Goal: Task Accomplishment & Management: Manage account settings

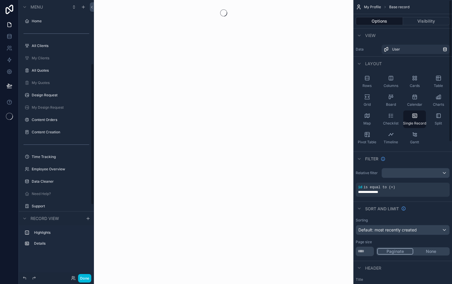
scroll to position [124, 0]
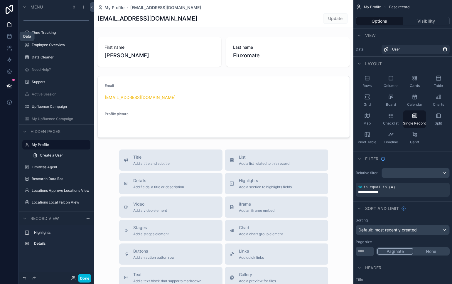
click at [12, 38] on link at bounding box center [9, 37] width 19 height 12
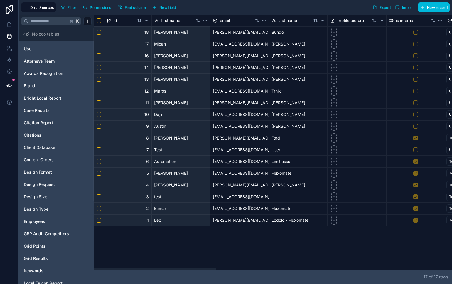
click at [42, 144] on span "Client Database" at bounding box center [39, 147] width 31 height 6
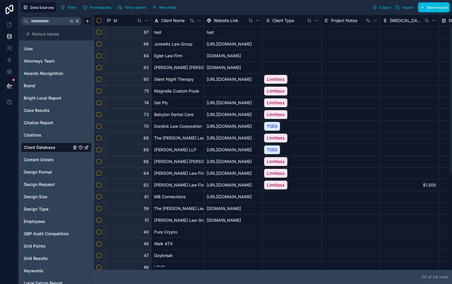
click at [166, 4] on button "New field" at bounding box center [164, 7] width 28 height 9
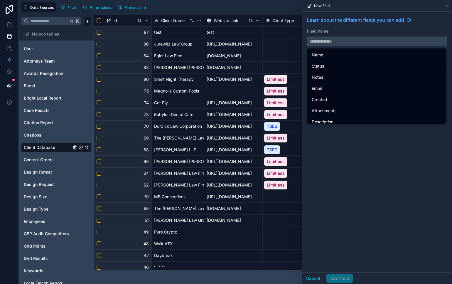
click at [373, 44] on input "text" at bounding box center [378, 41] width 140 height 9
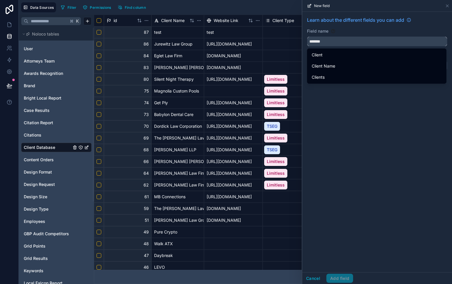
click at [307, 36] on button "******" at bounding box center [377, 41] width 140 height 10
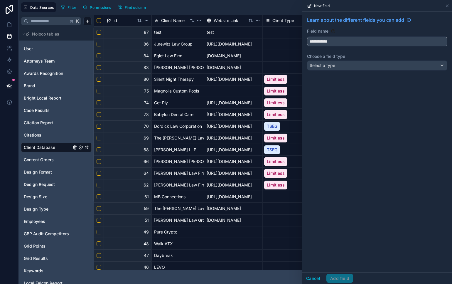
type input "**********"
drag, startPoint x: 373, startPoint y: 88, endPoint x: 375, endPoint y: 83, distance: 5.0
click at [373, 88] on div "**********" at bounding box center [378, 142] width 150 height 261
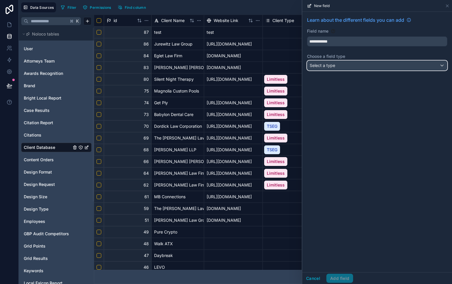
click at [377, 68] on div "Select a type" at bounding box center [378, 65] width 140 height 9
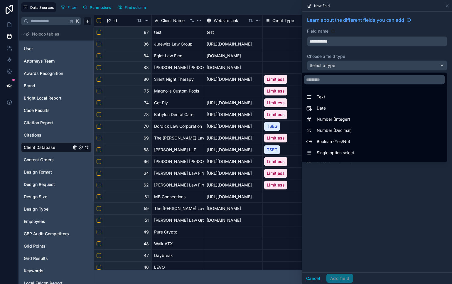
click at [367, 99] on div "Text" at bounding box center [374, 96] width 136 height 7
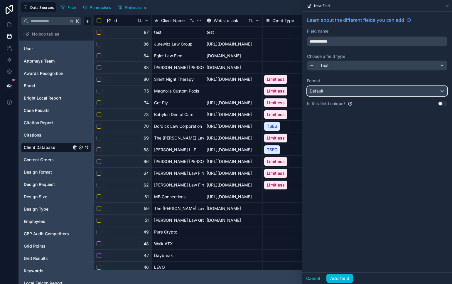
click at [353, 93] on div "Default" at bounding box center [378, 90] width 140 height 9
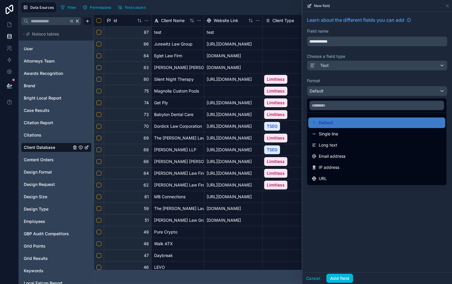
click at [324, 146] on span "Long text" at bounding box center [328, 145] width 19 height 7
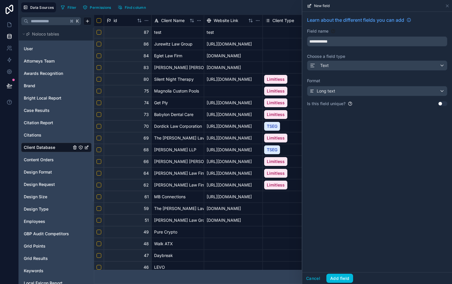
click at [345, 279] on button "Add field" at bounding box center [340, 278] width 27 height 9
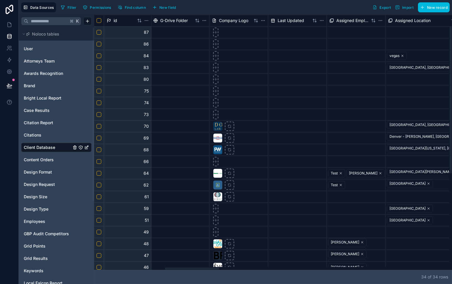
drag, startPoint x: 176, startPoint y: 268, endPoint x: 189, endPoint y: 227, distance: 42.4
click at [191, 267] on div at bounding box center [271, 268] width 355 height 3
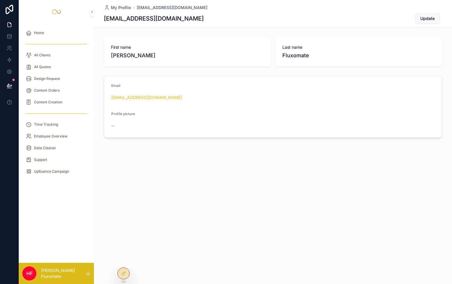
click at [51, 62] on link "All Quotes" at bounding box center [56, 67] width 68 height 11
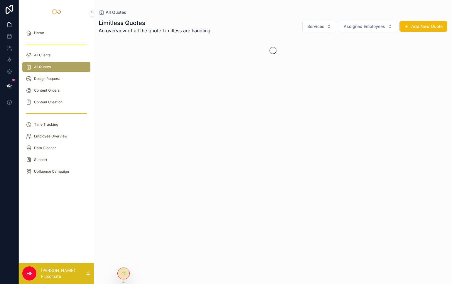
click at [56, 54] on div "All Clients" at bounding box center [56, 55] width 61 height 9
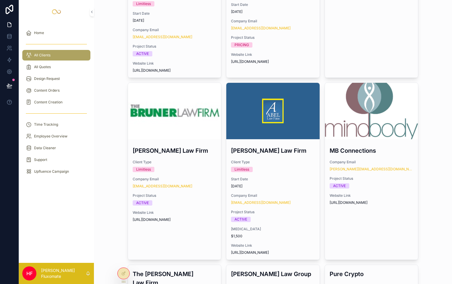
scroll to position [495, 0]
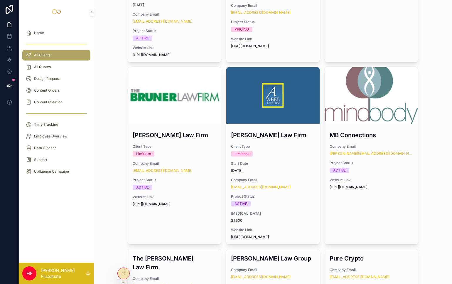
click at [147, 46] on span "Website Link" at bounding box center [175, 48] width 84 height 5
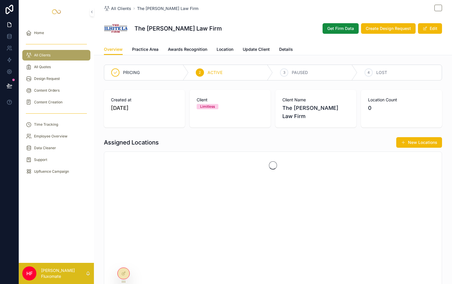
click at [115, 6] on span "All Clients" at bounding box center [121, 9] width 20 height 6
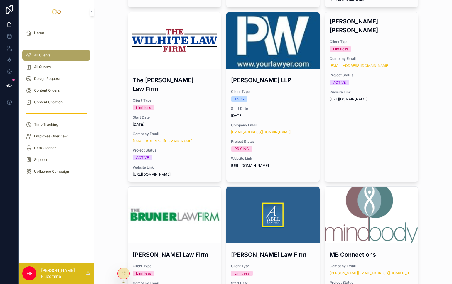
scroll to position [377, 0]
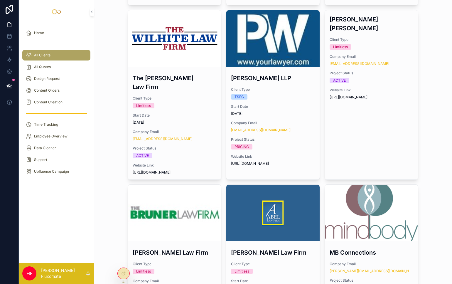
click at [199, 211] on div "scrollable content" at bounding box center [174, 213] width 93 height 56
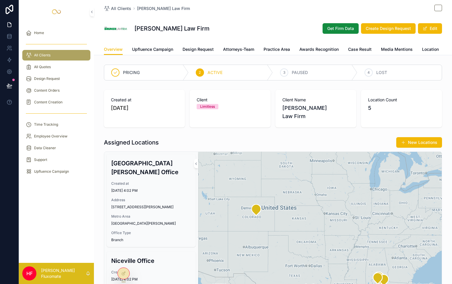
click at [126, 273] on div at bounding box center [124, 273] width 12 height 11
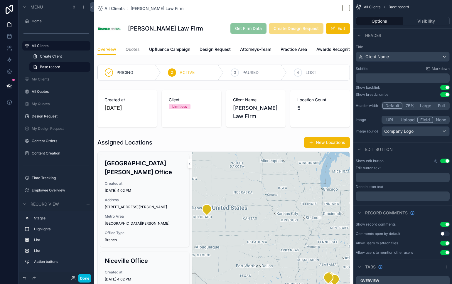
click at [82, 281] on button "Done" at bounding box center [84, 278] width 13 height 9
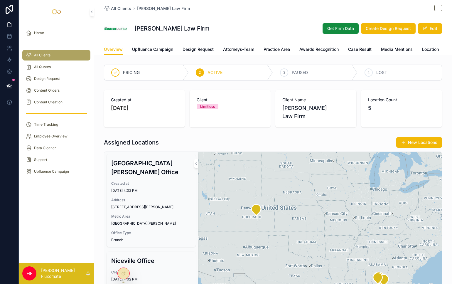
click at [341, 32] on button "Get Firm Data" at bounding box center [341, 28] width 36 height 11
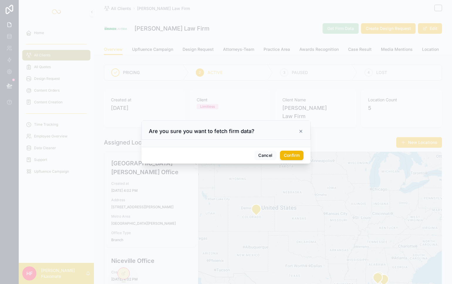
click at [299, 131] on icon at bounding box center [301, 131] width 5 height 5
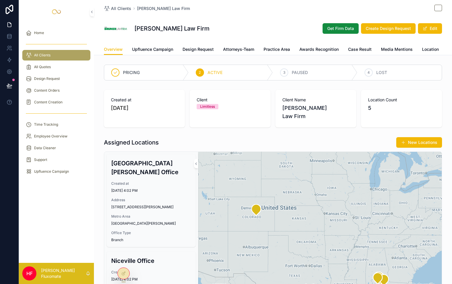
click at [144, 47] on span "Upfluence Campaign" at bounding box center [152, 49] width 41 height 6
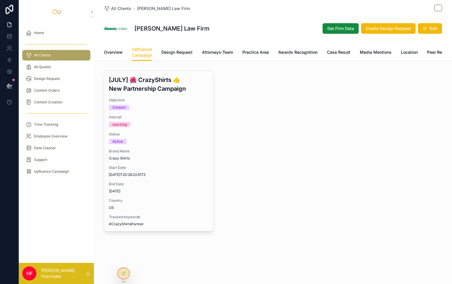
click at [191, 52] on span "Design Request" at bounding box center [177, 52] width 31 height 6
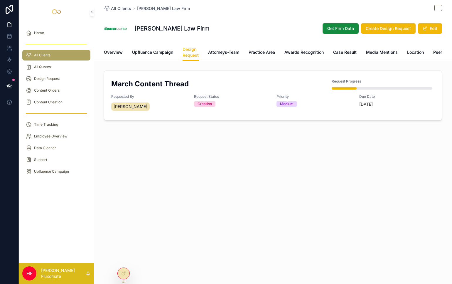
click at [222, 55] on span "Attorneys-Team" at bounding box center [223, 52] width 31 height 6
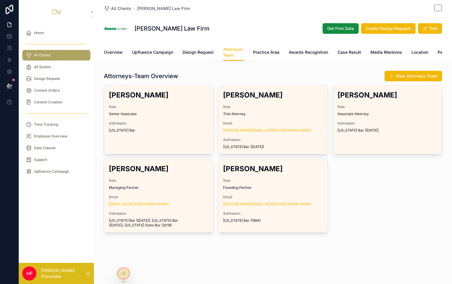
click at [270, 54] on span "Practice Area" at bounding box center [266, 52] width 26 height 6
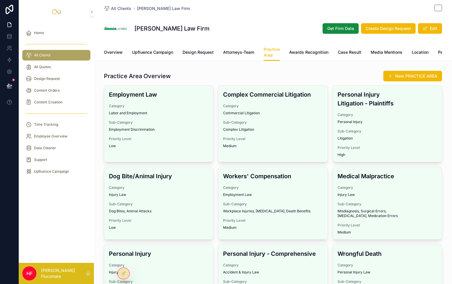
scroll to position [0, 78]
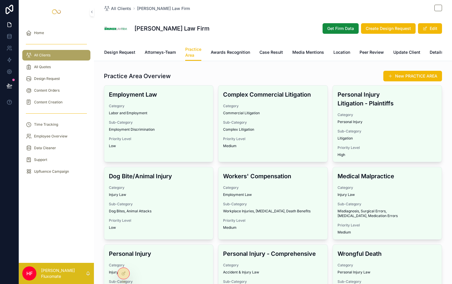
drag, startPoint x: 430, startPoint y: 46, endPoint x: 431, endPoint y: 50, distance: 4.2
click at [430, 46] on div "Overview Upfluence Campaign Design Request Attorneys-Team Practice Area Awards …" at bounding box center [273, 52] width 338 height 17
click at [432, 52] on span "Details" at bounding box center [437, 52] width 14 height 6
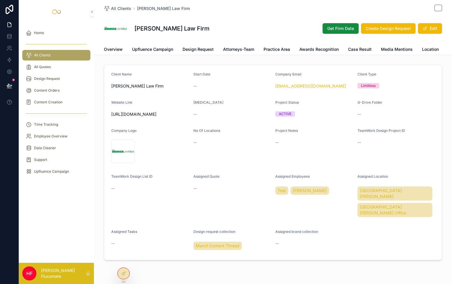
click at [122, 269] on div at bounding box center [124, 273] width 12 height 11
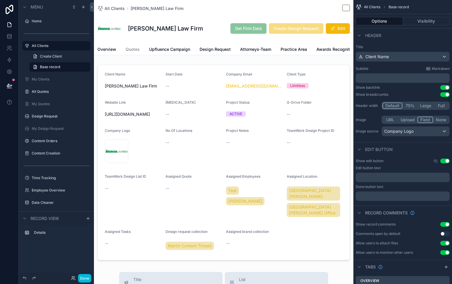
click at [217, 81] on div "scrollable content" at bounding box center [224, 162] width 260 height 200
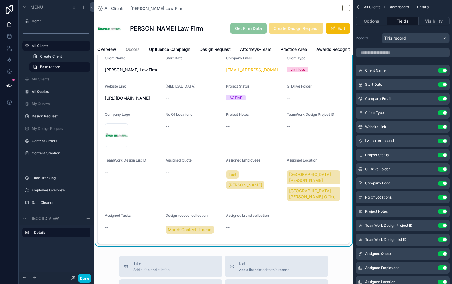
scroll to position [3, 0]
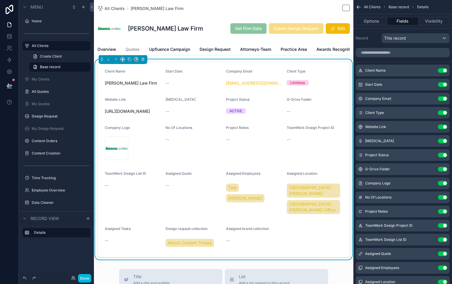
click at [0, 0] on icon "scrollable content" at bounding box center [0, 0] width 0 height 0
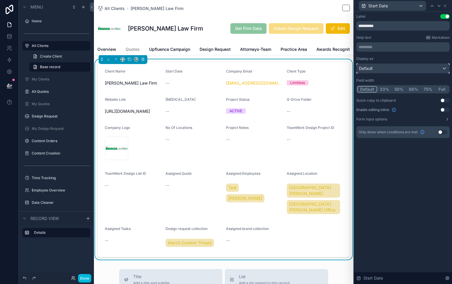
click at [396, 70] on div "Default" at bounding box center [403, 68] width 93 height 9
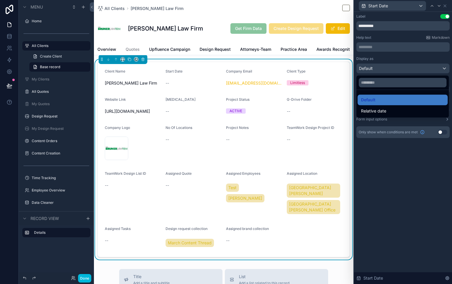
click at [398, 115] on div "Relative date" at bounding box center [403, 111] width 90 height 11
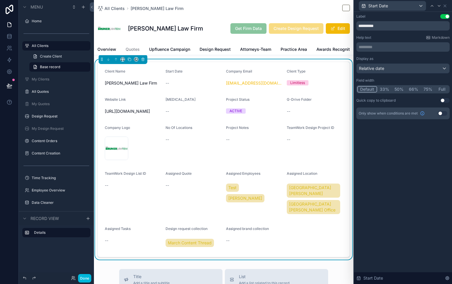
click at [440, 112] on button "Use setting" at bounding box center [442, 113] width 9 height 5
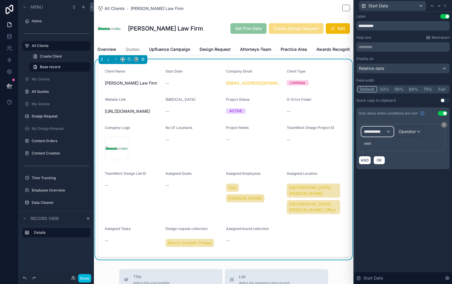
click at [391, 133] on div "**********" at bounding box center [378, 131] width 32 height 9
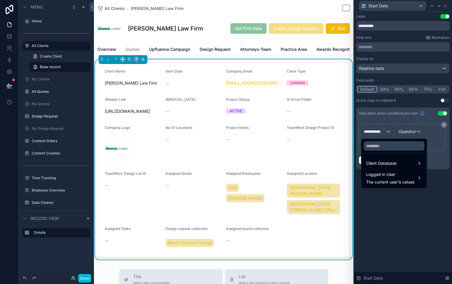
click at [386, 164] on span "Client Database" at bounding box center [381, 163] width 31 height 7
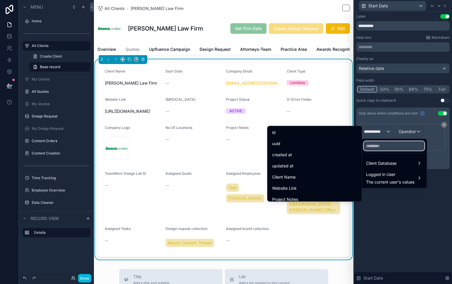
click at [382, 147] on input "text" at bounding box center [394, 145] width 61 height 9
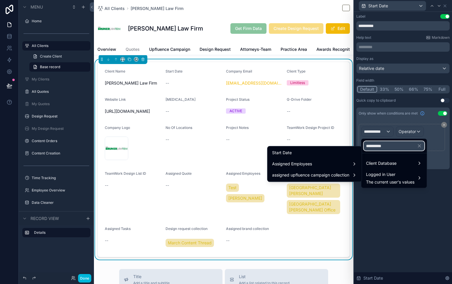
type input "**********"
drag, startPoint x: 339, startPoint y: 152, endPoint x: 382, endPoint y: 162, distance: 44.5
click at [339, 152] on div "Start Date" at bounding box center [314, 152] width 85 height 7
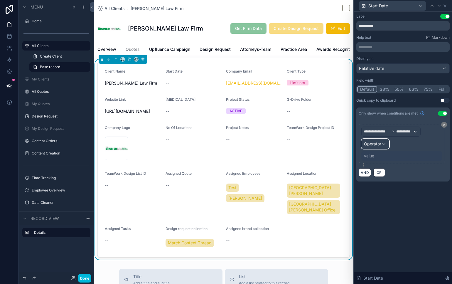
click at [377, 142] on div "Operator" at bounding box center [375, 143] width 27 height 9
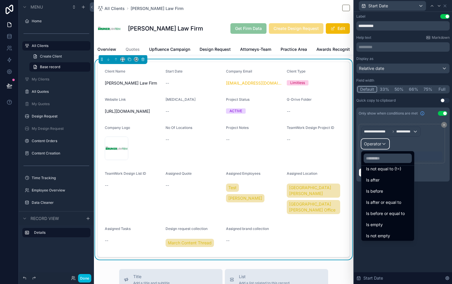
scroll to position [19, 0]
click at [393, 233] on div "Is not empty" at bounding box center [387, 234] width 43 height 7
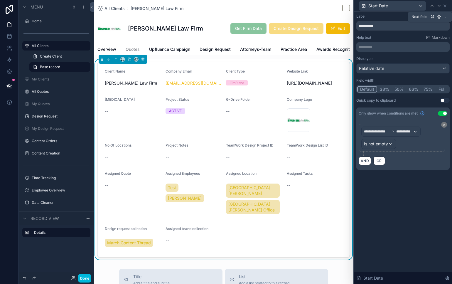
click at [439, 5] on icon at bounding box center [439, 6] width 5 height 5
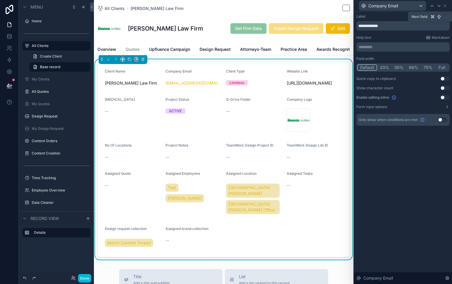
click at [439, 5] on icon at bounding box center [439, 6] width 5 height 5
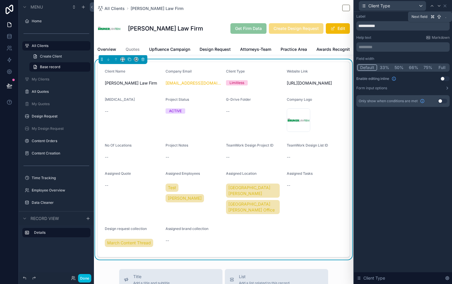
click at [439, 4] on icon at bounding box center [439, 6] width 5 height 5
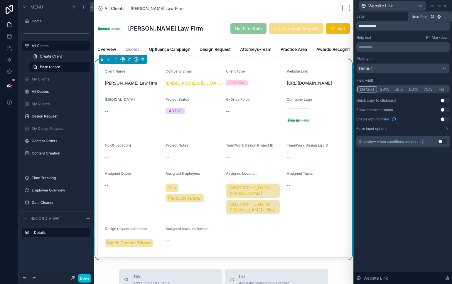
click at [439, 4] on icon at bounding box center [439, 6] width 5 height 5
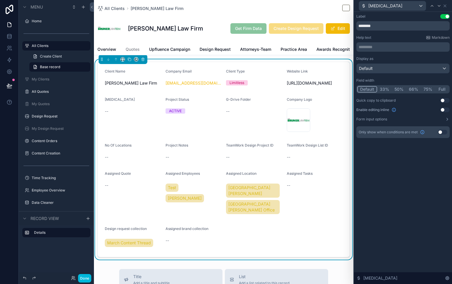
drag, startPoint x: 445, startPoint y: 133, endPoint x: 438, endPoint y: 135, distance: 7.5
click at [445, 133] on button "Use setting" at bounding box center [442, 132] width 9 height 5
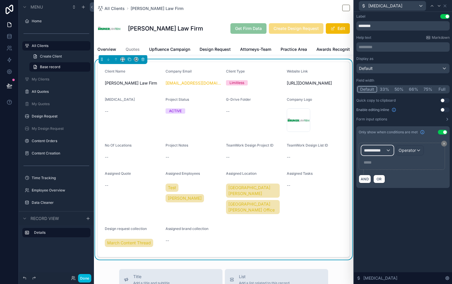
click at [385, 149] on span "**********" at bounding box center [375, 150] width 22 height 6
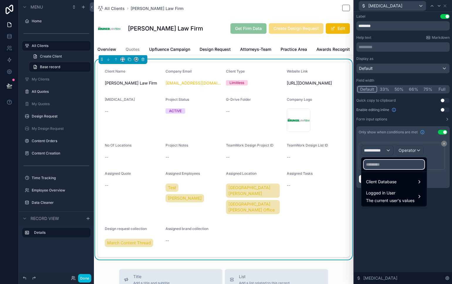
click at [383, 166] on input "text" at bounding box center [394, 164] width 61 height 9
type input "********"
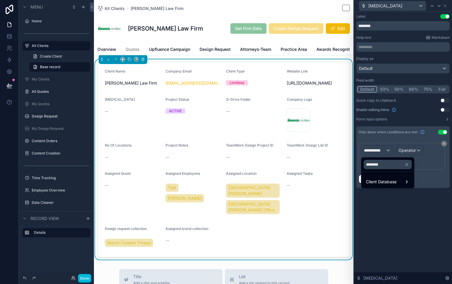
click at [383, 176] on ul "Client Database" at bounding box center [388, 180] width 53 height 16
click at [385, 179] on span "Client Database" at bounding box center [381, 181] width 31 height 7
drag, startPoint x: 430, startPoint y: 182, endPoint x: 425, endPoint y: 182, distance: 5.0
click at [430, 182] on span "Retainer" at bounding box center [442, 182] width 34 height 7
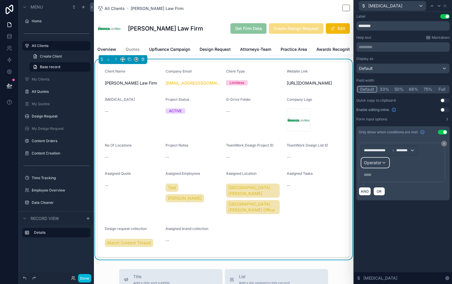
click at [373, 162] on span "Operator" at bounding box center [372, 162] width 17 height 5
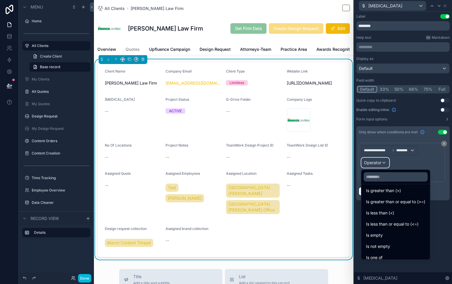
scroll to position [42, 0]
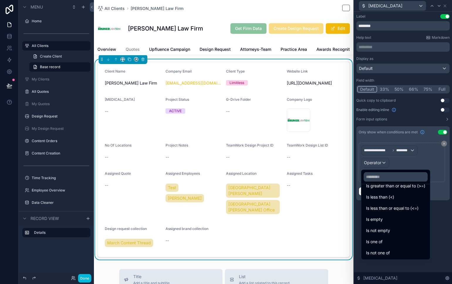
click at [390, 229] on span "Is not empty" at bounding box center [378, 230] width 24 height 7
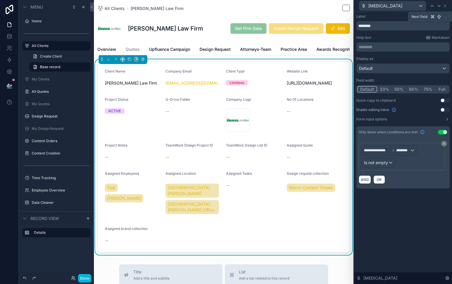
click at [441, 7] on icon at bounding box center [439, 6] width 5 height 5
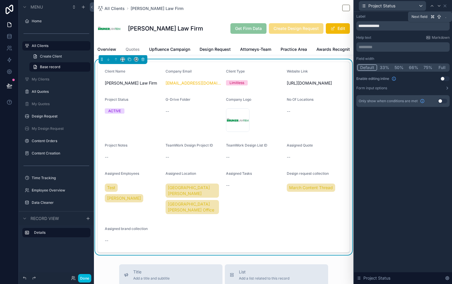
click at [439, 6] on icon at bounding box center [439, 6] width 5 height 5
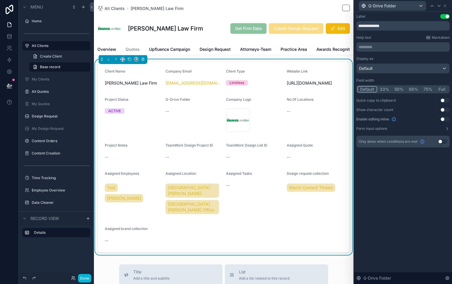
click at [446, 143] on div "Use setting" at bounding box center [442, 141] width 9 height 5
click at [444, 140] on button "Use setting" at bounding box center [442, 141] width 9 height 5
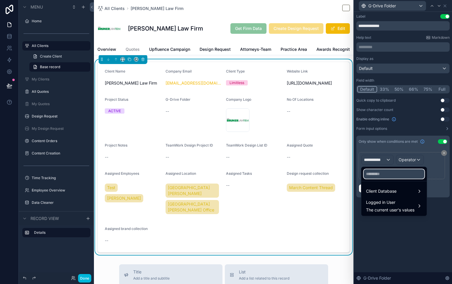
click at [381, 173] on input "text" at bounding box center [394, 173] width 61 height 9
type input "*"
type input "******"
click at [385, 188] on span "Client Database" at bounding box center [381, 191] width 31 height 7
click at [350, 188] on div "G-Drive Folder" at bounding box center [343, 192] width 35 height 11
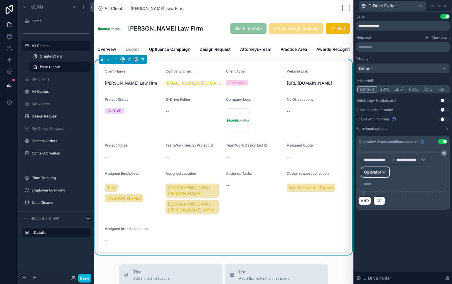
click at [385, 169] on div "Operator" at bounding box center [375, 171] width 27 height 9
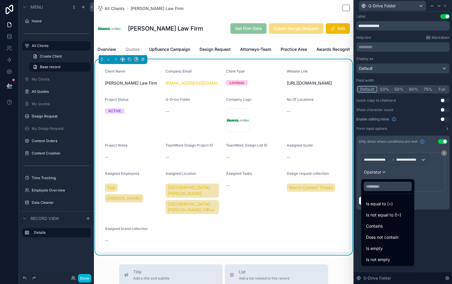
drag, startPoint x: 387, startPoint y: 258, endPoint x: 419, endPoint y: 142, distance: 120.1
click at [387, 258] on span "Is not empty" at bounding box center [378, 259] width 24 height 7
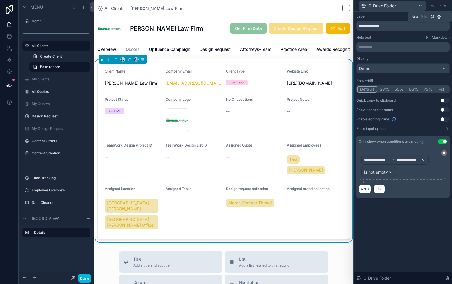
click at [438, 8] on div at bounding box center [439, 5] width 7 height 7
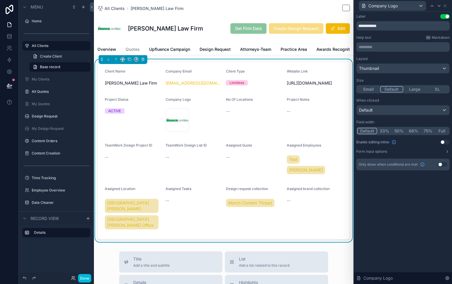
click at [443, 164] on button "Use setting" at bounding box center [442, 164] width 9 height 5
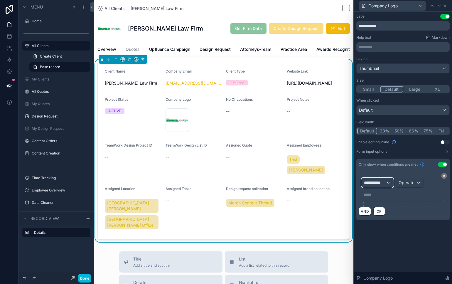
click at [380, 178] on div "**********" at bounding box center [378, 183] width 32 height 10
click at [383, 185] on span "**********" at bounding box center [375, 183] width 22 height 6
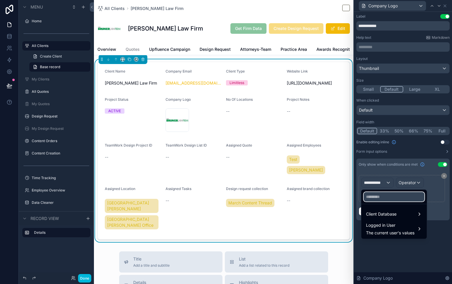
click at [384, 194] on input "text" at bounding box center [394, 196] width 61 height 9
type input "****"
click at [388, 219] on div "Client Database" at bounding box center [394, 214] width 63 height 11
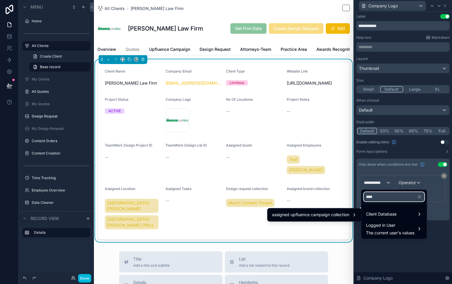
click at [394, 201] on input "****" at bounding box center [394, 196] width 61 height 9
click at [391, 195] on input "****" at bounding box center [394, 196] width 61 height 9
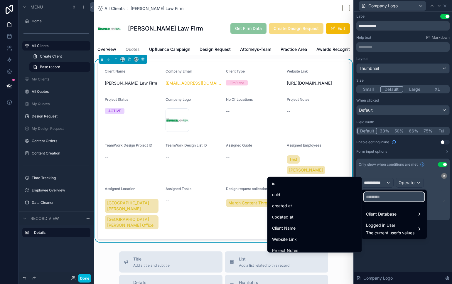
type input "*"
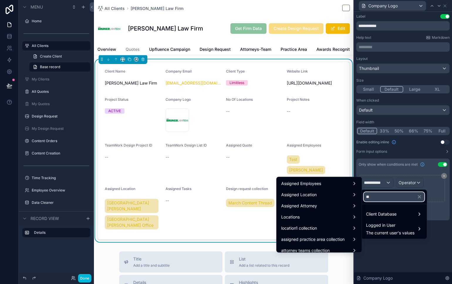
type input "*"
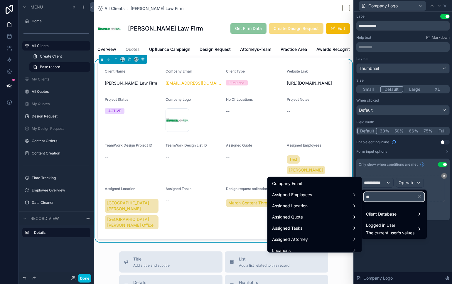
type input "*"
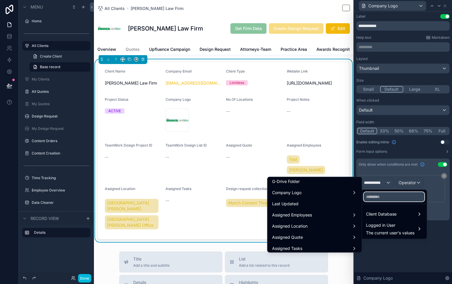
scroll to position [115, 0]
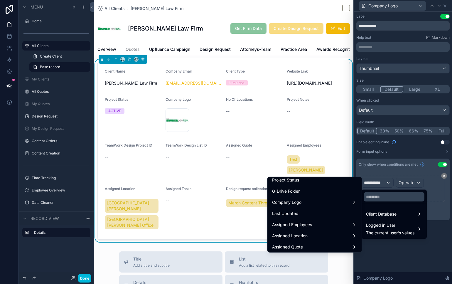
click at [325, 198] on div "Company Logo" at bounding box center [315, 202] width 92 height 11
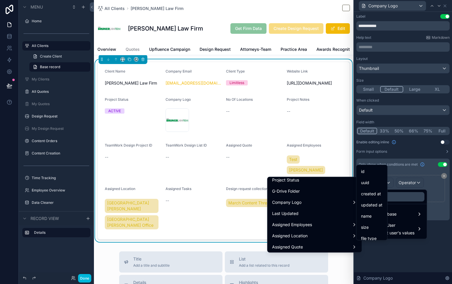
click at [370, 170] on div "id" at bounding box center [371, 171] width 21 height 7
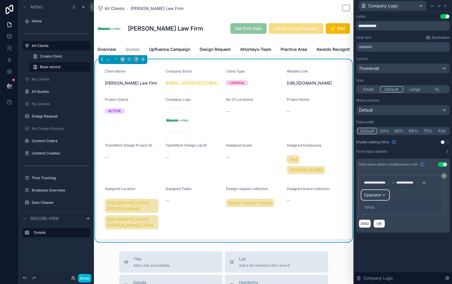
click at [380, 194] on span "Operator" at bounding box center [372, 194] width 17 height 5
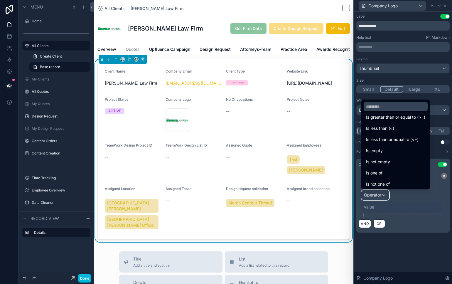
scroll to position [42, 0]
click at [400, 160] on div "Is not empty" at bounding box center [395, 160] width 59 height 7
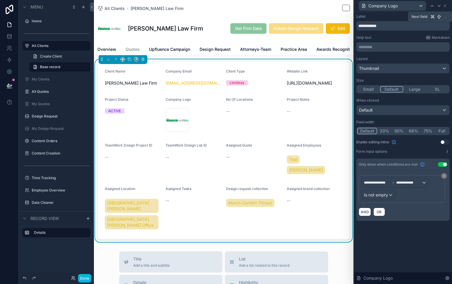
click at [438, 9] on div at bounding box center [439, 5] width 7 height 7
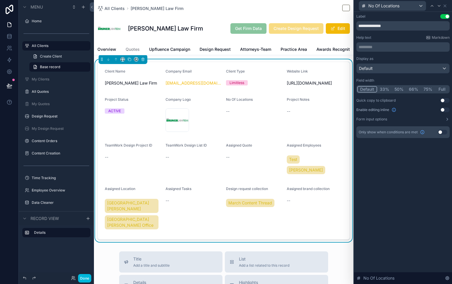
click at [448, 15] on button "Use setting" at bounding box center [445, 16] width 9 height 5
click at [446, 4] on icon at bounding box center [445, 6] width 5 height 5
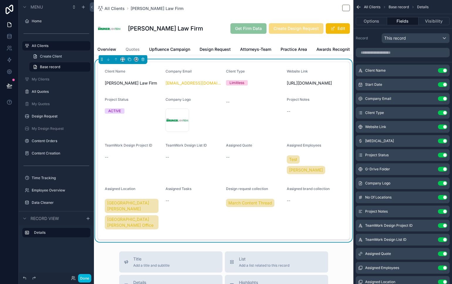
click at [444, 195] on button "Use setting" at bounding box center [442, 197] width 9 height 5
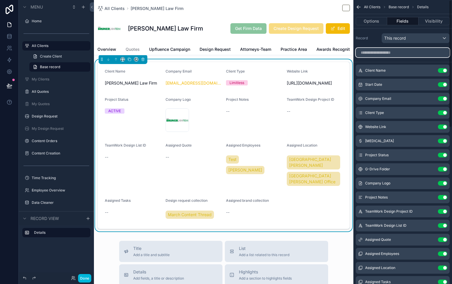
click at [405, 56] on input "scrollable content" at bounding box center [403, 52] width 94 height 9
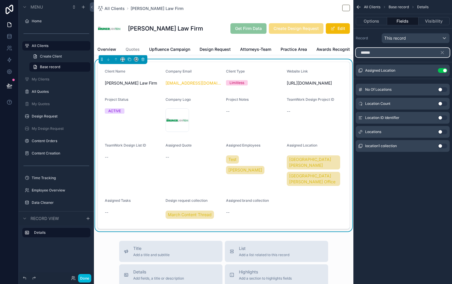
type input "******"
click at [444, 101] on div "Location Count Use setting" at bounding box center [403, 104] width 94 height 12
click at [444, 104] on button "Use setting" at bounding box center [442, 103] width 9 height 5
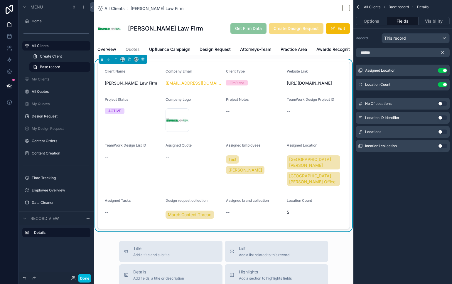
click at [445, 51] on icon "scrollable content" at bounding box center [442, 52] width 5 height 5
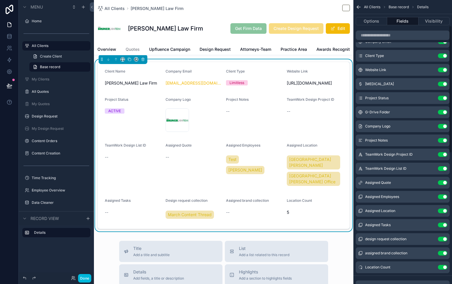
scroll to position [75, 0]
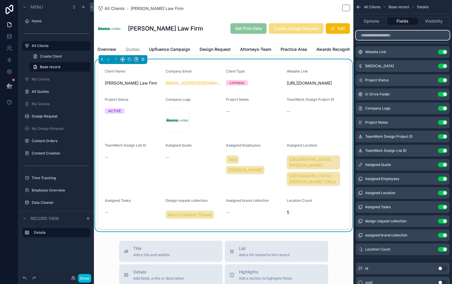
click at [404, 35] on input "scrollable content" at bounding box center [403, 35] width 94 height 9
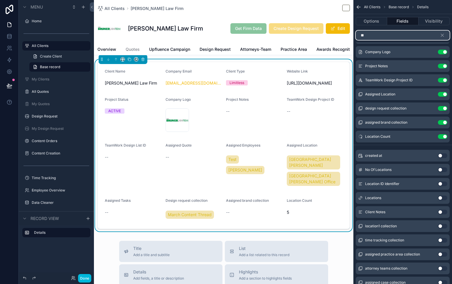
scroll to position [0, 0]
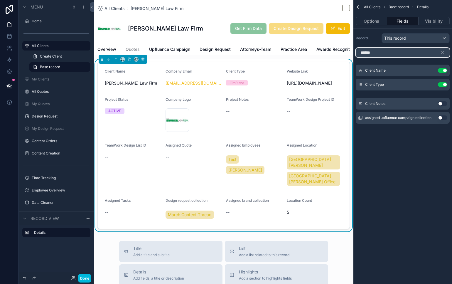
type input "******"
click at [442, 104] on button "Use setting" at bounding box center [442, 103] width 9 height 5
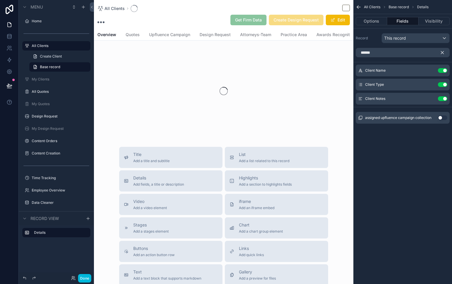
click at [445, 52] on icon "scrollable content" at bounding box center [442, 52] width 5 height 5
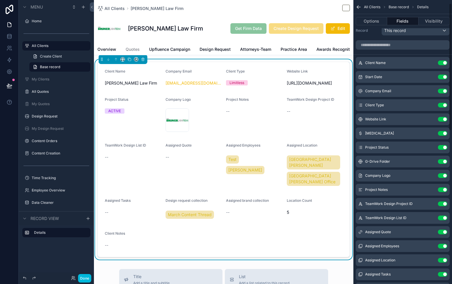
scroll to position [15, 0]
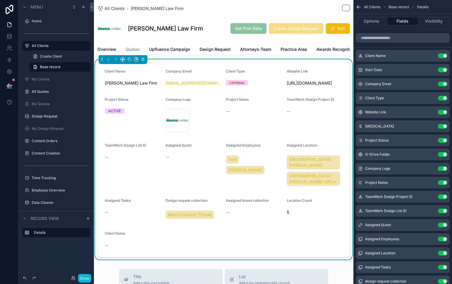
click at [443, 184] on button "Use setting" at bounding box center [442, 182] width 9 height 5
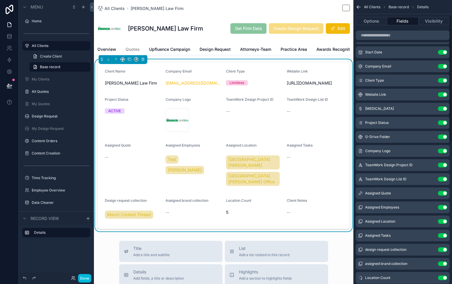
scroll to position [33, 0]
click at [0, 0] on button "scrollable content" at bounding box center [0, 0] width 0 height 0
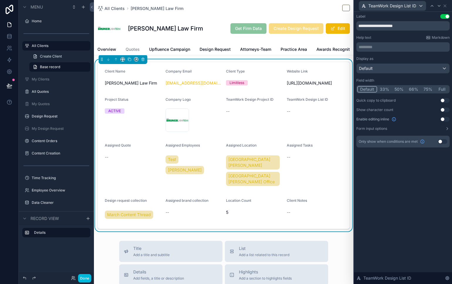
click at [440, 142] on button "Use setting" at bounding box center [442, 141] width 9 height 5
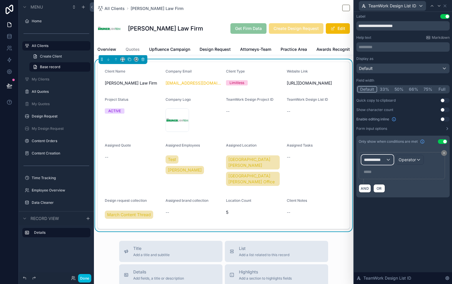
click at [378, 160] on span "**********" at bounding box center [375, 160] width 22 height 6
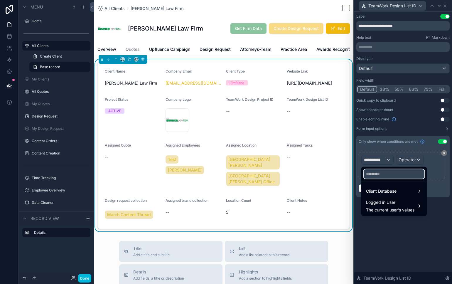
click at [374, 176] on input "text" at bounding box center [394, 173] width 61 height 9
type input "********"
click at [370, 193] on span "Client Database" at bounding box center [381, 191] width 31 height 7
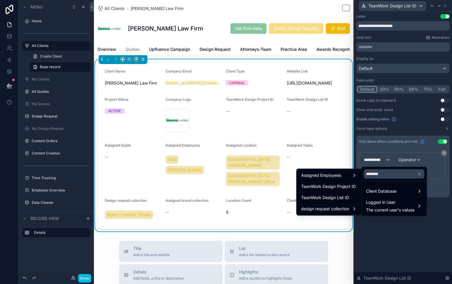
click at [343, 184] on span "TeamWork Design Project ID" at bounding box center [328, 186] width 55 height 7
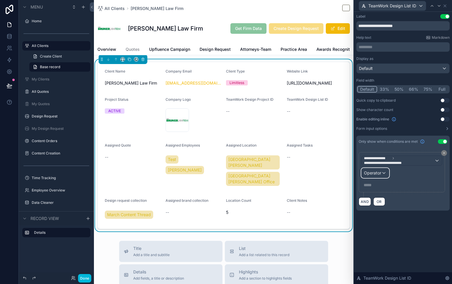
click at [371, 175] on span "Operator" at bounding box center [372, 173] width 17 height 6
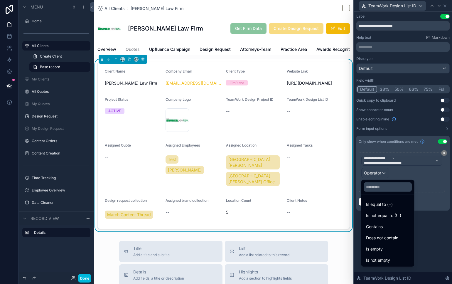
click at [391, 257] on div "Is not empty" at bounding box center [387, 260] width 43 height 7
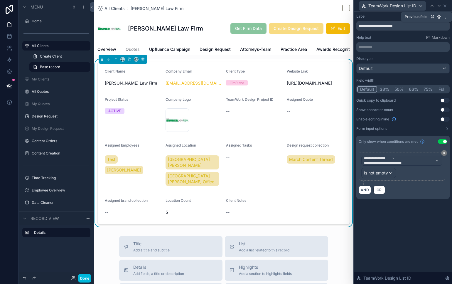
click at [435, 6] on div at bounding box center [432, 5] width 7 height 7
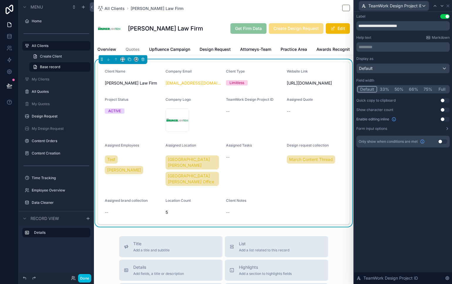
click at [441, 142] on button "Use setting" at bounding box center [442, 141] width 9 height 5
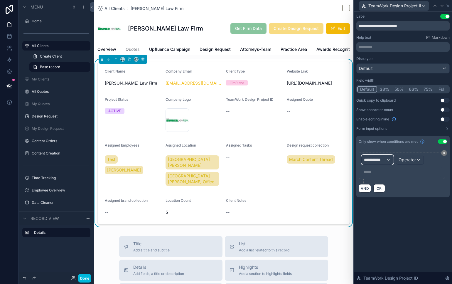
click at [382, 161] on span "**********" at bounding box center [375, 160] width 22 height 6
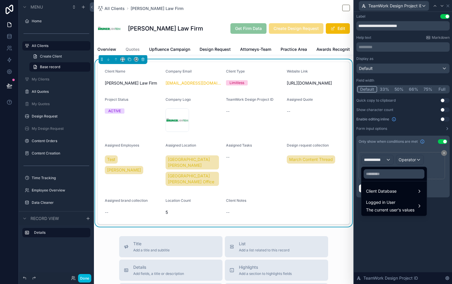
click at [383, 194] on span "Client Database" at bounding box center [381, 191] width 31 height 7
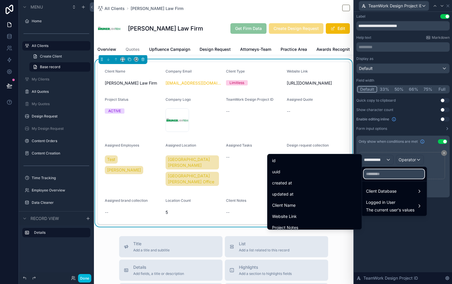
click at [385, 172] on input "text" at bounding box center [394, 173] width 61 height 9
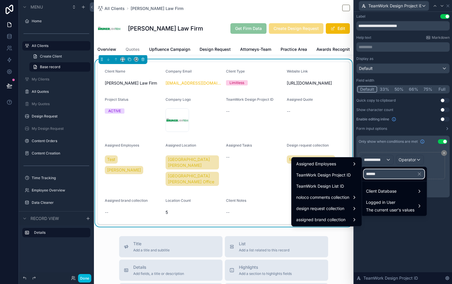
type input "******"
click at [342, 176] on span "TeamWork Design Project ID" at bounding box center [323, 175] width 55 height 7
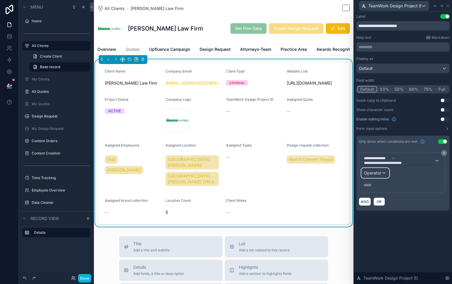
click at [366, 174] on span "Operator" at bounding box center [372, 172] width 17 height 5
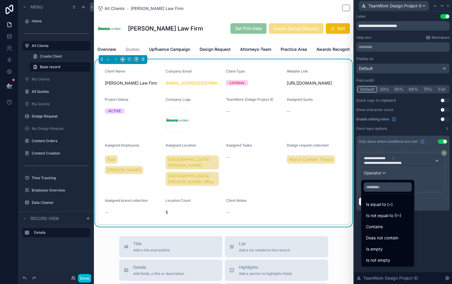
click at [395, 258] on div "Is not empty" at bounding box center [387, 260] width 43 height 7
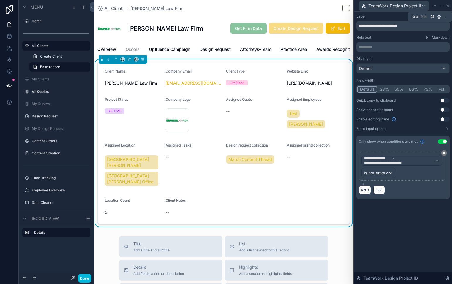
click at [441, 4] on icon at bounding box center [442, 6] width 5 height 5
click at [441, 4] on icon at bounding box center [439, 6] width 5 height 5
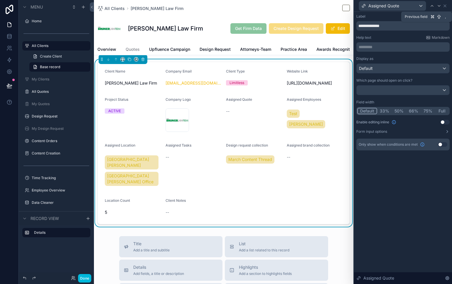
click at [432, 6] on icon at bounding box center [432, 6] width 5 height 5
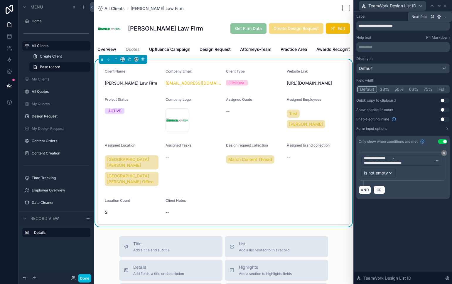
click at [442, 7] on div at bounding box center [439, 5] width 7 height 7
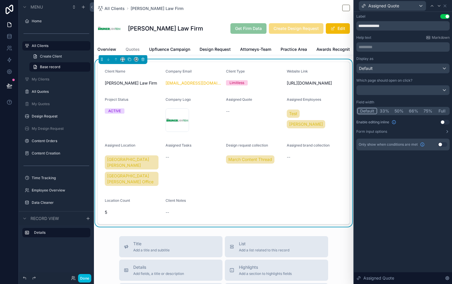
click at [442, 144] on button "Use setting" at bounding box center [442, 144] width 9 height 5
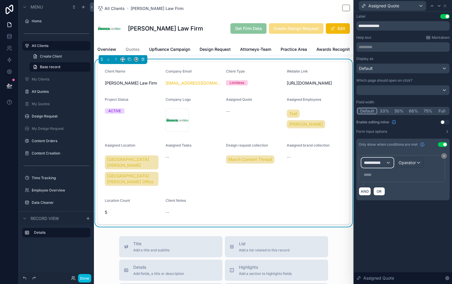
click at [380, 164] on span "**********" at bounding box center [375, 163] width 22 height 6
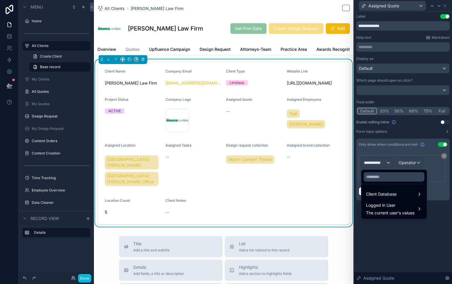
click at [408, 195] on div "Client Database" at bounding box center [394, 194] width 56 height 7
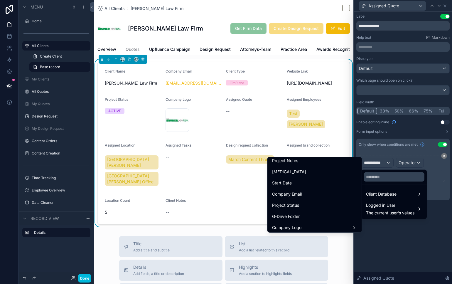
scroll to position [0, 0]
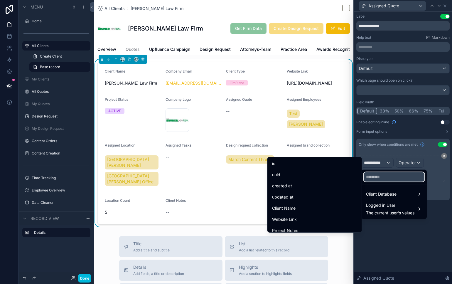
click at [409, 175] on input "text" at bounding box center [394, 176] width 61 height 9
type input "********"
click at [313, 189] on div "Assigned Quote" at bounding box center [315, 186] width 92 height 11
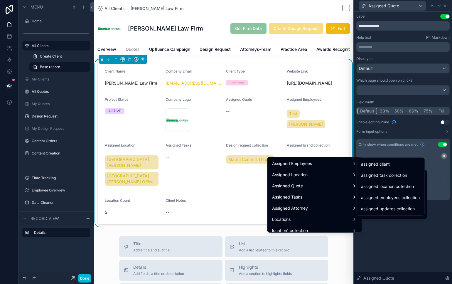
click at [406, 168] on div "assigned client" at bounding box center [391, 164] width 66 height 11
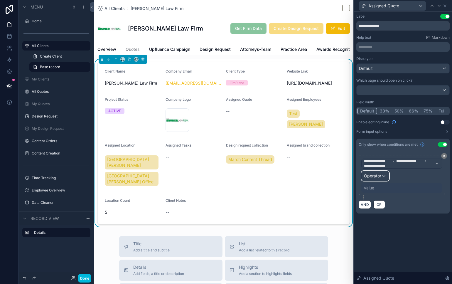
click at [381, 179] on div "Operator" at bounding box center [375, 175] width 27 height 9
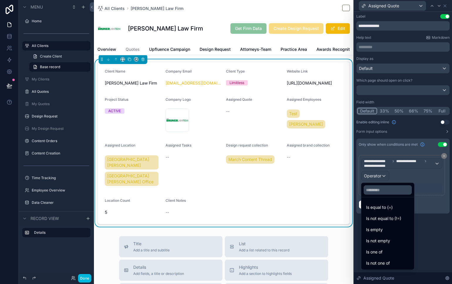
click at [396, 261] on div "Is not one of" at bounding box center [387, 263] width 43 height 7
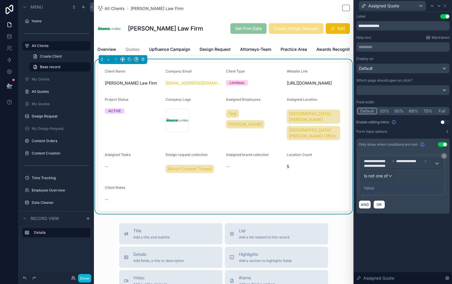
drag, startPoint x: 396, startPoint y: 261, endPoint x: 398, endPoint y: 246, distance: 15.1
click at [398, 248] on div "**********" at bounding box center [403, 148] width 98 height 272
click at [388, 172] on div "Is not one of" at bounding box center [379, 175] width 34 height 9
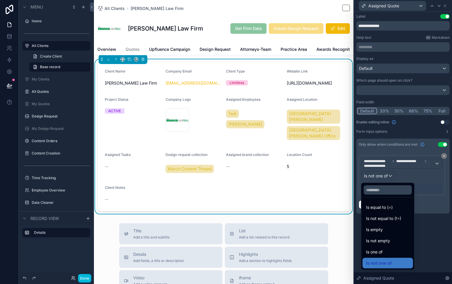
click at [396, 241] on div "Is not empty" at bounding box center [387, 240] width 43 height 7
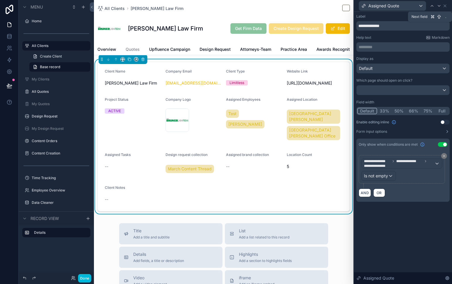
click at [438, 6] on icon at bounding box center [439, 6] width 5 height 5
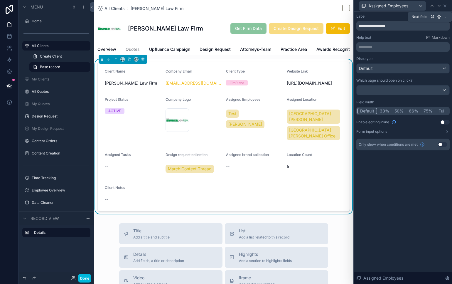
click at [438, 9] on div at bounding box center [439, 5] width 7 height 7
click at [443, 145] on button "Use setting" at bounding box center [442, 144] width 9 height 5
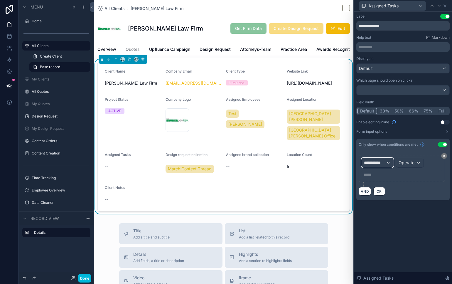
click at [382, 165] on span "**********" at bounding box center [375, 163] width 22 height 6
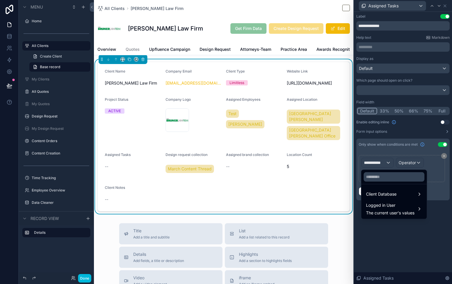
click at [370, 193] on span "Client Database" at bounding box center [381, 194] width 31 height 7
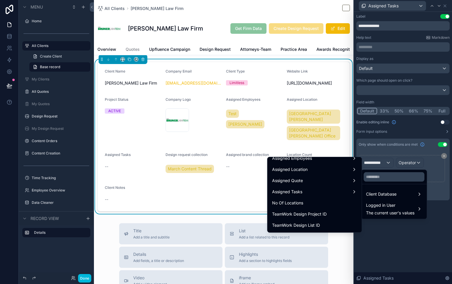
scroll to position [169, 0]
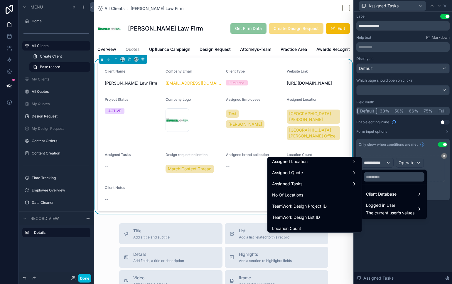
drag, startPoint x: 330, startPoint y: 184, endPoint x: 333, endPoint y: 185, distance: 3.3
click at [330, 184] on div "Assigned Tasks" at bounding box center [314, 183] width 85 height 7
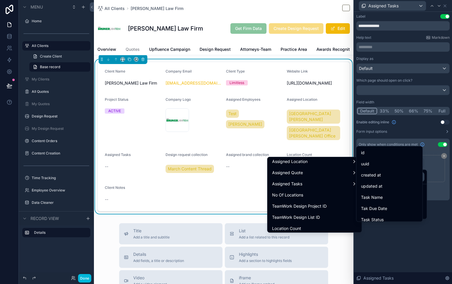
click at [388, 155] on div "id" at bounding box center [389, 152] width 57 height 7
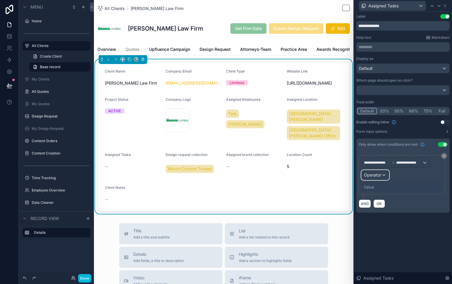
click at [381, 175] on span "Operator" at bounding box center [372, 174] width 17 height 5
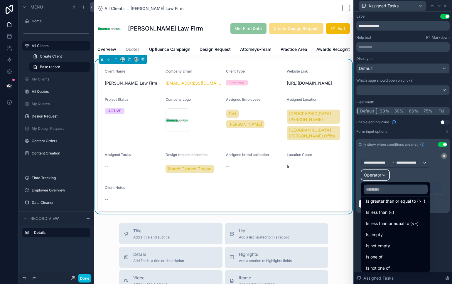
scroll to position [42, 0]
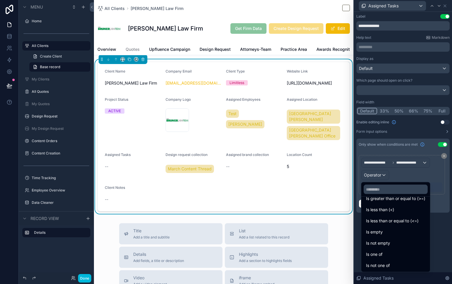
click at [398, 245] on div "Is not empty" at bounding box center [395, 243] width 59 height 7
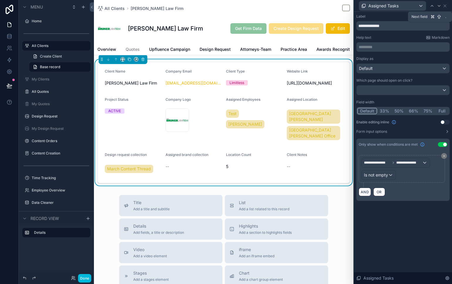
click at [438, 4] on icon at bounding box center [439, 6] width 5 height 5
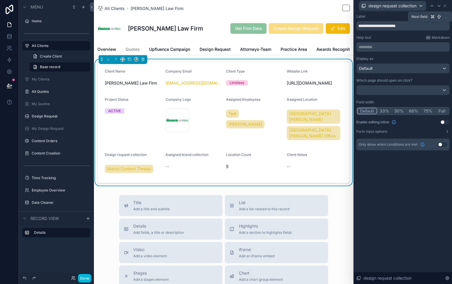
click at [438, 4] on icon at bounding box center [439, 6] width 5 height 5
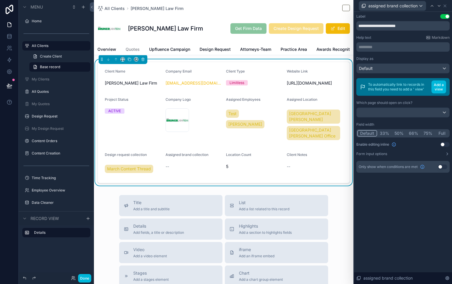
click at [443, 171] on div "Only show when conditions are met Use setting" at bounding box center [403, 167] width 93 height 12
click at [441, 167] on button "Use setting" at bounding box center [442, 166] width 9 height 5
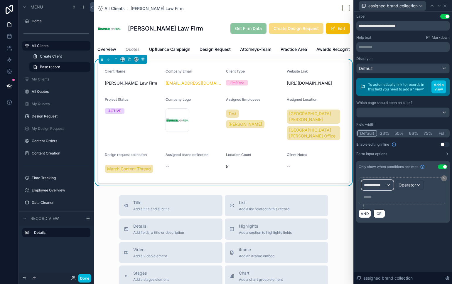
click at [383, 184] on span "**********" at bounding box center [375, 185] width 22 height 6
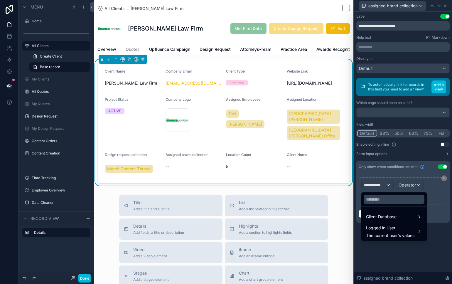
drag, startPoint x: 79, startPoint y: 282, endPoint x: 84, endPoint y: 275, distance: 8.4
click at [79, 282] on button "Done" at bounding box center [84, 278] width 13 height 9
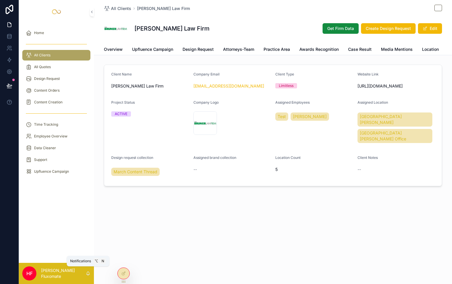
scroll to position [0, 0]
click at [429, 31] on button "Edit" at bounding box center [430, 28] width 24 height 11
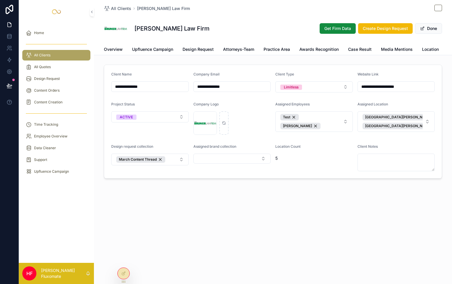
click at [262, 164] on button "Select Button" at bounding box center [233, 159] width 78 height 10
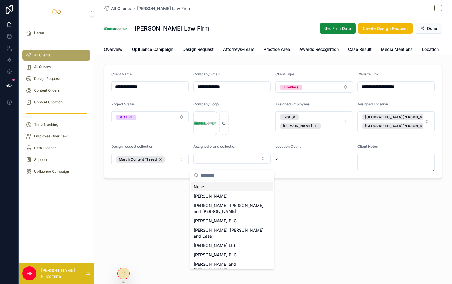
click at [311, 195] on div "**********" at bounding box center [273, 109] width 358 height 219
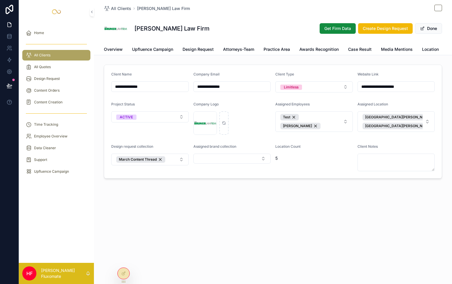
click at [124, 276] on div at bounding box center [124, 273] width 12 height 11
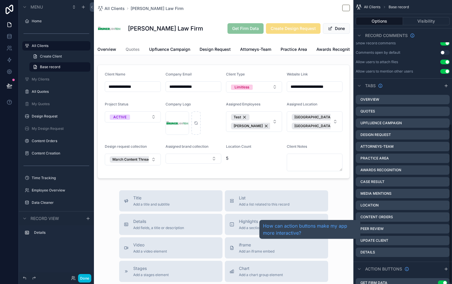
scroll to position [149, 0]
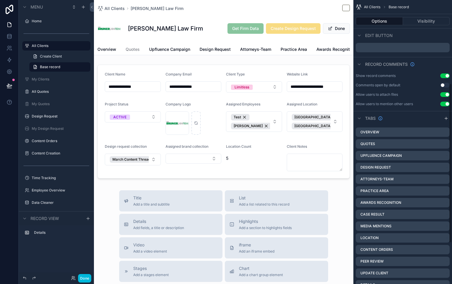
drag, startPoint x: 81, startPoint y: 279, endPoint x: 97, endPoint y: 263, distance: 22.4
click at [81, 279] on button "Done" at bounding box center [84, 278] width 13 height 9
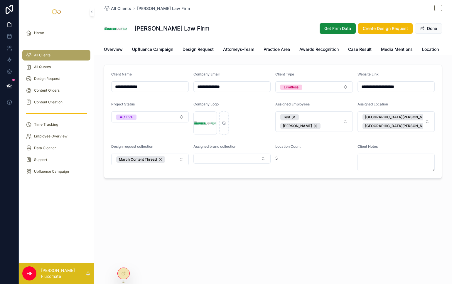
click at [120, 273] on div at bounding box center [124, 273] width 12 height 11
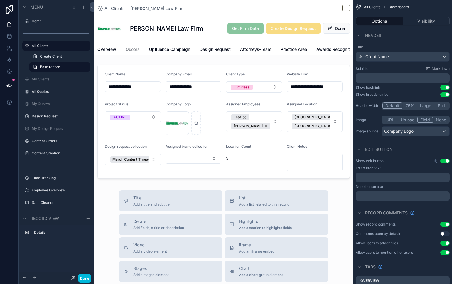
click at [317, 81] on div "scrollable content" at bounding box center [224, 121] width 260 height 119
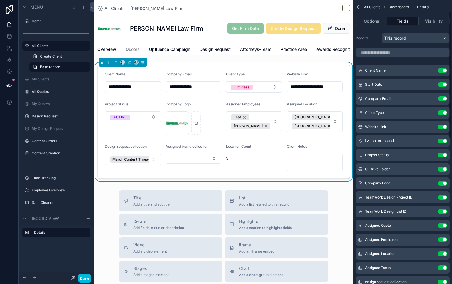
scroll to position [131, 0]
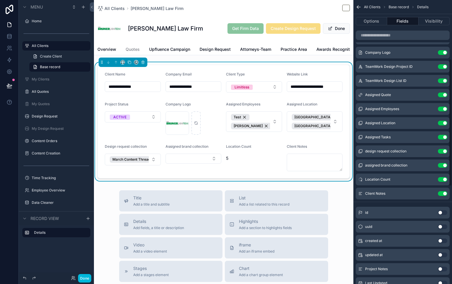
click at [0, 0] on icon "scrollable content" at bounding box center [0, 0] width 0 height 0
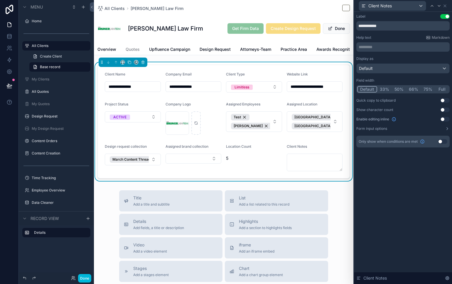
click at [442, 89] on button "Full" at bounding box center [442, 89] width 14 height 6
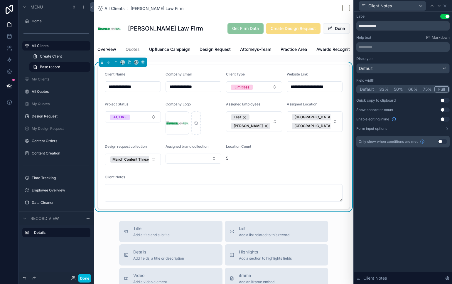
click at [408, 74] on div "Display as Default Field width Default 33% 50% 66% 75% Full Quick copy to clipb…" at bounding box center [403, 93] width 93 height 75
click at [408, 69] on div "Default" at bounding box center [403, 68] width 93 height 9
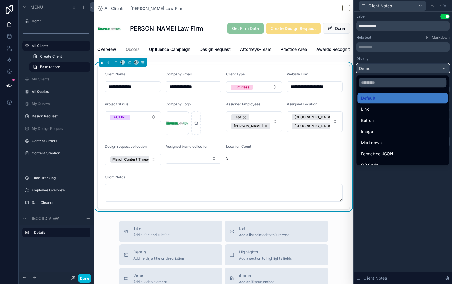
scroll to position [0, 0]
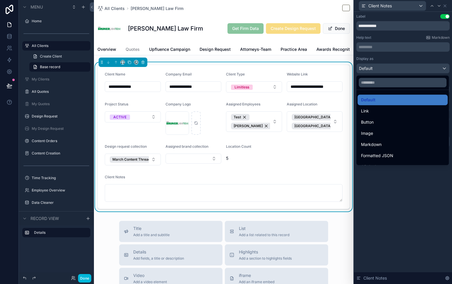
click at [405, 255] on div at bounding box center [403, 142] width 98 height 284
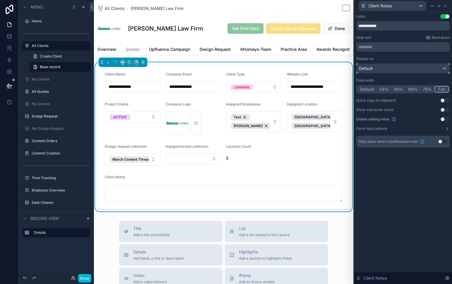
click at [402, 67] on div "Default" at bounding box center [403, 68] width 93 height 9
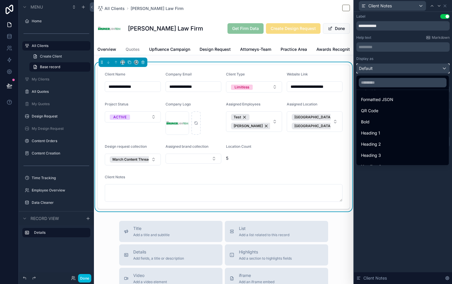
scroll to position [64, 0]
click at [406, 195] on div at bounding box center [403, 142] width 98 height 284
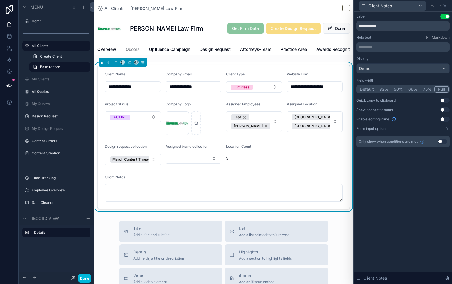
click at [446, 119] on button "Use setting" at bounding box center [445, 119] width 9 height 5
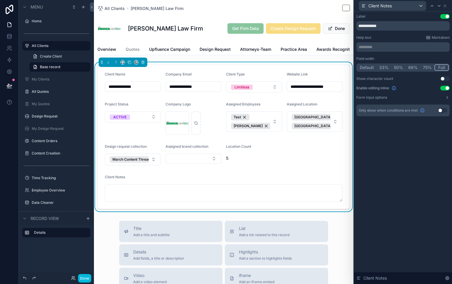
click at [446, 87] on button "Use setting" at bounding box center [445, 88] width 9 height 5
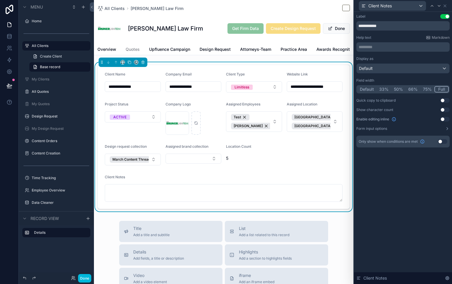
click at [443, 117] on div "Display as Default Field width Default 33% 50% 66% 75% Full Quick copy to clipb…" at bounding box center [403, 93] width 93 height 75
drag, startPoint x: 444, startPoint y: 118, endPoint x: 431, endPoint y: 127, distance: 15.4
click at [444, 118] on button "Use setting" at bounding box center [445, 119] width 9 height 5
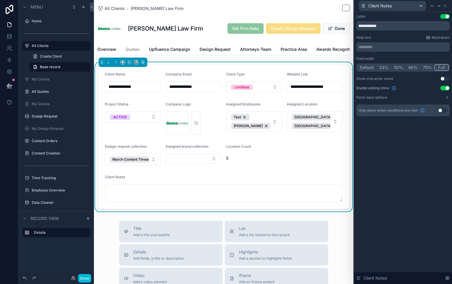
drag, startPoint x: 85, startPoint y: 280, endPoint x: 93, endPoint y: 264, distance: 18.0
click at [85, 280] on button "Done" at bounding box center [84, 278] width 13 height 9
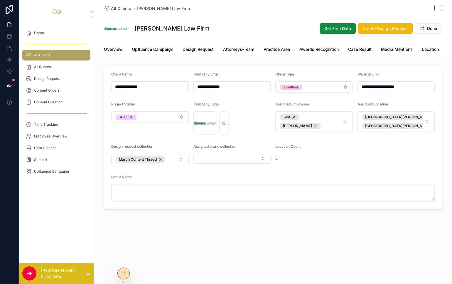
click at [429, 29] on button "Done" at bounding box center [428, 28] width 27 height 11
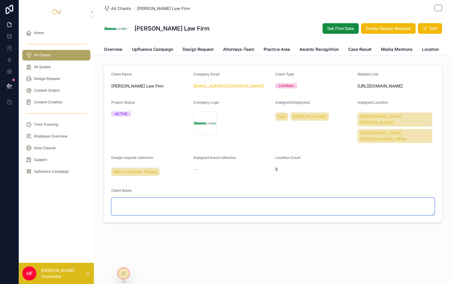
click at [160, 202] on textarea "scrollable content" at bounding box center [273, 207] width 324 height 18
click at [273, 278] on div "All Clients Bruner Law Firm Bruner Law Firm Get Firm Data Create Design Request…" at bounding box center [273, 142] width 358 height 284
click at [200, 201] on textarea "scrollable content" at bounding box center [273, 207] width 324 height 18
click at [231, 222] on div "All Clients Bruner Law Firm Bruner Law Firm Get Firm Data Create Design Request…" at bounding box center [273, 131] width 358 height 263
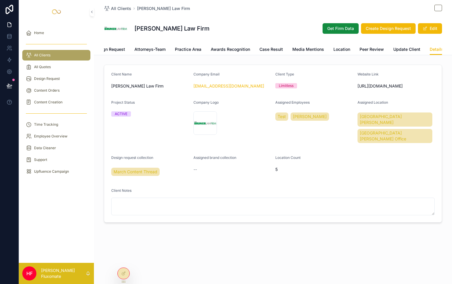
scroll to position [0, 0]
drag, startPoint x: 196, startPoint y: 162, endPoint x: 181, endPoint y: 224, distance: 63.2
click at [196, 167] on span "--" at bounding box center [196, 170] width 4 height 6
click at [431, 29] on button "Edit" at bounding box center [430, 28] width 24 height 11
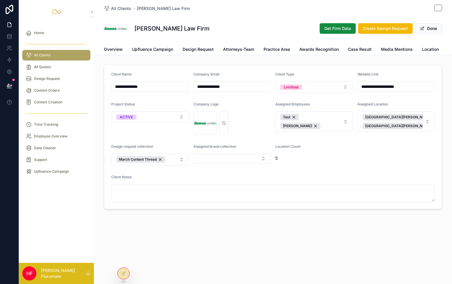
click at [239, 164] on button "Select Button" at bounding box center [233, 159] width 78 height 10
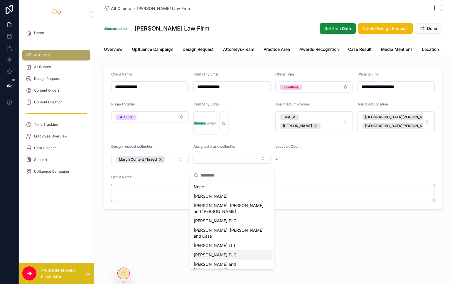
click at [397, 191] on textarea "scrollable content" at bounding box center [273, 193] width 324 height 18
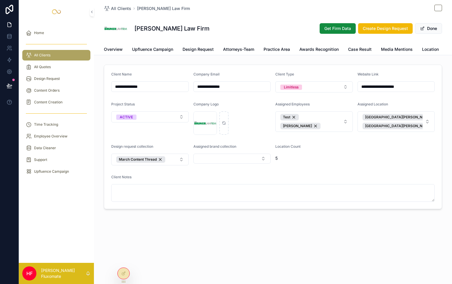
click at [282, 182] on div "Client Notes" at bounding box center [273, 178] width 324 height 7
click at [124, 276] on div at bounding box center [124, 273] width 12 height 11
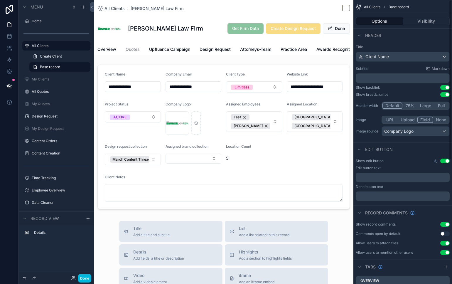
click at [292, 174] on div "scrollable content" at bounding box center [224, 136] width 260 height 149
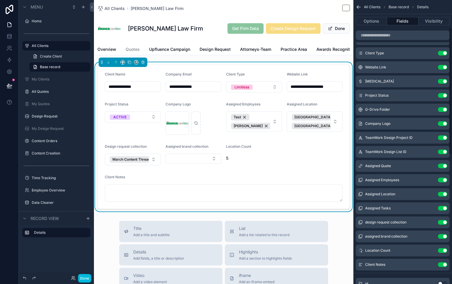
scroll to position [60, 0]
click at [0, 0] on button "scrollable content" at bounding box center [0, 0] width 0 height 0
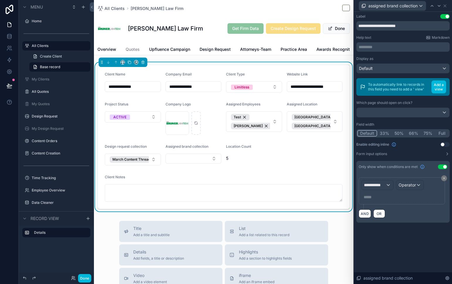
click at [416, 60] on div "Display as" at bounding box center [403, 58] width 93 height 5
click at [443, 177] on icon at bounding box center [445, 179] width 4 height 4
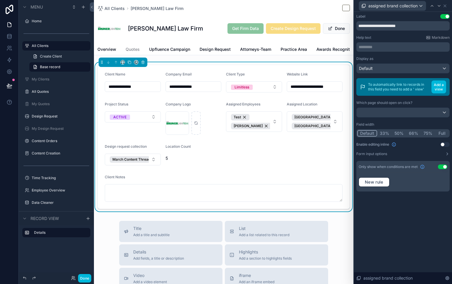
click at [443, 167] on button "Use setting" at bounding box center [442, 166] width 9 height 5
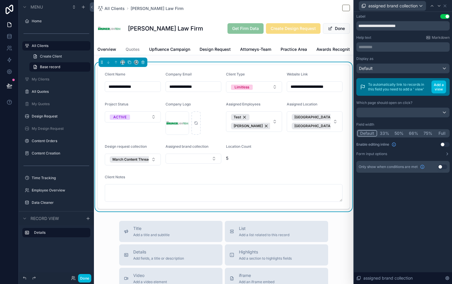
click at [442, 167] on button "Use setting" at bounding box center [442, 166] width 9 height 5
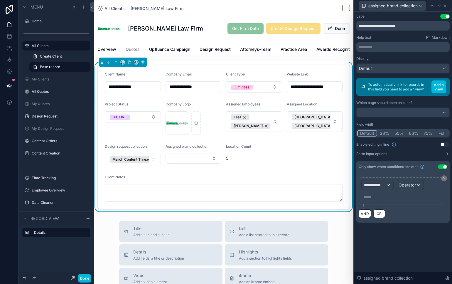
click at [442, 167] on button "Use setting" at bounding box center [442, 166] width 9 height 5
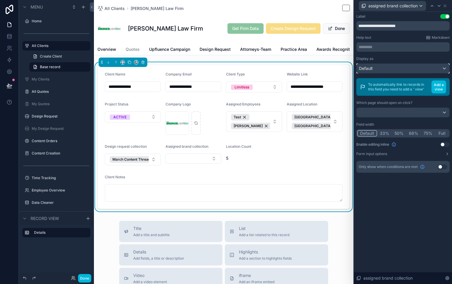
click at [440, 65] on div "Default" at bounding box center [403, 68] width 93 height 9
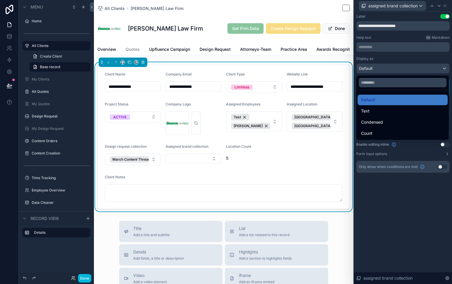
click at [430, 55] on div at bounding box center [403, 142] width 98 height 284
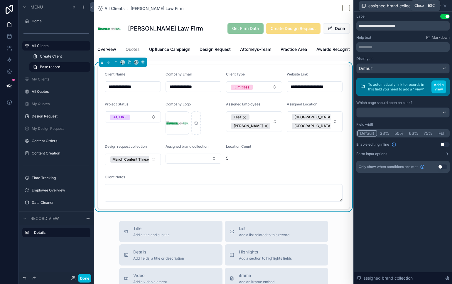
click at [447, 8] on icon at bounding box center [445, 6] width 5 height 5
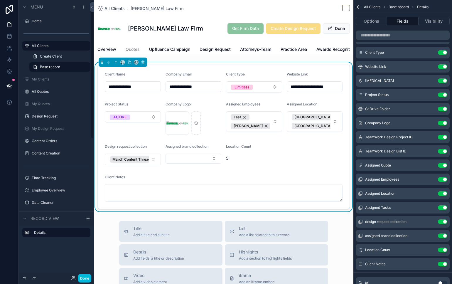
drag, startPoint x: 82, startPoint y: 279, endPoint x: 97, endPoint y: 266, distance: 20.4
click at [82, 279] on button "Done" at bounding box center [84, 278] width 13 height 9
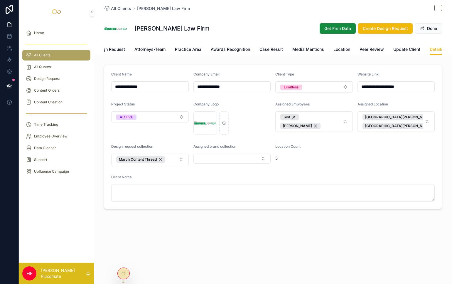
scroll to position [0, 0]
click at [124, 273] on icon at bounding box center [123, 273] width 5 height 5
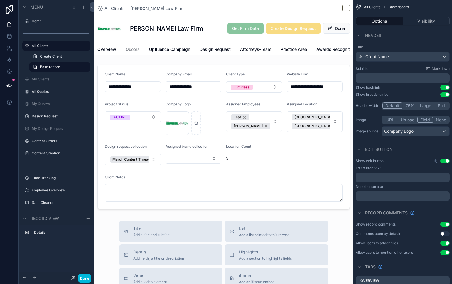
click at [318, 119] on div "scrollable content" at bounding box center [224, 136] width 260 height 149
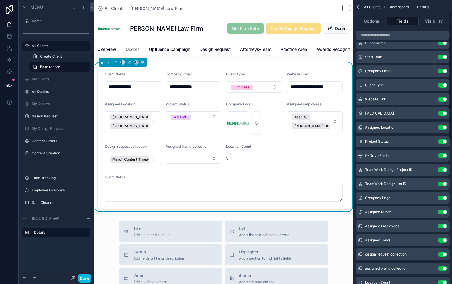
scroll to position [28, 0]
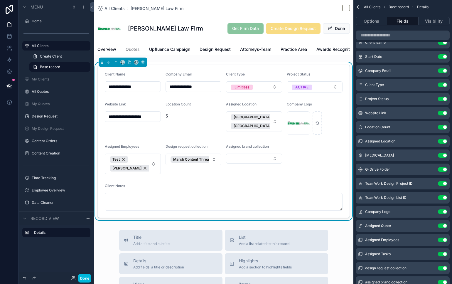
drag, startPoint x: 86, startPoint y: 281, endPoint x: 98, endPoint y: 270, distance: 16.0
click at [86, 281] on button "Done" at bounding box center [84, 278] width 13 height 9
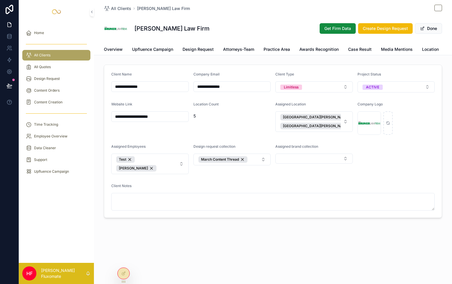
click at [426, 30] on button "Done" at bounding box center [428, 28] width 27 height 11
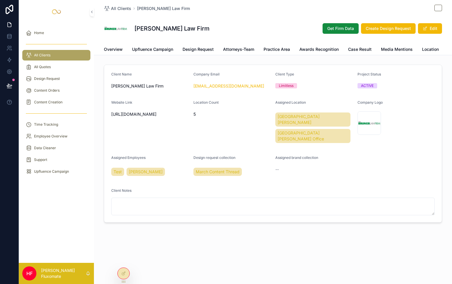
click at [426, 30] on span "scrollable content" at bounding box center [425, 28] width 5 height 5
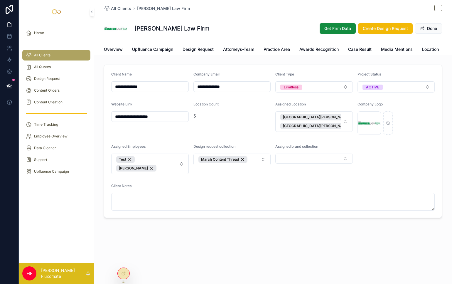
click at [426, 30] on button "Done" at bounding box center [428, 28] width 27 height 11
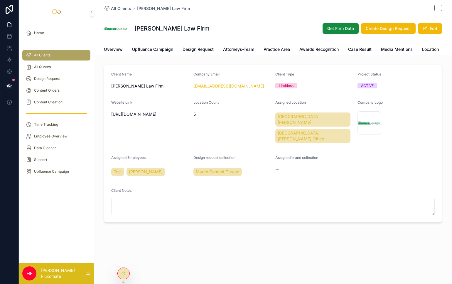
click at [426, 30] on span "scrollable content" at bounding box center [425, 28] width 5 height 5
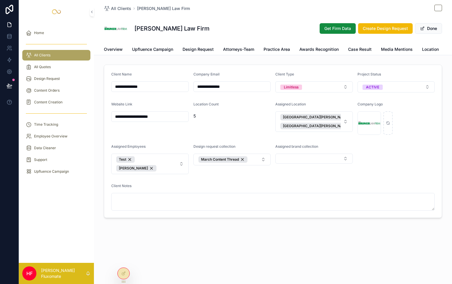
click at [426, 30] on button "Done" at bounding box center [428, 28] width 27 height 11
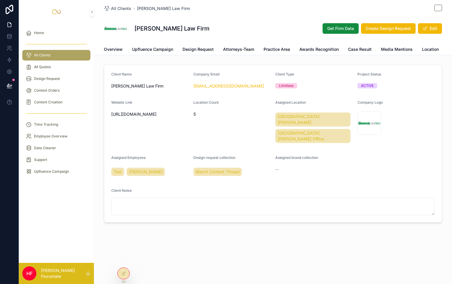
click at [123, 275] on icon at bounding box center [123, 273] width 5 height 5
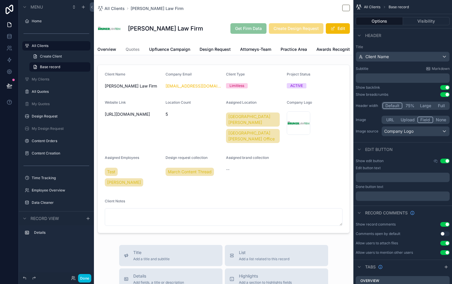
click at [337, 147] on div "scrollable content" at bounding box center [224, 148] width 260 height 173
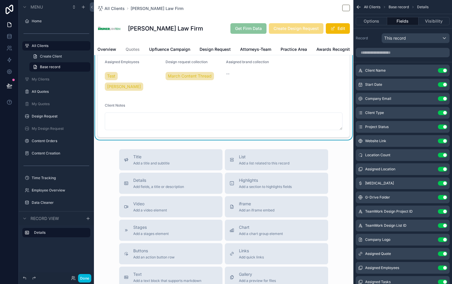
scroll to position [107, 0]
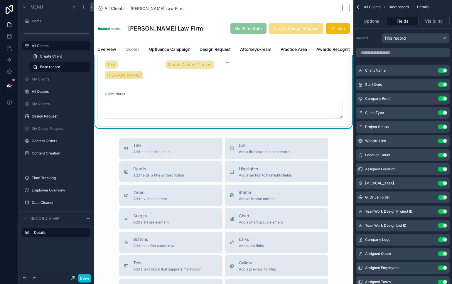
click at [174, 166] on span "Details" at bounding box center [158, 169] width 51 height 6
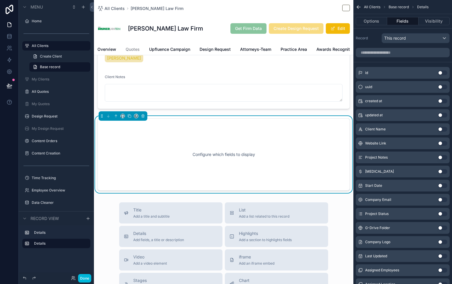
scroll to position [125, 0]
click at [271, 133] on div "Configure which fields to display" at bounding box center [223, 153] width 233 height 53
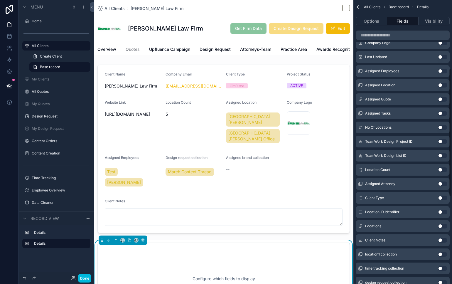
scroll to position [346, 0]
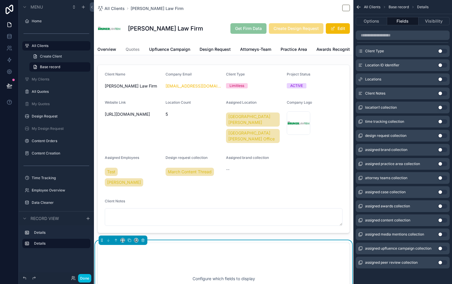
click at [441, 137] on button "Use setting" at bounding box center [442, 135] width 9 height 5
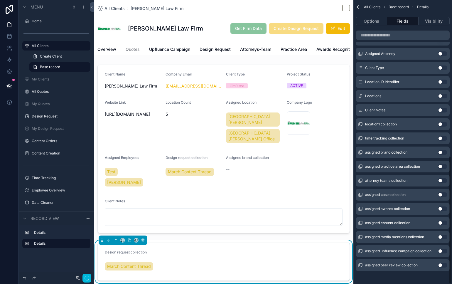
scroll to position [349, 0]
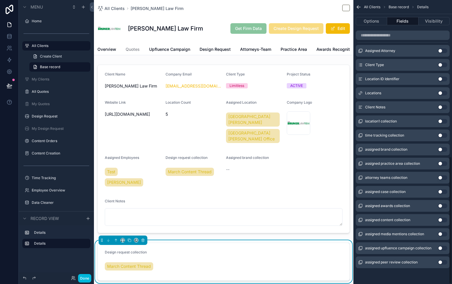
click at [443, 149] on button "Use setting" at bounding box center [442, 149] width 9 height 5
click at [438, 162] on button "Use setting" at bounding box center [442, 163] width 9 height 5
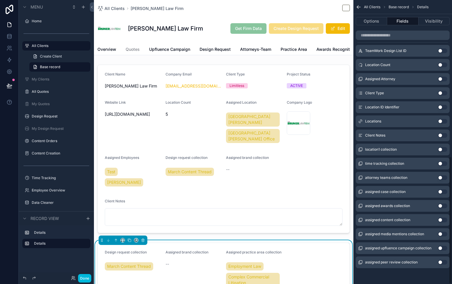
click at [443, 177] on button "Use setting" at bounding box center [442, 177] width 9 height 5
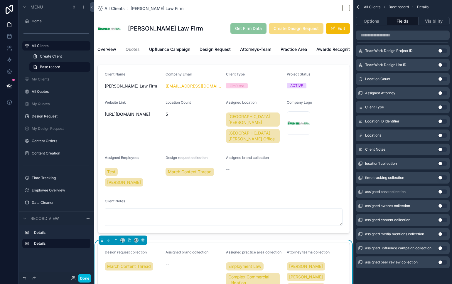
click at [443, 190] on button "Use setting" at bounding box center [442, 191] width 9 height 5
click at [443, 204] on button "Use setting" at bounding box center [442, 206] width 9 height 5
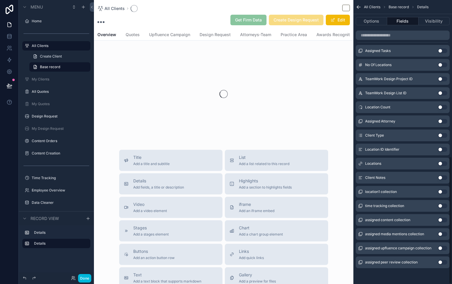
click at [444, 220] on button "Use setting" at bounding box center [442, 220] width 9 height 5
click at [445, 233] on button "Use setting" at bounding box center [442, 234] width 9 height 5
click at [443, 249] on button "Use setting" at bounding box center [442, 248] width 9 height 5
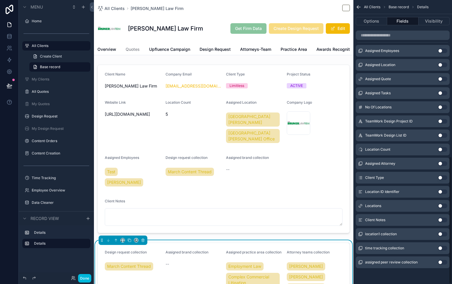
click at [442, 261] on button "Use setting" at bounding box center [442, 262] width 9 height 5
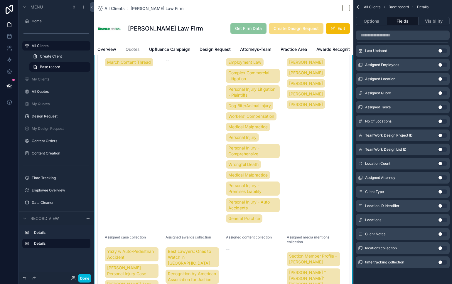
click at [84, 280] on button "Done" at bounding box center [84, 278] width 13 height 9
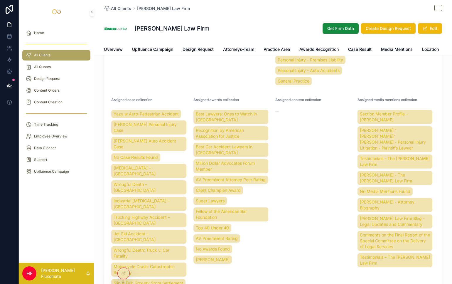
scroll to position [310, 0]
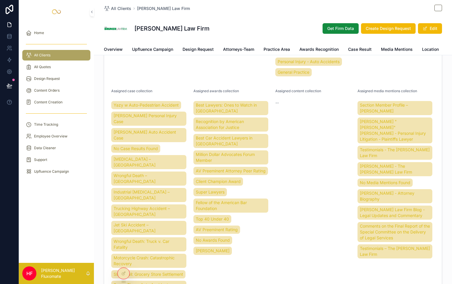
click at [125, 272] on icon at bounding box center [124, 273] width 2 height 2
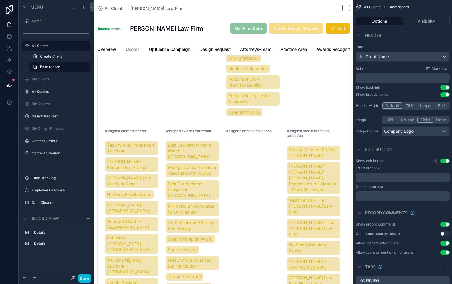
click at [256, 168] on div "scrollable content" at bounding box center [224, 175] width 260 height 490
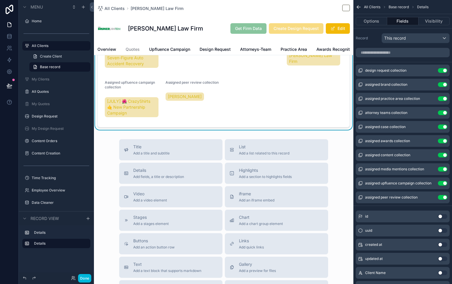
scroll to position [476, 0]
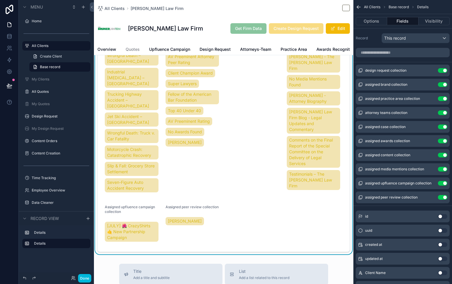
click at [251, 172] on div "Assigned content collection --" at bounding box center [254, 79] width 56 height 233
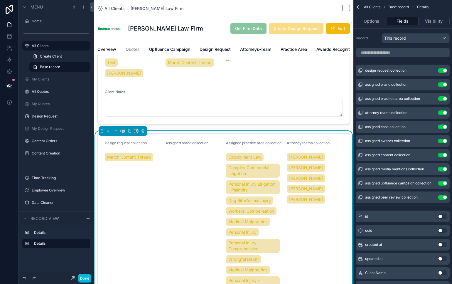
scroll to position [75, 0]
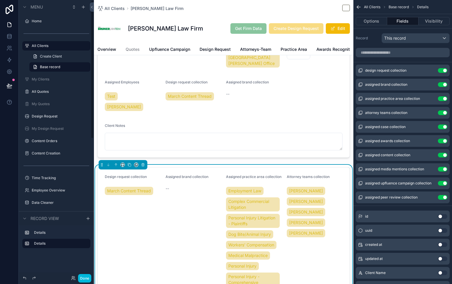
click at [85, 277] on button "Done" at bounding box center [84, 278] width 13 height 9
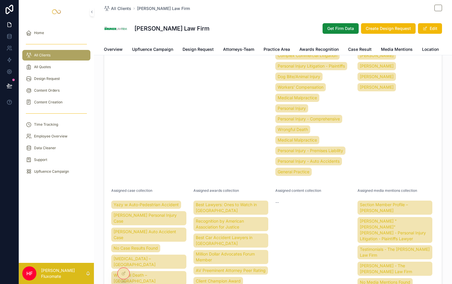
scroll to position [209, 0]
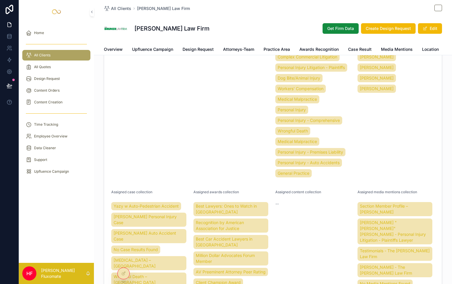
click at [124, 277] on div at bounding box center [124, 273] width 12 height 11
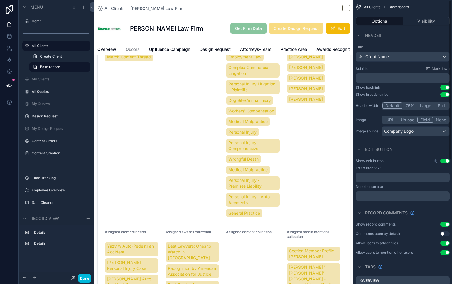
click at [290, 138] on div "scrollable content" at bounding box center [224, 276] width 260 height 490
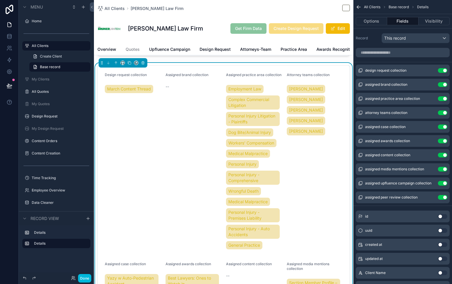
scroll to position [92, 0]
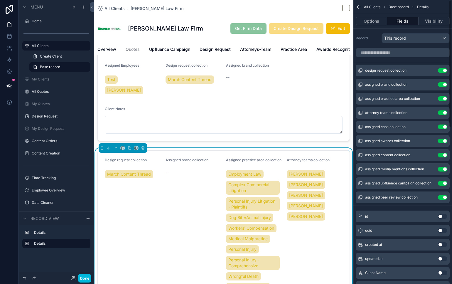
click at [446, 70] on button "Use setting" at bounding box center [442, 70] width 9 height 5
click at [446, 82] on button "Use setting" at bounding box center [442, 84] width 9 height 5
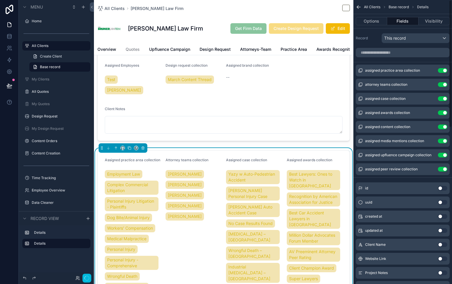
click at [444, 70] on button "Use setting" at bounding box center [442, 70] width 9 height 5
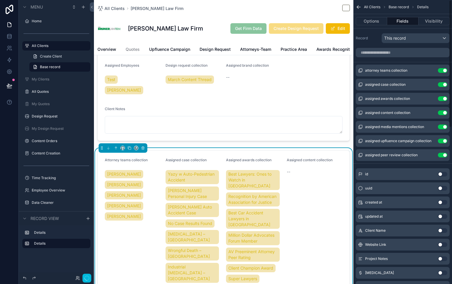
click at [444, 70] on button "Use setting" at bounding box center [442, 70] width 9 height 5
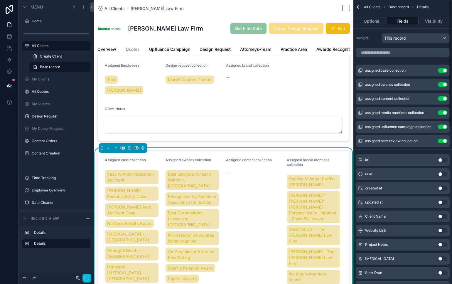
click at [444, 70] on button "Use setting" at bounding box center [442, 70] width 9 height 5
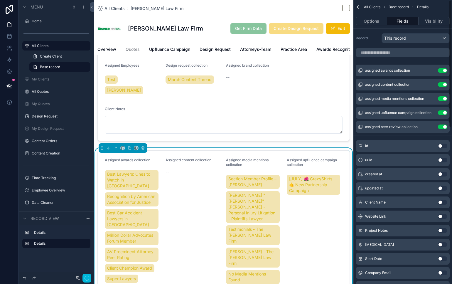
click at [444, 70] on button "Use setting" at bounding box center [442, 70] width 9 height 5
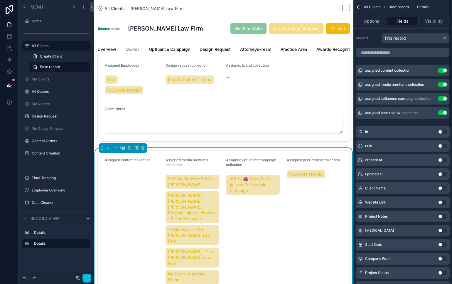
click at [444, 70] on button "Use setting" at bounding box center [442, 70] width 9 height 5
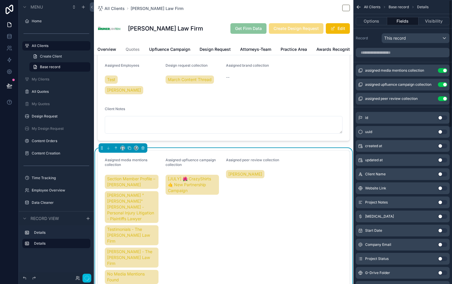
click at [444, 70] on button "Use setting" at bounding box center [442, 70] width 9 height 5
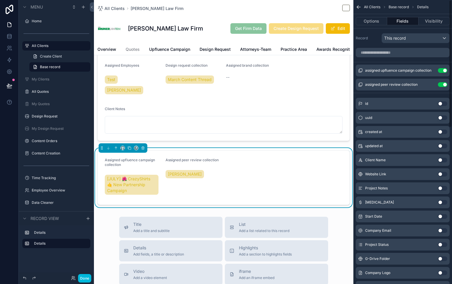
click at [444, 70] on button "Use setting" at bounding box center [442, 70] width 9 height 5
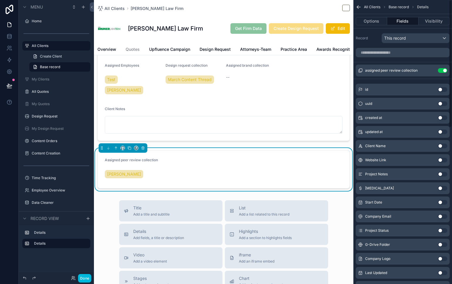
click at [444, 70] on button "Use setting" at bounding box center [442, 70] width 9 height 5
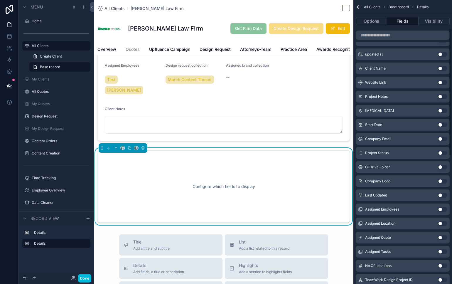
scroll to position [62, 0]
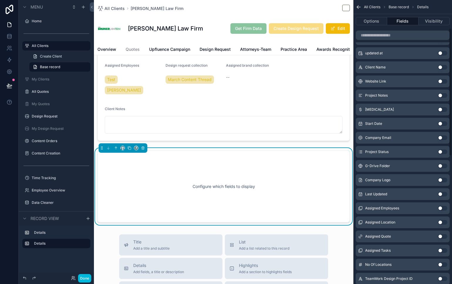
click at [441, 107] on div "Retainer Use setting" at bounding box center [403, 110] width 94 height 12
drag, startPoint x: 443, startPoint y: 108, endPoint x: 444, endPoint y: 111, distance: 3.9
click at [443, 108] on button "Use setting" at bounding box center [442, 109] width 9 height 5
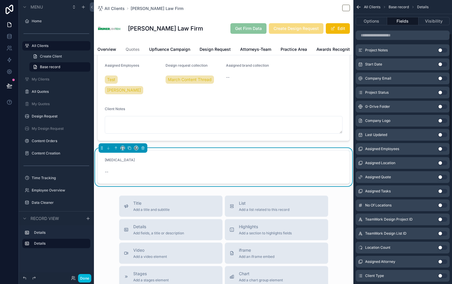
scroll to position [125, 0]
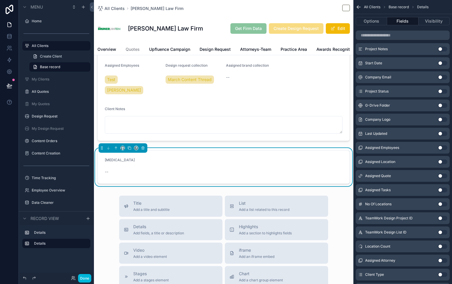
click at [441, 247] on button "Use setting" at bounding box center [442, 246] width 9 height 5
click at [220, 151] on form "Retainer -- Location Count 5" at bounding box center [224, 167] width 252 height 33
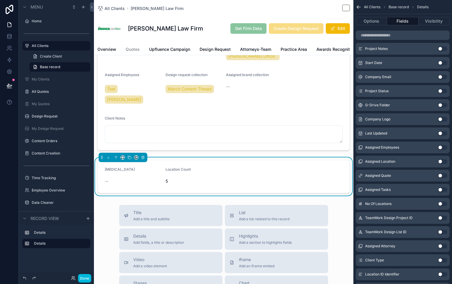
scroll to position [0, 0]
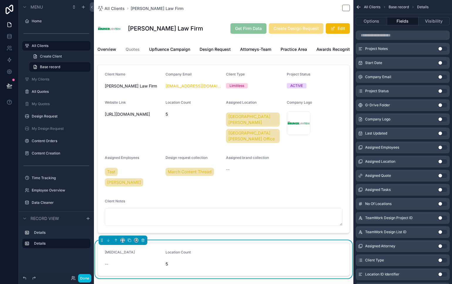
click at [288, 175] on div "scrollable content" at bounding box center [224, 148] width 260 height 173
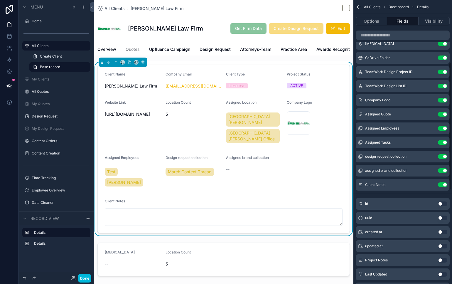
click at [0, 0] on icon "scrollable content" at bounding box center [0, 0] width 0 height 0
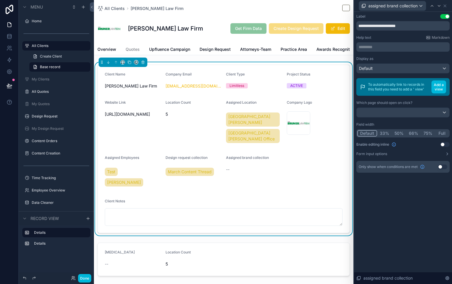
click at [445, 165] on button "Use setting" at bounding box center [442, 166] width 9 height 5
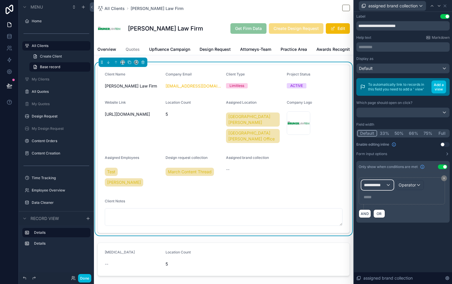
click at [382, 187] on span "**********" at bounding box center [375, 185] width 22 height 6
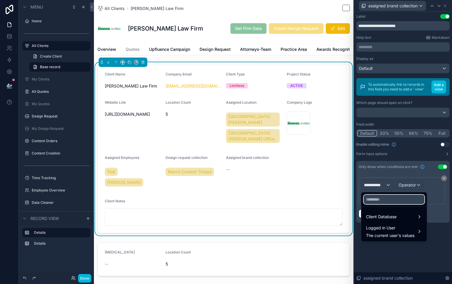
click at [387, 200] on input "text" at bounding box center [394, 199] width 61 height 9
type input "*****"
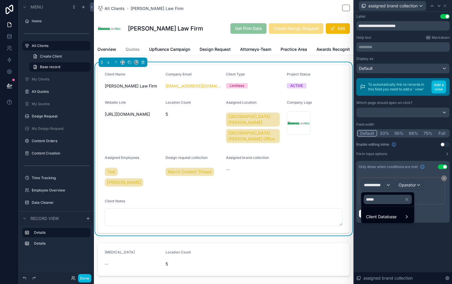
click at [388, 215] on span "Client Database" at bounding box center [381, 216] width 31 height 7
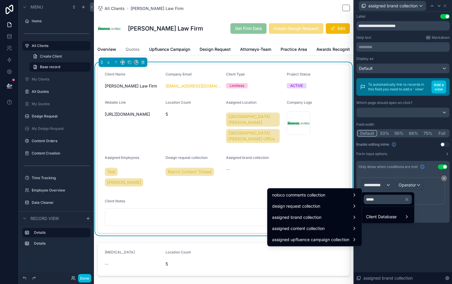
click at [339, 214] on div "assigned brand collection" at bounding box center [314, 217] width 85 height 7
click at [308, 215] on span "assigned brand collection" at bounding box center [296, 217] width 49 height 7
click at [397, 215] on div "Client Database" at bounding box center [387, 216] width 43 height 7
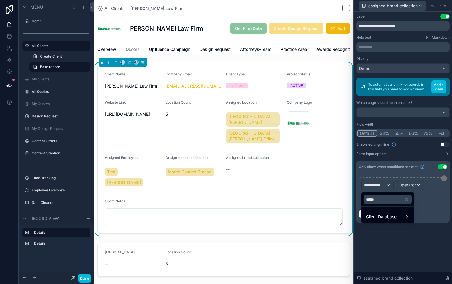
click at [395, 223] on ul "Client Database" at bounding box center [388, 215] width 53 height 16
drag, startPoint x: 394, startPoint y: 214, endPoint x: 384, endPoint y: 214, distance: 10.3
click at [394, 214] on span "Client Database" at bounding box center [381, 216] width 31 height 7
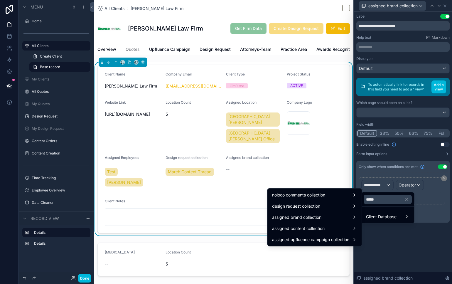
click at [347, 218] on div "assigned brand collection" at bounding box center [314, 217] width 85 height 7
drag, startPoint x: 370, startPoint y: 212, endPoint x: 376, endPoint y: 218, distance: 8.3
click at [370, 212] on span "Brand Name" at bounding box center [378, 212] width 24 height 7
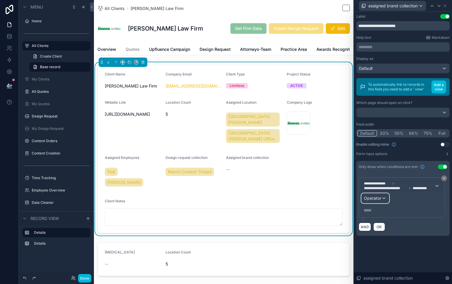
click at [381, 196] on div "Operator" at bounding box center [375, 198] width 27 height 9
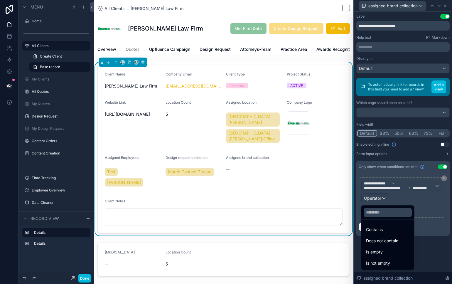
click at [395, 261] on div "Is not empty" at bounding box center [387, 263] width 43 height 7
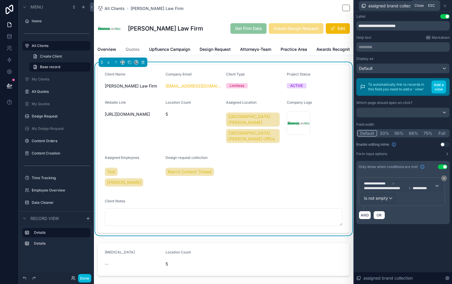
click at [445, 6] on icon at bounding box center [445, 6] width 5 height 5
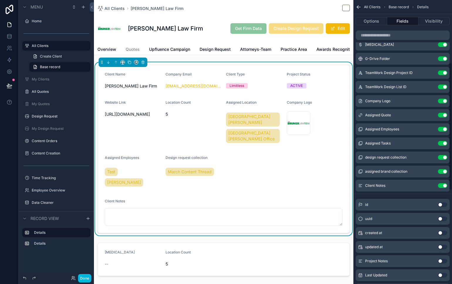
scroll to position [138, 0]
click at [137, 254] on div "scrollable content" at bounding box center [224, 259] width 260 height 38
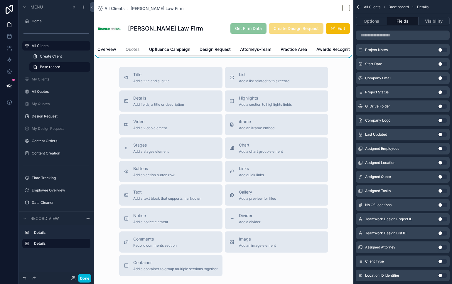
scroll to position [221, 0]
click at [184, 260] on span "Container" at bounding box center [175, 263] width 85 height 6
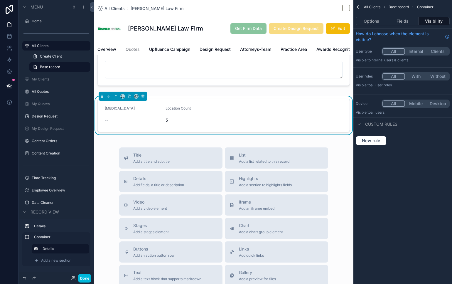
scroll to position [147, 0]
click at [140, 106] on div "Retainer" at bounding box center [133, 109] width 56 height 7
click at [124, 97] on icon "scrollable content" at bounding box center [124, 97] width 1 height 1
click at [135, 118] on div "33%" at bounding box center [134, 118] width 18 height 7
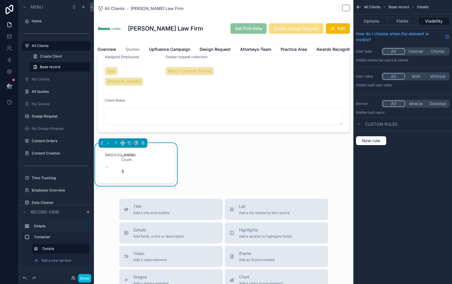
scroll to position [68, 0]
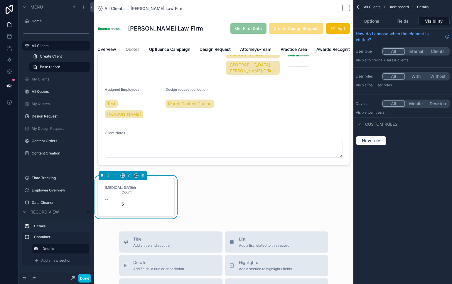
click at [154, 215] on div "All Clients Bruner Law Firm Bruner Law Firm Get Firm Data Create Design Request…" at bounding box center [224, 210] width 260 height 556
click at [159, 183] on form "Retainer -- Location Count 5" at bounding box center [136, 197] width 77 height 38
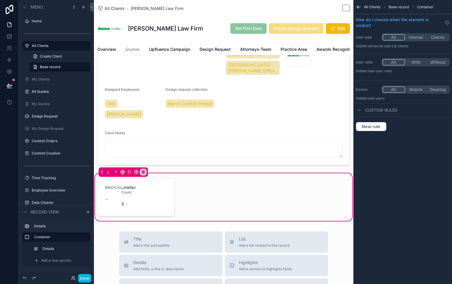
click at [359, 4] on icon "scrollable content" at bounding box center [359, 7] width 6 height 6
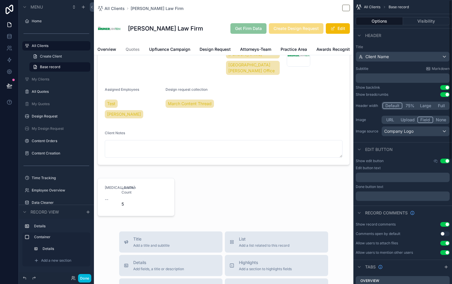
click at [124, 191] on div "scrollable content" at bounding box center [224, 197] width 260 height 50
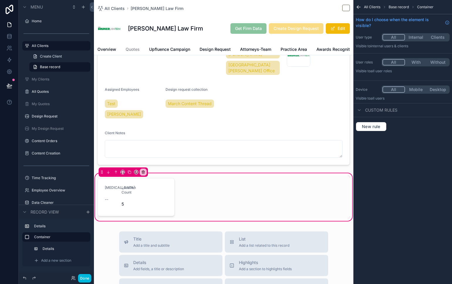
click at [167, 182] on div "scrollable content" at bounding box center [136, 197] width 84 height 43
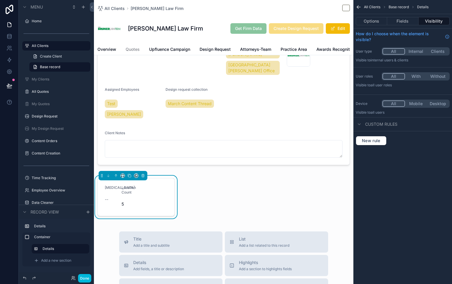
click at [409, 23] on button "Fields" at bounding box center [402, 21] width 31 height 8
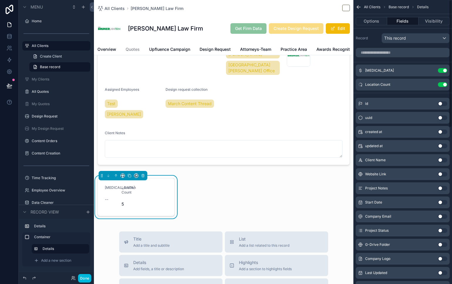
click at [444, 72] on button "Use setting" at bounding box center [442, 70] width 9 height 5
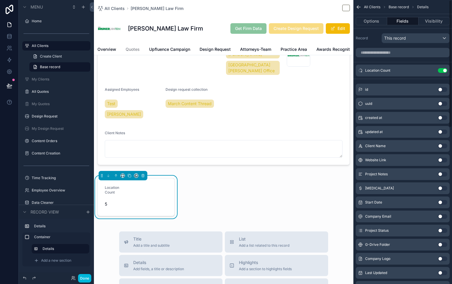
click at [0, 0] on icon "scrollable content" at bounding box center [0, 0] width 0 height 0
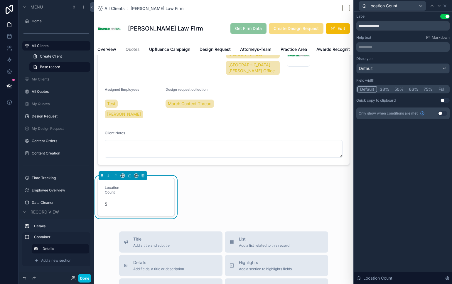
click at [443, 88] on button "Full" at bounding box center [442, 89] width 14 height 6
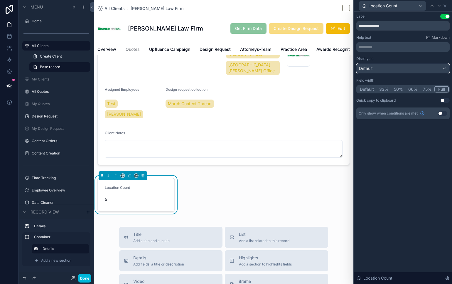
click at [434, 67] on div "Default" at bounding box center [403, 68] width 93 height 9
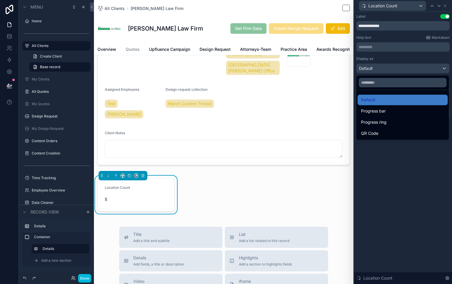
click at [435, 172] on div at bounding box center [403, 142] width 98 height 284
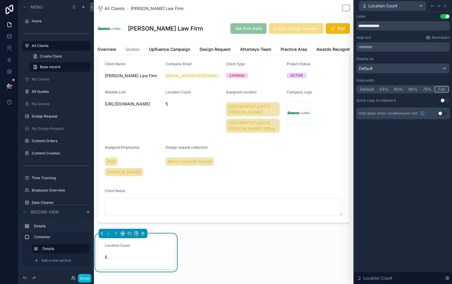
scroll to position [6, 0]
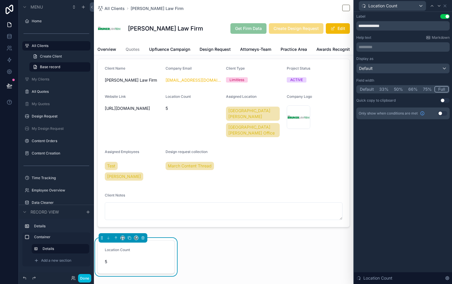
click at [414, 218] on div "**********" at bounding box center [403, 148] width 98 height 272
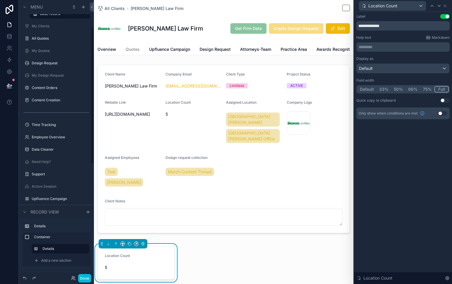
scroll to position [54, 0]
click at [0, 0] on icon "scrollable content" at bounding box center [0, 0] width 0 height 0
click at [85, 248] on icon "scrollable content" at bounding box center [83, 248] width 5 height 5
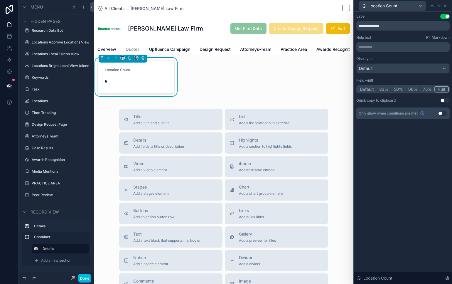
scroll to position [183, 0]
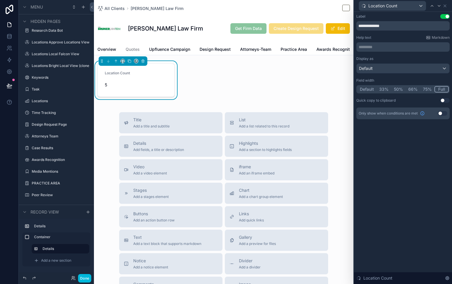
click at [175, 147] on span "Add fields, a title or description" at bounding box center [158, 149] width 51 height 5
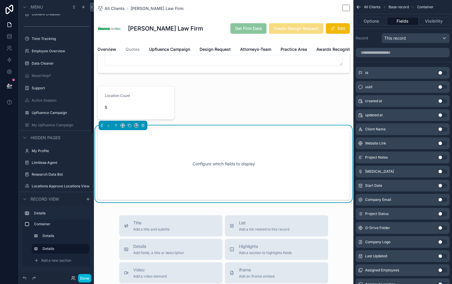
scroll to position [0, 0]
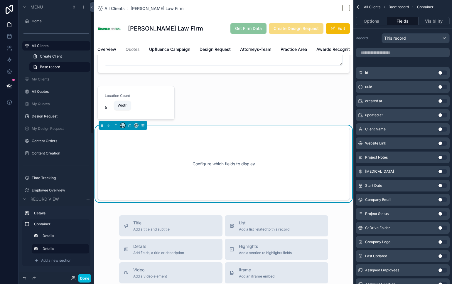
click at [123, 124] on icon "scrollable content" at bounding box center [122, 124] width 3 height 1
click at [132, 138] on span "25%" at bounding box center [129, 135] width 9 height 7
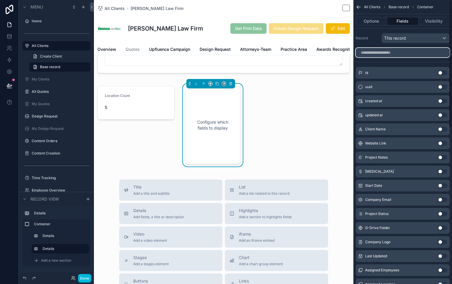
click at [386, 57] on input "scrollable content" at bounding box center [403, 52] width 94 height 9
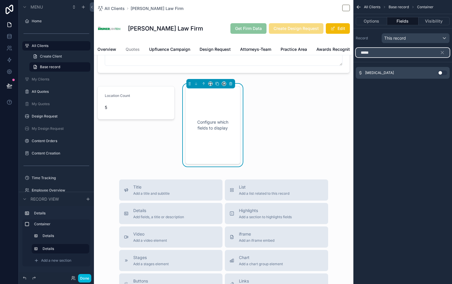
type input "*****"
click at [444, 72] on button "Use setting" at bounding box center [442, 72] width 9 height 5
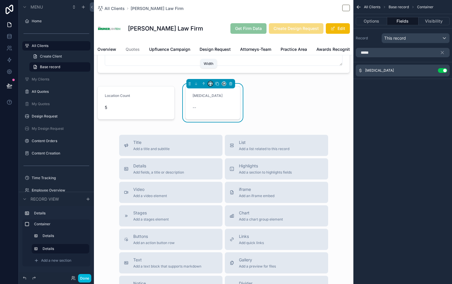
click at [209, 82] on icon "scrollable content" at bounding box center [211, 84] width 4 height 4
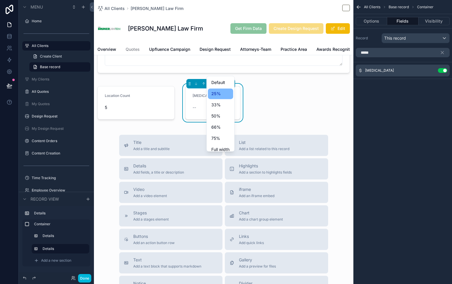
click at [138, 79] on div "scrollable content" at bounding box center [226, 142] width 452 height 284
drag, startPoint x: 146, startPoint y: 100, endPoint x: 155, endPoint y: 92, distance: 12.3
click at [146, 100] on div "scrollable content" at bounding box center [136, 103] width 84 height 38
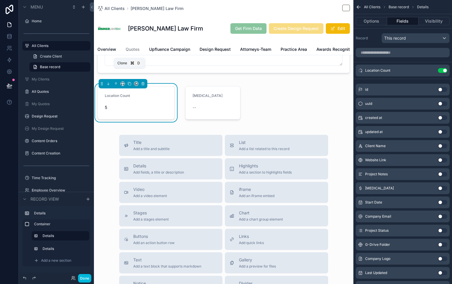
click at [129, 82] on icon "scrollable content" at bounding box center [129, 84] width 4 height 4
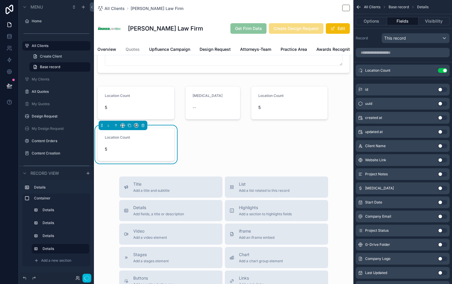
click at [165, 135] on div "Location Count 5" at bounding box center [136, 144] width 63 height 19
click at [119, 122] on button "scrollable content" at bounding box center [116, 125] width 6 height 6
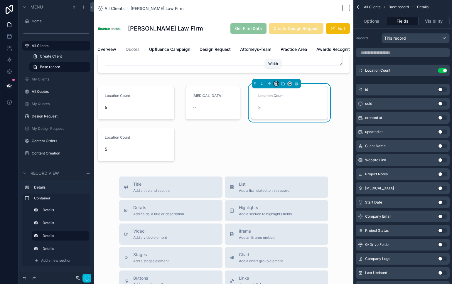
click at [275, 82] on icon "scrollable content" at bounding box center [276, 82] width 3 height 1
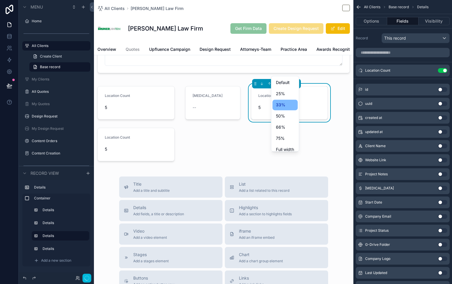
click at [283, 94] on span "25%" at bounding box center [280, 93] width 9 height 7
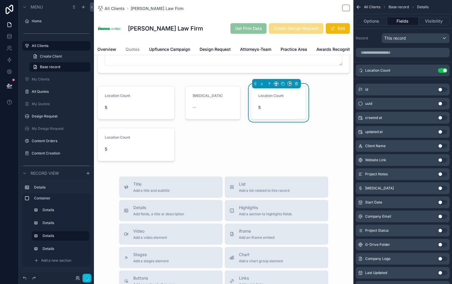
drag, startPoint x: 157, startPoint y: 137, endPoint x: 161, endPoint y: 129, distance: 8.8
click at [157, 137] on div "scrollable content" at bounding box center [136, 144] width 84 height 38
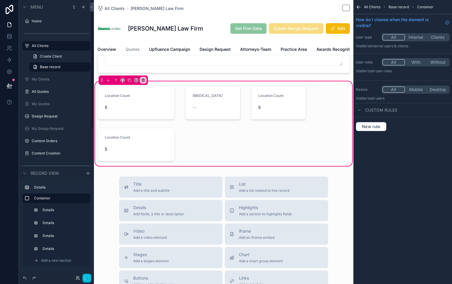
click at [155, 92] on div "scrollable content" at bounding box center [136, 103] width 84 height 38
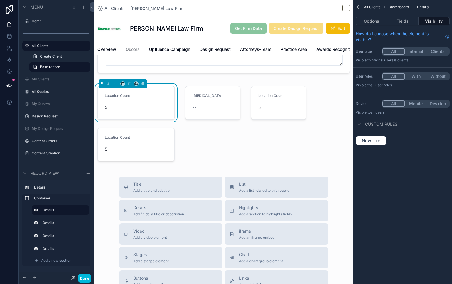
click at [131, 103] on div "5" at bounding box center [136, 107] width 63 height 9
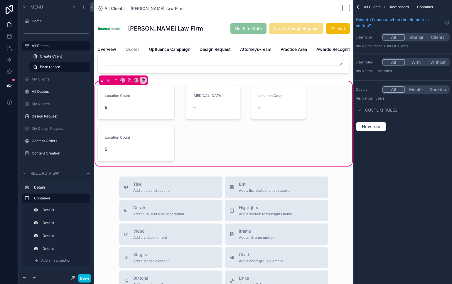
click at [129, 85] on div "scrollable content" at bounding box center [136, 103] width 84 height 38
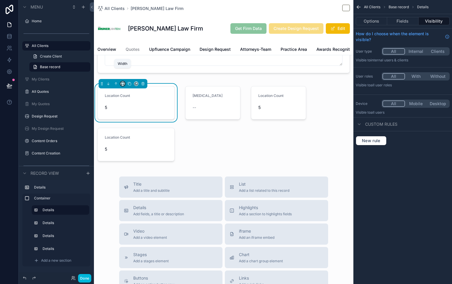
click at [124, 82] on icon "scrollable content" at bounding box center [123, 84] width 4 height 4
click at [135, 95] on div "25%" at bounding box center [134, 93] width 18 height 7
click at [146, 132] on div "scrollable content" at bounding box center [136, 144] width 84 height 38
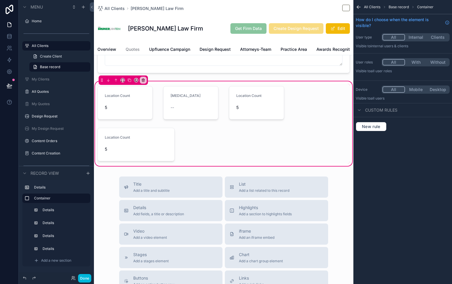
click at [132, 125] on div "scrollable content" at bounding box center [136, 144] width 84 height 38
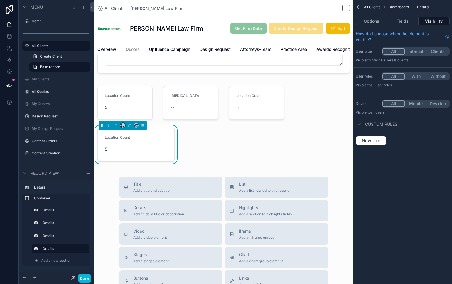
click at [122, 123] on button "scrollable content" at bounding box center [122, 125] width 5 height 5
click at [129, 135] on span "25%" at bounding box center [129, 135] width 9 height 7
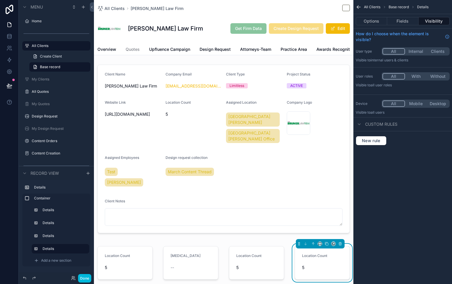
click at [120, 251] on div "scrollable content" at bounding box center [125, 263] width 62 height 38
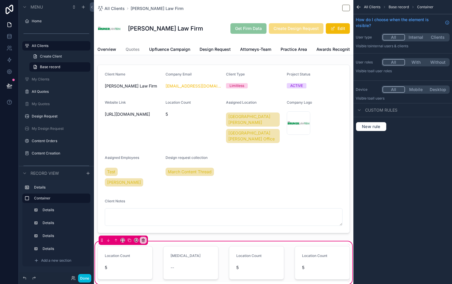
click at [357, 7] on icon "scrollable content" at bounding box center [359, 7] width 6 height 6
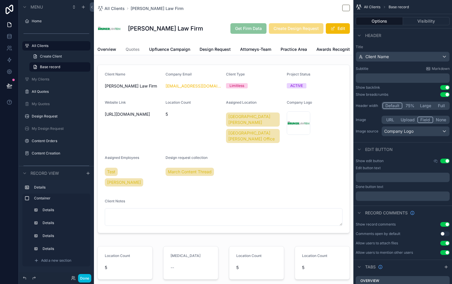
click at [336, 28] on button "Edit" at bounding box center [338, 28] width 24 height 11
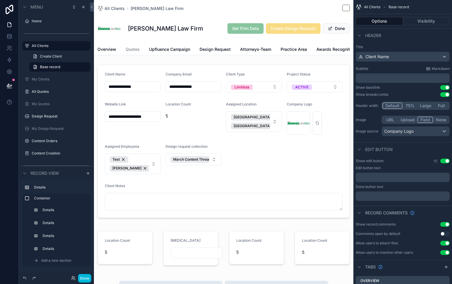
click at [336, 28] on button "Done" at bounding box center [336, 28] width 27 height 11
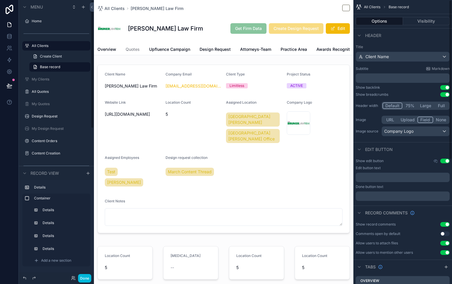
click at [159, 241] on div "scrollable content" at bounding box center [224, 262] width 260 height 45
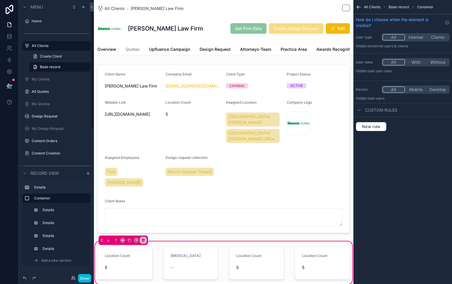
click at [139, 246] on div "scrollable content" at bounding box center [125, 263] width 62 height 38
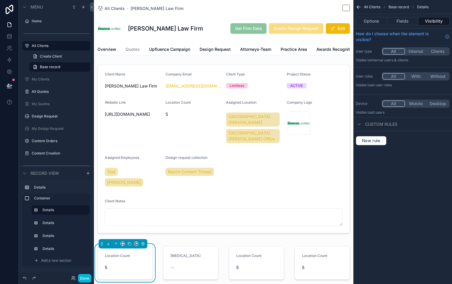
click at [408, 19] on button "Fields" at bounding box center [402, 21] width 31 height 8
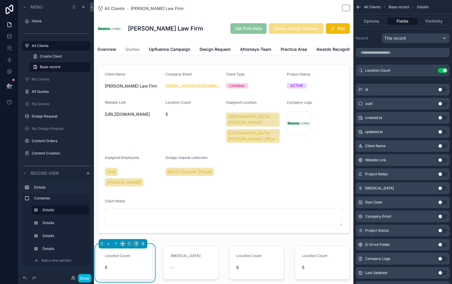
click at [407, 58] on div "scrollable content" at bounding box center [403, 53] width 99 height 14
click at [424, 53] on input "scrollable content" at bounding box center [403, 52] width 94 height 9
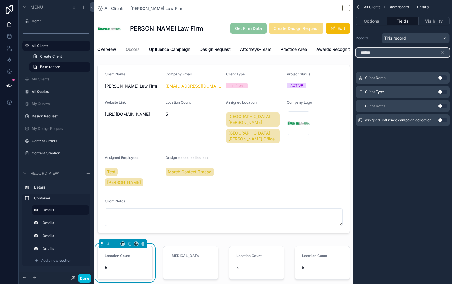
type input "******"
click at [442, 90] on button "Use setting" at bounding box center [442, 92] width 9 height 5
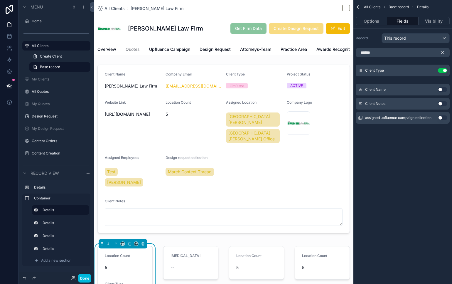
click at [443, 51] on icon "scrollable content" at bounding box center [442, 52] width 3 height 3
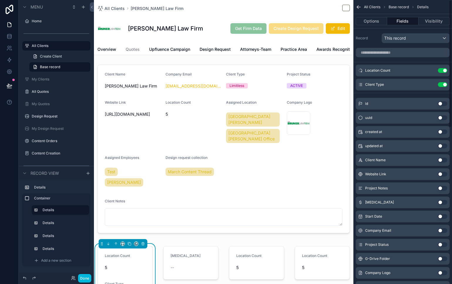
click at [444, 72] on button "Use setting" at bounding box center [442, 70] width 9 height 5
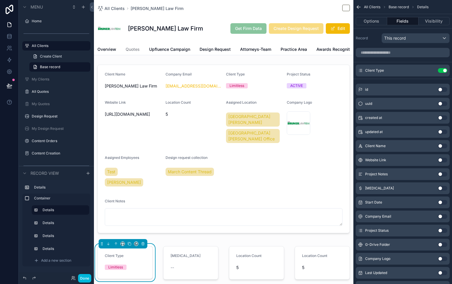
click at [332, 251] on div "scrollable content" at bounding box center [322, 263] width 62 height 38
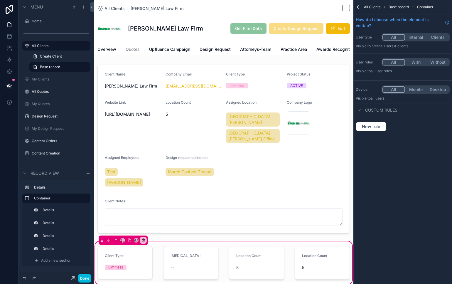
click at [194, 253] on div "scrollable content" at bounding box center [191, 263] width 62 height 38
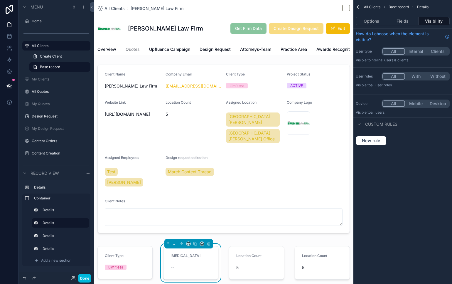
click at [194, 263] on div "--" at bounding box center [197, 267] width 52 height 9
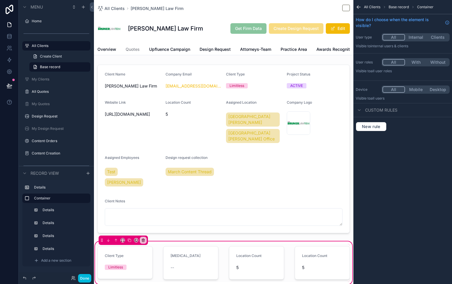
click at [194, 252] on div "scrollable content" at bounding box center [191, 263] width 62 height 38
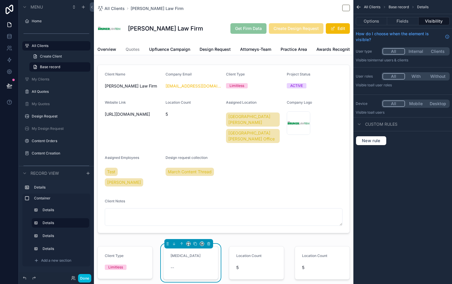
click at [394, 20] on button "Fields" at bounding box center [402, 21] width 31 height 8
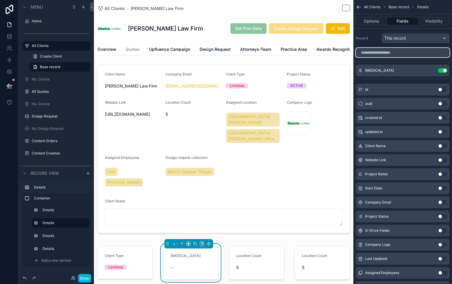
click at [404, 53] on input "scrollable content" at bounding box center [403, 52] width 94 height 9
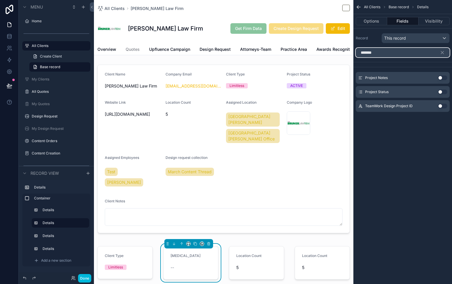
type input "*******"
click at [446, 89] on div "Project Status Use setting" at bounding box center [403, 92] width 94 height 12
click at [445, 91] on button "Use setting" at bounding box center [442, 92] width 9 height 5
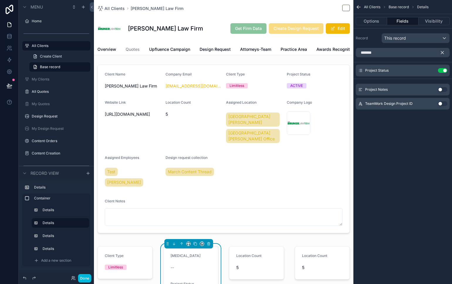
drag, startPoint x: 444, startPoint y: 52, endPoint x: 445, endPoint y: 63, distance: 11.5
click at [444, 52] on icon "scrollable content" at bounding box center [442, 52] width 5 height 5
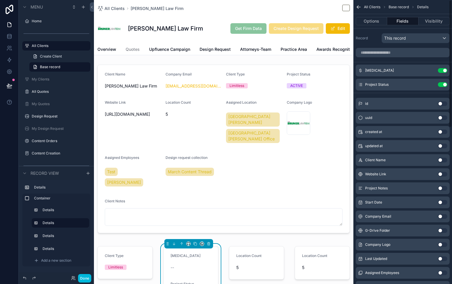
click at [444, 70] on button "Use setting" at bounding box center [442, 70] width 9 height 5
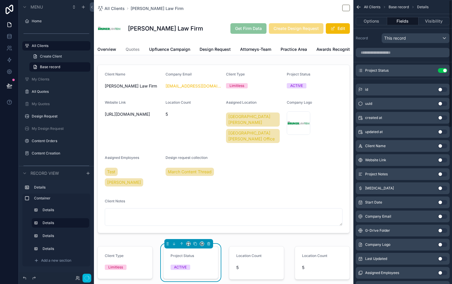
click at [236, 258] on div "scrollable content" at bounding box center [257, 263] width 62 height 38
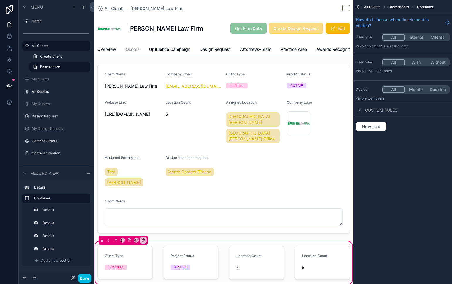
click at [255, 259] on div "scrollable content" at bounding box center [257, 263] width 62 height 38
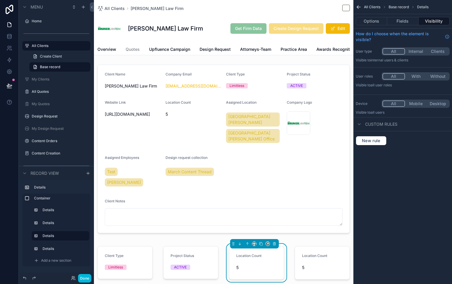
drag, startPoint x: 396, startPoint y: 21, endPoint x: 402, endPoint y: 25, distance: 7.0
click at [396, 21] on button "Fields" at bounding box center [402, 21] width 31 height 8
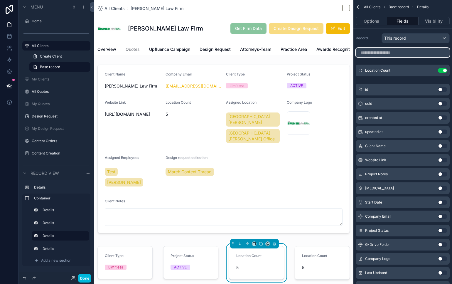
click at [414, 55] on input "scrollable content" at bounding box center [403, 52] width 94 height 9
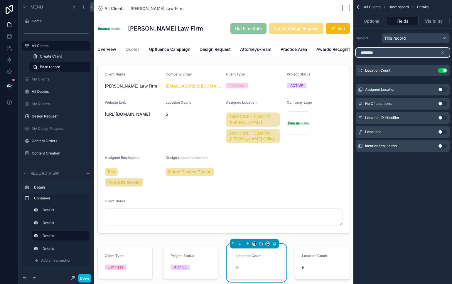
type input "********"
click at [337, 256] on div "scrollable content" at bounding box center [322, 263] width 62 height 38
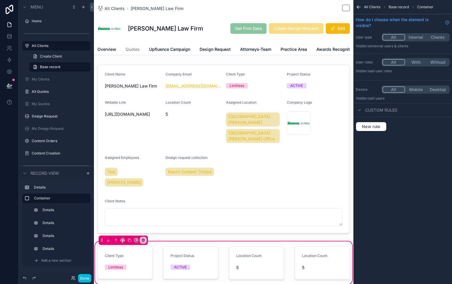
click at [331, 257] on div "scrollable content" at bounding box center [322, 263] width 62 height 38
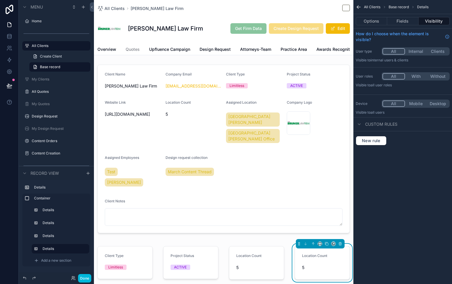
click at [379, 23] on button "Options" at bounding box center [371, 21] width 31 height 8
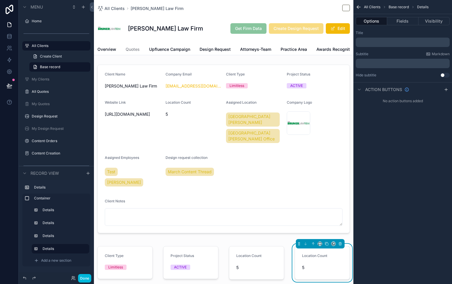
click at [398, 19] on button "Fields" at bounding box center [402, 21] width 31 height 8
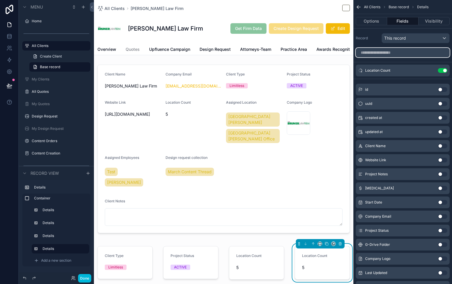
click at [403, 52] on input "scrollable content" at bounding box center [403, 52] width 94 height 9
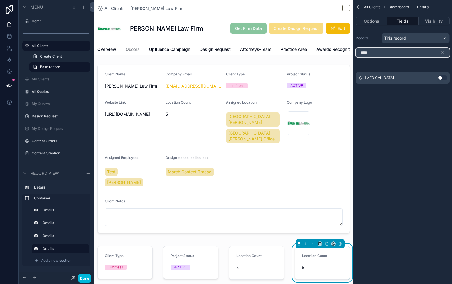
type input "****"
click at [443, 78] on button "Use setting" at bounding box center [442, 77] width 9 height 5
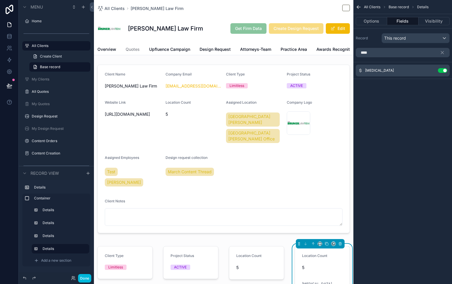
drag, startPoint x: 359, startPoint y: 5, endPoint x: 362, endPoint y: 8, distance: 3.7
click at [359, 6] on icon "scrollable content" at bounding box center [359, 7] width 6 height 6
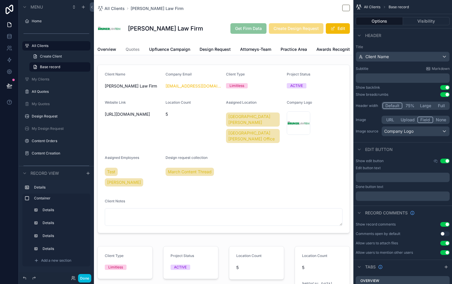
click at [318, 258] on div "scrollable content" at bounding box center [224, 276] width 260 height 73
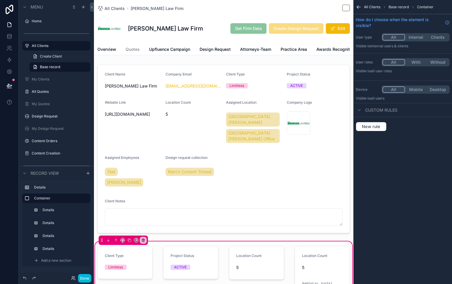
click at [315, 251] on div "scrollable content" at bounding box center [322, 277] width 62 height 66
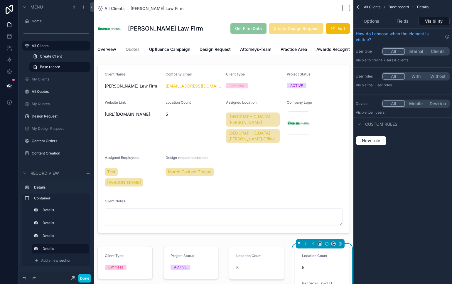
click at [406, 23] on button "Fields" at bounding box center [402, 21] width 31 height 8
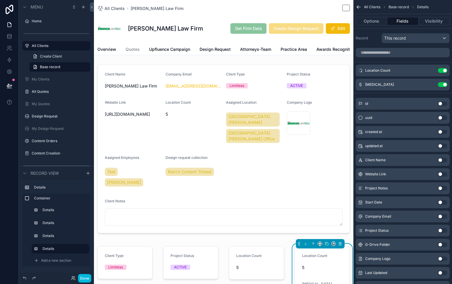
click at [444, 71] on button "Use setting" at bounding box center [442, 70] width 9 height 5
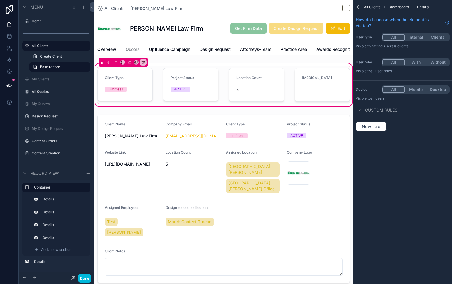
click at [258, 63] on div "All Clients Bruner Law Firm Bruner Law Firm Get Firm Data Create Design Request…" at bounding box center [224, 275] width 260 height 551
click at [87, 279] on button "Done" at bounding box center [84, 278] width 13 height 9
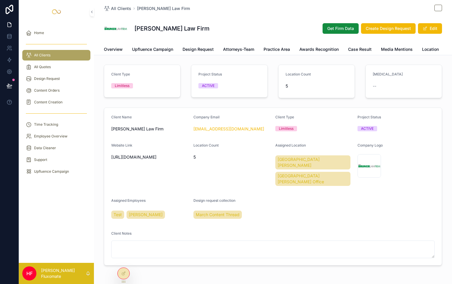
click at [119, 274] on div at bounding box center [124, 273] width 12 height 11
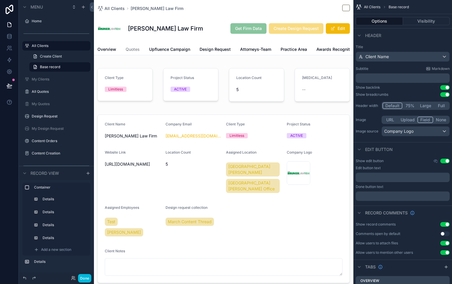
click at [177, 184] on div "scrollable content" at bounding box center [224, 198] width 260 height 173
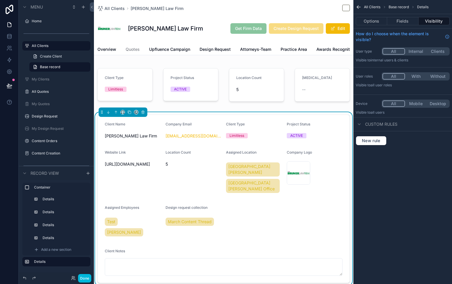
click at [216, 174] on div "Location Count 5" at bounding box center [194, 173] width 56 height 46
click at [401, 20] on button "Fields" at bounding box center [402, 21] width 31 height 8
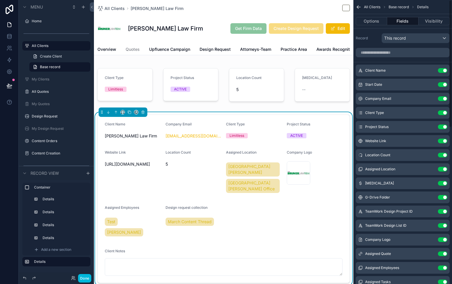
click at [442, 112] on button "Use setting" at bounding box center [442, 112] width 9 height 5
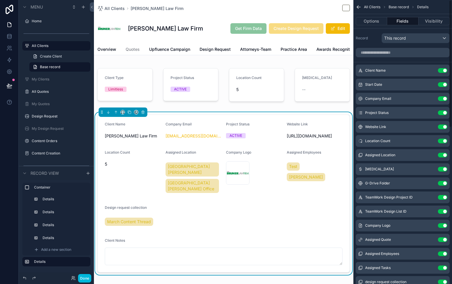
click at [442, 114] on button "Use setting" at bounding box center [442, 112] width 9 height 5
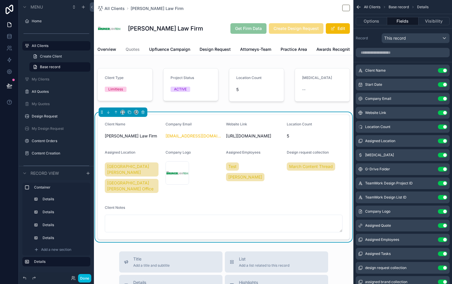
click at [443, 125] on button "Use setting" at bounding box center [442, 127] width 9 height 5
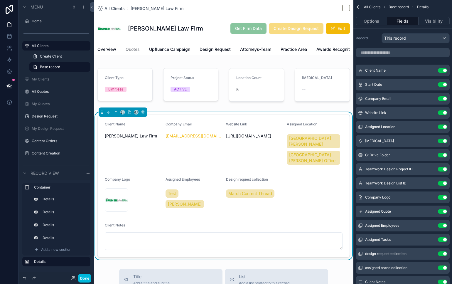
click at [0, 0] on icon "scrollable content" at bounding box center [0, 0] width 0 height 0
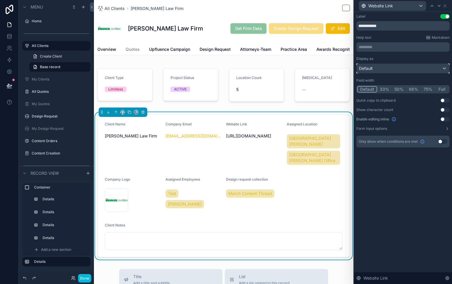
click at [393, 69] on div "Default" at bounding box center [403, 68] width 93 height 9
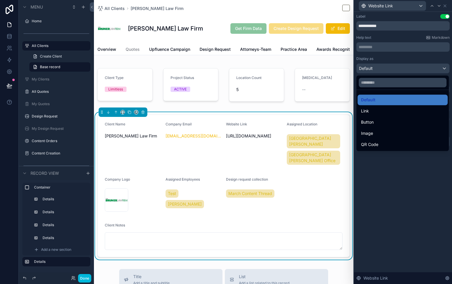
click at [396, 112] on div "Link" at bounding box center [402, 110] width 83 height 7
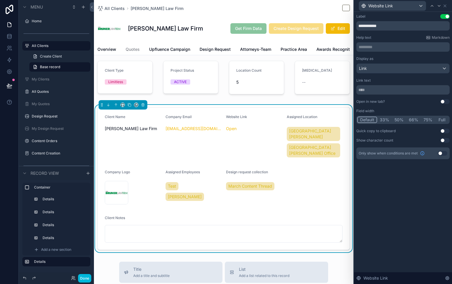
scroll to position [16, 0]
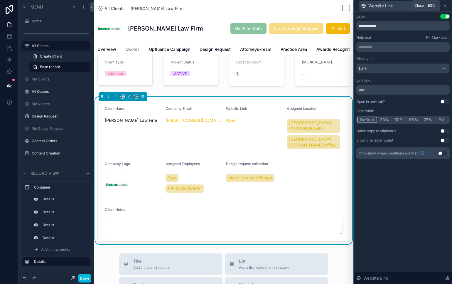
click at [445, 6] on icon at bounding box center [445, 6] width 5 height 5
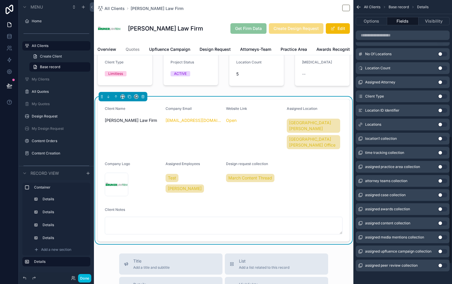
scroll to position [349, 0]
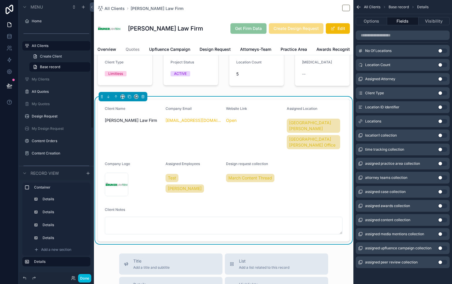
click at [90, 278] on button "Done" at bounding box center [84, 278] width 13 height 9
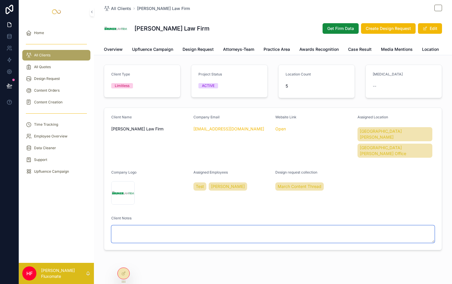
click at [188, 229] on textarea "scrollable content" at bounding box center [273, 234] width 324 height 18
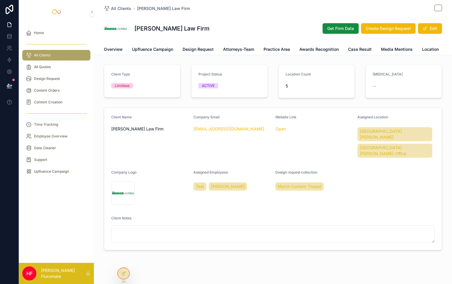
click at [123, 272] on icon at bounding box center [123, 273] width 5 height 5
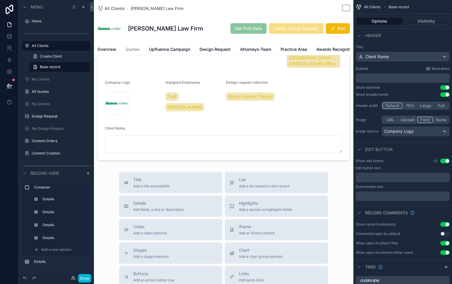
click at [291, 178] on div "List Add a list related to this record" at bounding box center [277, 183] width 94 height 12
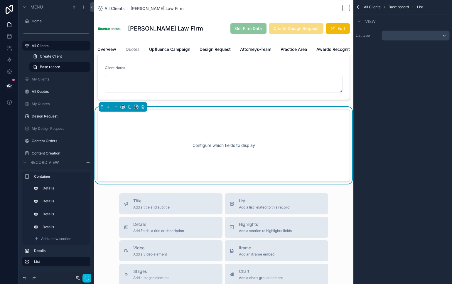
scroll to position [159, 0]
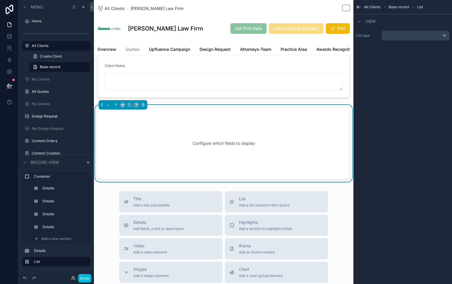
click at [211, 135] on div "Configure which fields to display" at bounding box center [223, 143] width 233 height 53
click at [422, 36] on div "scrollable content" at bounding box center [416, 35] width 68 height 9
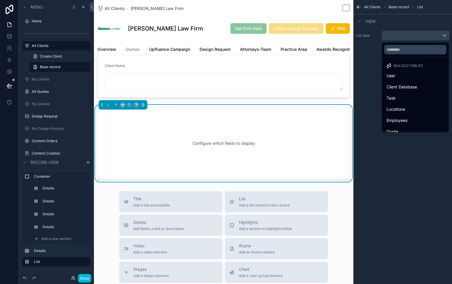
click at [408, 83] on span "Client Database" at bounding box center [402, 86] width 31 height 7
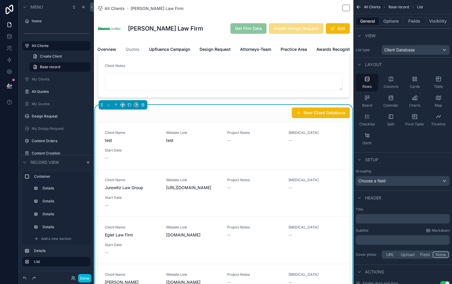
click at [390, 23] on button "Options" at bounding box center [391, 21] width 23 height 8
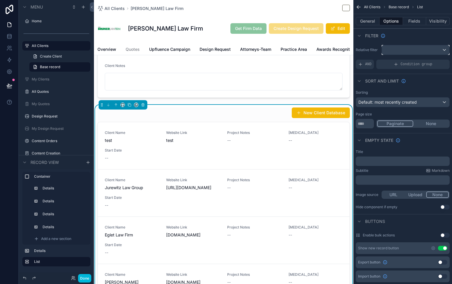
click at [400, 48] on div "scrollable content" at bounding box center [416, 49] width 68 height 9
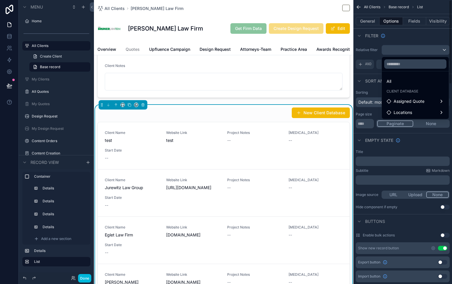
click at [408, 34] on div "scrollable content" at bounding box center [226, 142] width 452 height 284
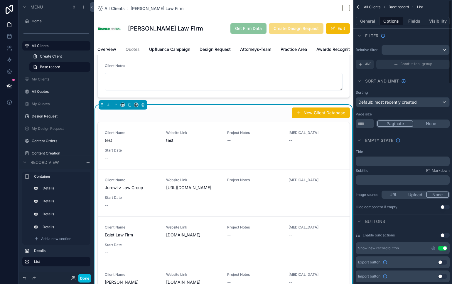
click at [412, 67] on div "Condition group" at bounding box center [413, 64] width 73 height 9
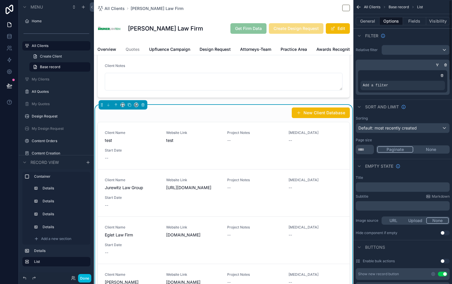
click at [0, 0] on icon "scrollable content" at bounding box center [0, 0] width 0 height 0
click at [405, 42] on div "Filter" at bounding box center [403, 35] width 99 height 14
click at [446, 66] on icon "scrollable content" at bounding box center [446, 65] width 2 height 2
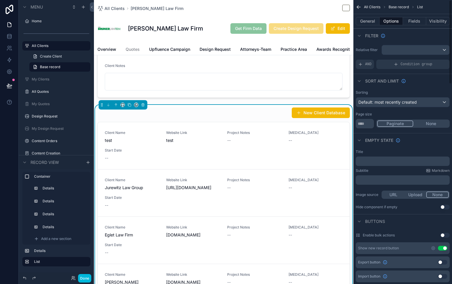
click at [417, 23] on button "Fields" at bounding box center [414, 21] width 23 height 8
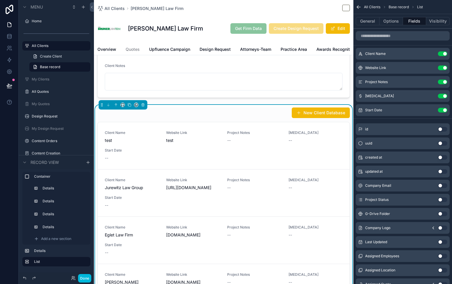
click at [442, 69] on button "Use setting" at bounding box center [442, 67] width 9 height 5
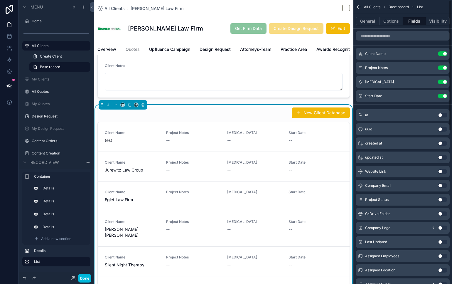
click at [442, 69] on button "Use setting" at bounding box center [442, 67] width 9 height 5
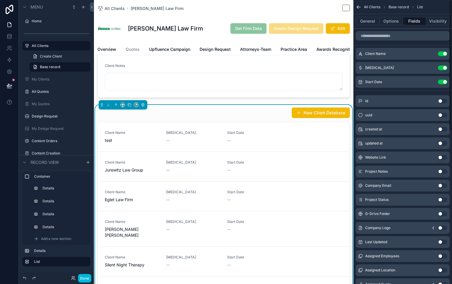
click at [442, 69] on button "Use setting" at bounding box center [442, 67] width 9 height 5
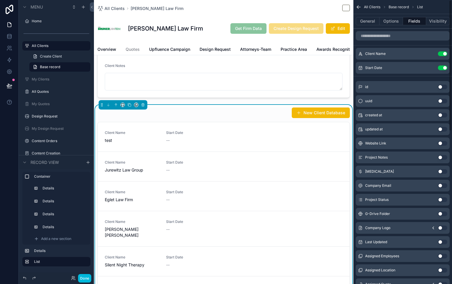
click at [442, 69] on button "Use setting" at bounding box center [442, 67] width 9 height 5
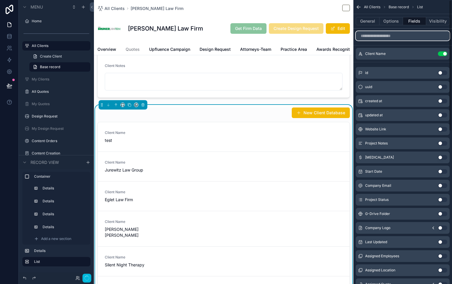
click at [405, 34] on input "scrollable content" at bounding box center [403, 35] width 94 height 9
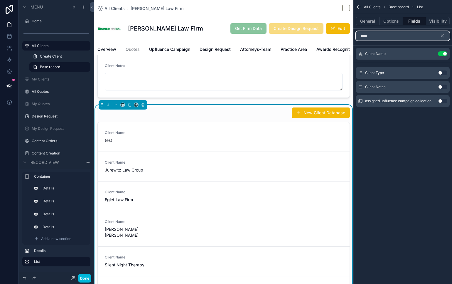
type input "****"
click at [442, 87] on button "Use setting" at bounding box center [442, 87] width 9 height 5
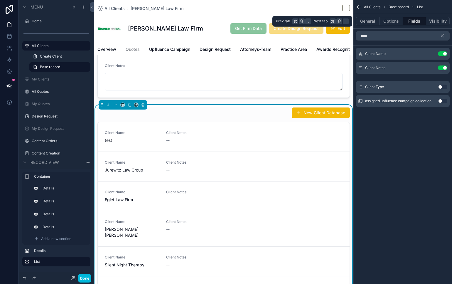
click at [390, 21] on button "Options" at bounding box center [391, 21] width 23 height 8
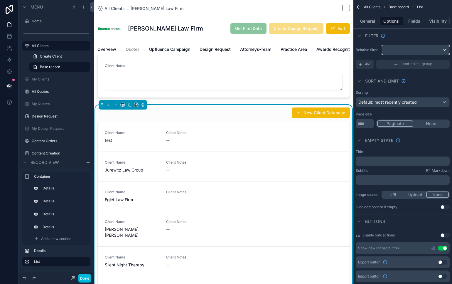
click at [406, 50] on div "scrollable content" at bounding box center [416, 49] width 68 height 9
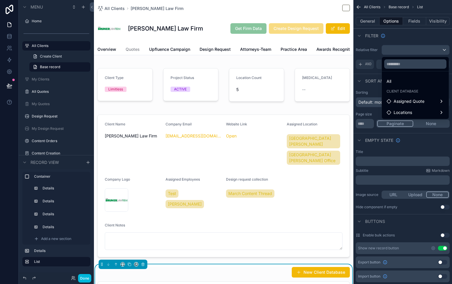
scroll to position [159, 0]
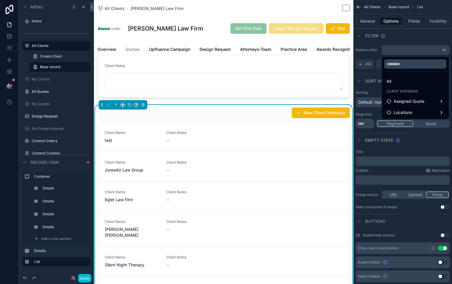
click at [424, 151] on div "scrollable content" at bounding box center [226, 142] width 452 height 284
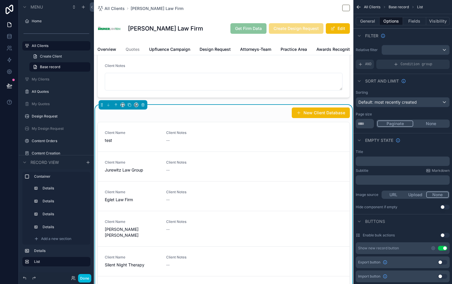
click at [421, 55] on div "Relative filter AND Condition group" at bounding box center [403, 57] width 99 height 29
click at [429, 53] on div "scrollable content" at bounding box center [416, 49] width 68 height 9
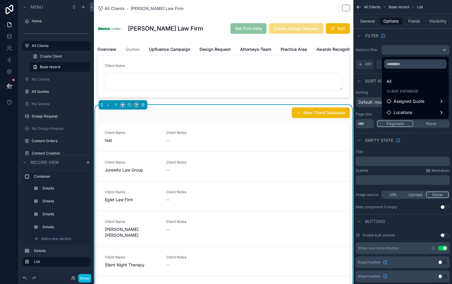
click at [428, 102] on div "Assigned Quote" at bounding box center [416, 101] width 58 height 7
click at [350, 98] on div "assigned client" at bounding box center [356, 102] width 51 height 11
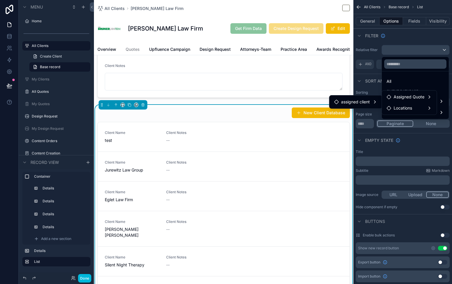
click at [357, 100] on span "assigned client" at bounding box center [355, 101] width 29 height 7
click at [418, 108] on div "Locations" at bounding box center [415, 112] width 65 height 11
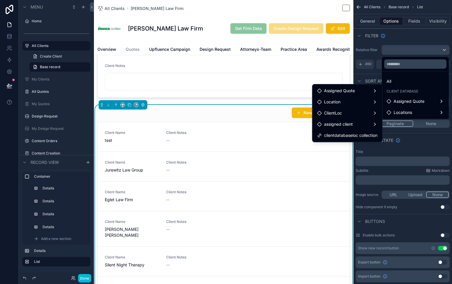
click at [368, 136] on span "clientdatabaseloc collection" at bounding box center [350, 135] width 53 height 7
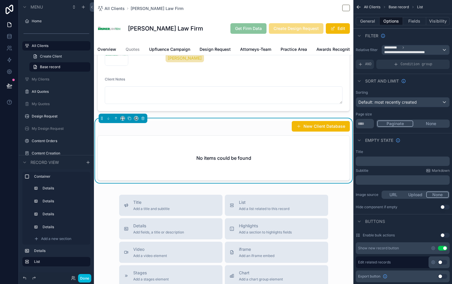
scroll to position [74, 0]
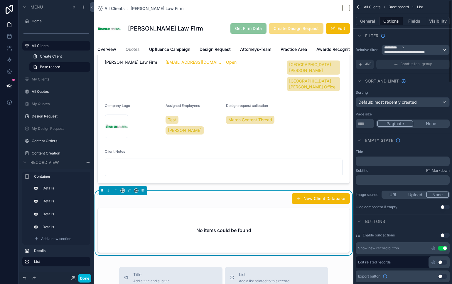
click at [436, 23] on button "Visibility" at bounding box center [437, 21] width 23 height 8
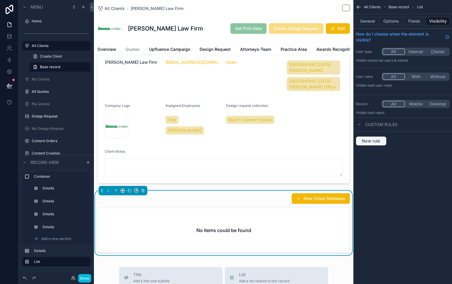
click at [371, 138] on span "New rule" at bounding box center [371, 140] width 23 height 5
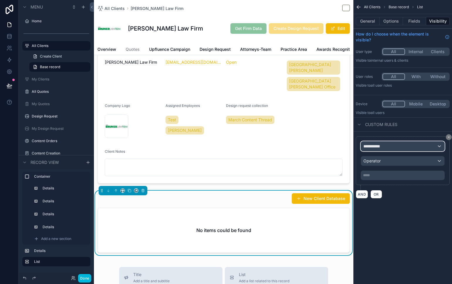
click at [386, 147] on div "**********" at bounding box center [402, 146] width 83 height 9
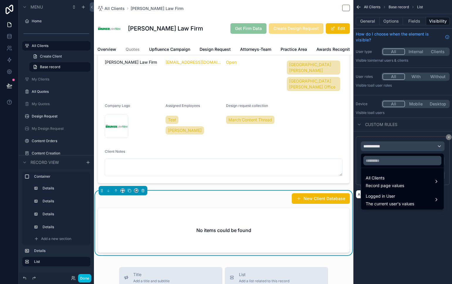
click at [393, 175] on span "All Clients" at bounding box center [385, 177] width 38 height 7
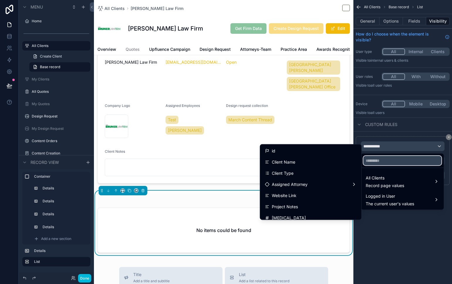
drag, startPoint x: 412, startPoint y: 161, endPoint x: 415, endPoint y: 161, distance: 3.0
click at [413, 161] on input "text" at bounding box center [403, 160] width 78 height 9
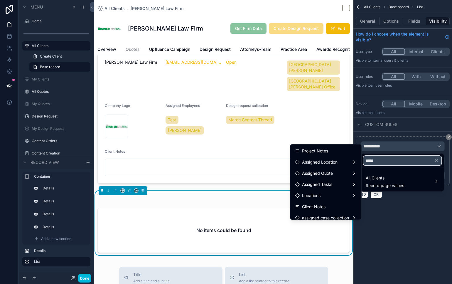
type input "*****"
click at [302, 207] on span "Client Notes" at bounding box center [313, 206] width 23 height 7
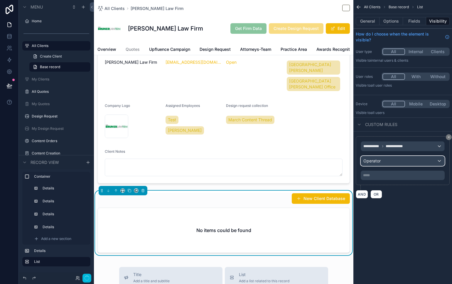
click at [392, 163] on div "Operator" at bounding box center [402, 160] width 83 height 9
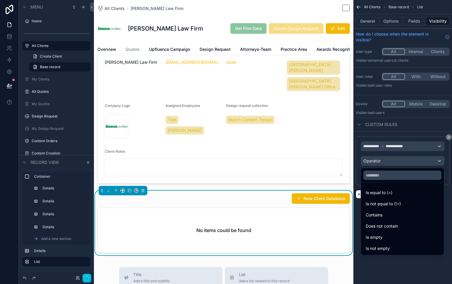
click at [394, 248] on div "Is not empty" at bounding box center [402, 248] width 73 height 7
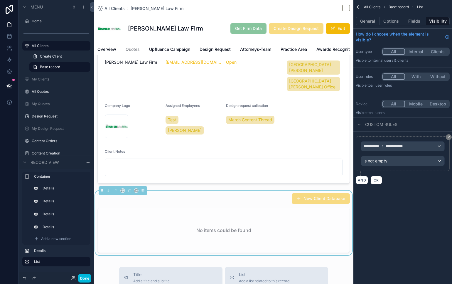
click at [224, 169] on div "scrollable content" at bounding box center [224, 111] width 260 height 147
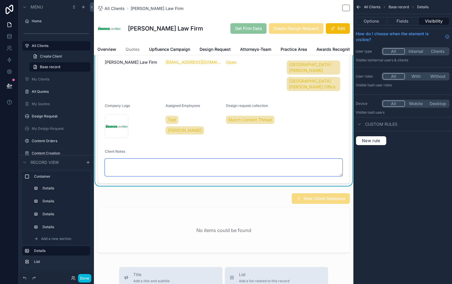
click at [194, 161] on textarea "scrollable content" at bounding box center [224, 168] width 238 height 18
type textarea "*******"
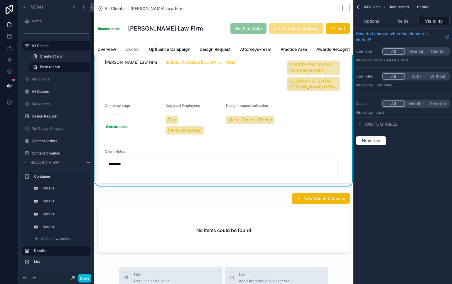
click at [83, 281] on button "Done" at bounding box center [84, 278] width 13 height 9
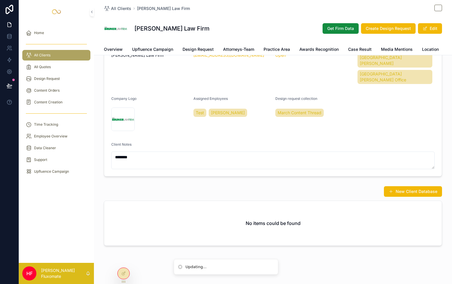
scroll to position [71, 0]
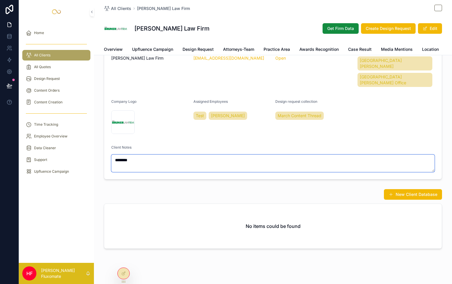
click at [201, 158] on textarea "*******" at bounding box center [273, 163] width 324 height 18
type textarea "*******"
drag, startPoint x: 126, startPoint y: 152, endPoint x: 104, endPoint y: 147, distance: 22.5
click at [104, 147] on form "Client Name Bruner Law Firm Company Email test1@gmail.com Website Link Open Ass…" at bounding box center [273, 108] width 338 height 142
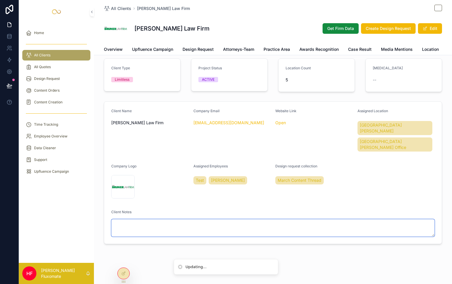
scroll to position [0, 0]
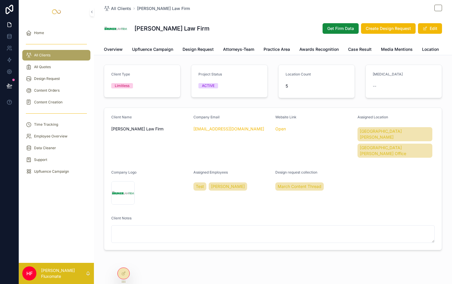
click at [166, 206] on form "Client Name Bruner Law Firm Company Email test1@gmail.com Website Link Open Ass…" at bounding box center [273, 179] width 338 height 142
click at [125, 274] on icon at bounding box center [123, 273] width 5 height 5
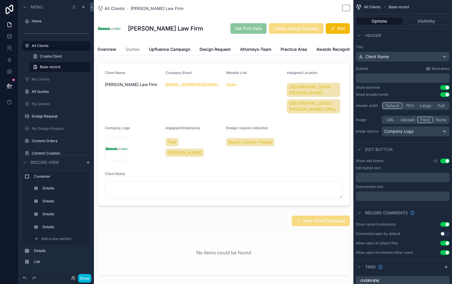
scroll to position [55, 0]
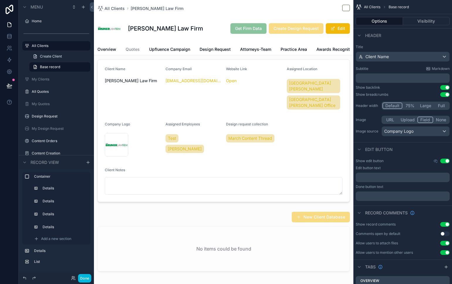
click at [114, 49] on span "Overview" at bounding box center [107, 49] width 19 height 6
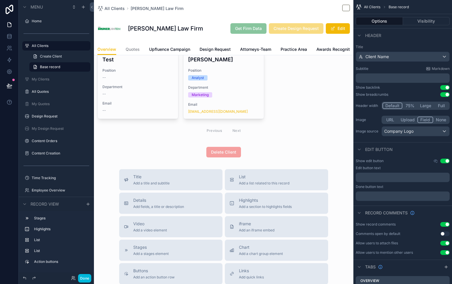
scroll to position [318, 0]
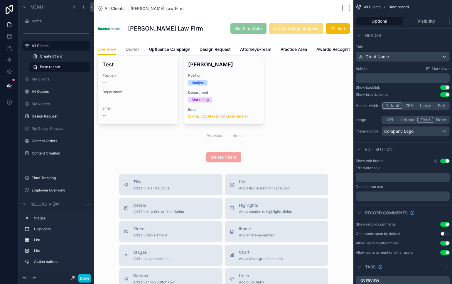
click at [273, 157] on div "scrollable content" at bounding box center [224, 156] width 260 height 15
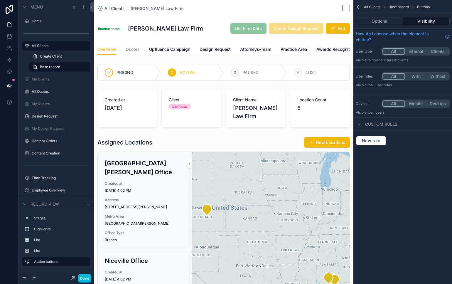
scroll to position [0, 242]
click at [339, 47] on span "Details" at bounding box center [343, 49] width 14 height 6
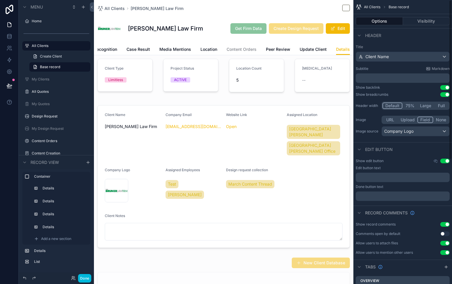
scroll to position [10, 0]
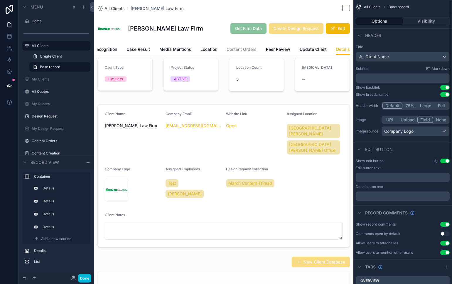
click at [261, 217] on div "scrollable content" at bounding box center [224, 175] width 260 height 147
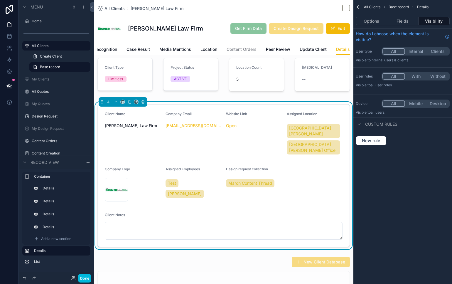
drag, startPoint x: 397, startPoint y: 26, endPoint x: 403, endPoint y: 19, distance: 9.0
click at [397, 26] on div "Options Fields Visibility" at bounding box center [403, 21] width 99 height 14
click at [405, 21] on button "Fields" at bounding box center [402, 21] width 31 height 8
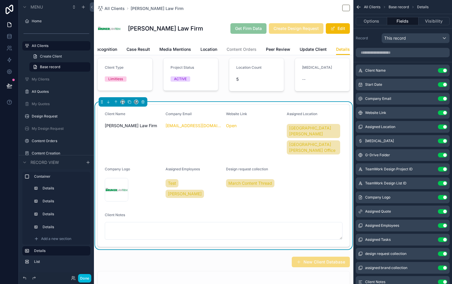
click at [268, 214] on div "Client Notes" at bounding box center [224, 216] width 238 height 7
drag, startPoint x: 109, startPoint y: 49, endPoint x: 113, endPoint y: 49, distance: 4.4
click at [109, 49] on span "Awards Recognition" at bounding box center [97, 49] width 39 height 6
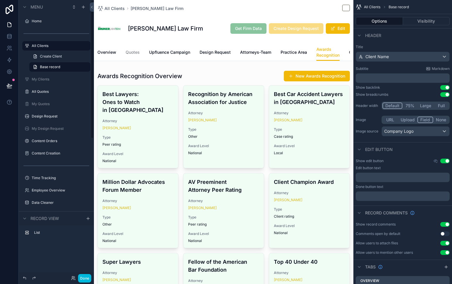
click at [107, 53] on span "Overview" at bounding box center [107, 52] width 19 height 6
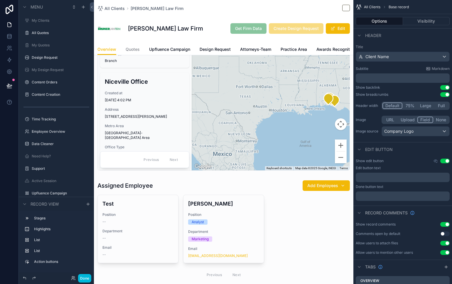
scroll to position [0, 242]
click at [331, 45] on div "Overview Quotes Upfluence Campaign Design Request Attorneys-Team Practice Area …" at bounding box center [224, 49] width 253 height 11
click at [336, 46] on link "Details" at bounding box center [343, 50] width 14 height 12
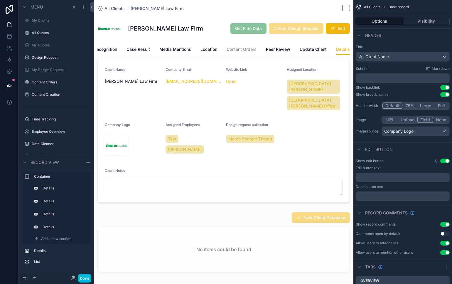
scroll to position [61, 0]
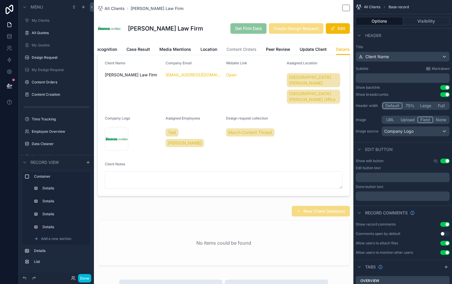
click at [228, 211] on div "scrollable content" at bounding box center [224, 236] width 260 height 67
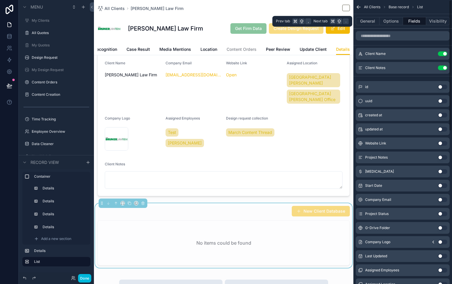
click at [396, 19] on button "Options" at bounding box center [391, 21] width 23 height 8
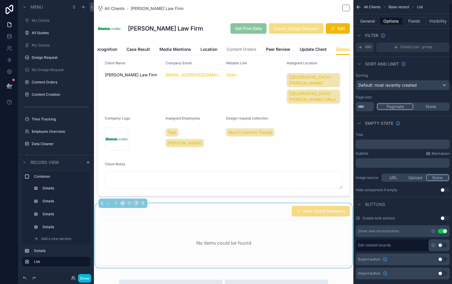
scroll to position [66, 0]
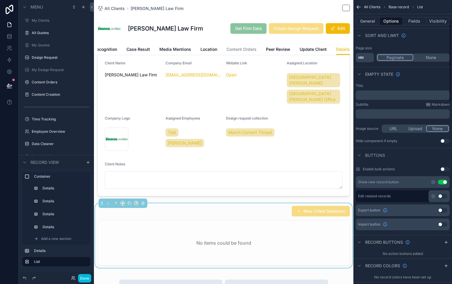
drag, startPoint x: 446, startPoint y: 182, endPoint x: 398, endPoint y: 166, distance: 50.7
click at [446, 182] on button "Use setting" at bounding box center [442, 182] width 9 height 5
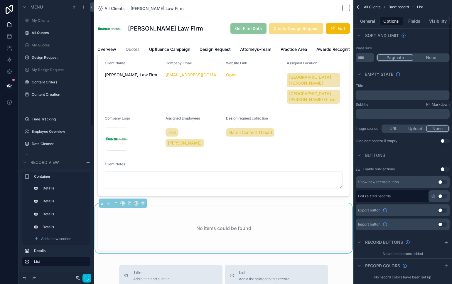
scroll to position [0, 0]
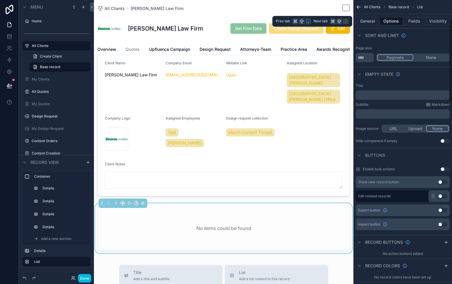
click at [409, 19] on button "Fields" at bounding box center [414, 21] width 23 height 8
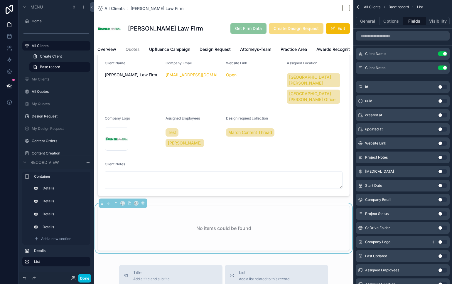
click at [395, 22] on button "Options" at bounding box center [391, 21] width 23 height 8
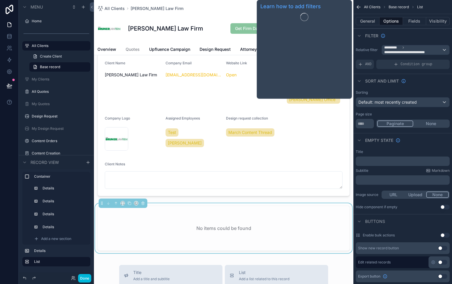
click at [251, 126] on div "scrollable content" at bounding box center [224, 124] width 260 height 147
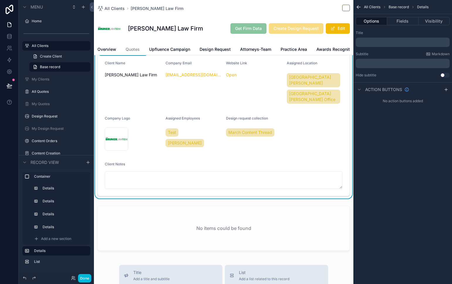
click at [331, 162] on div "Client Notes" at bounding box center [224, 165] width 238 height 7
click at [409, 21] on button "Fields" at bounding box center [402, 21] width 31 height 8
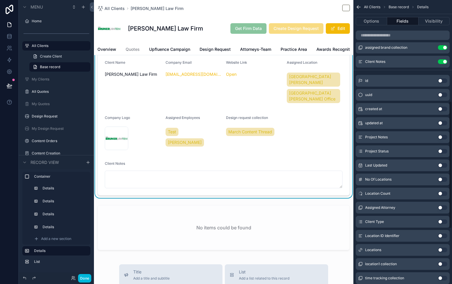
scroll to position [215, 0]
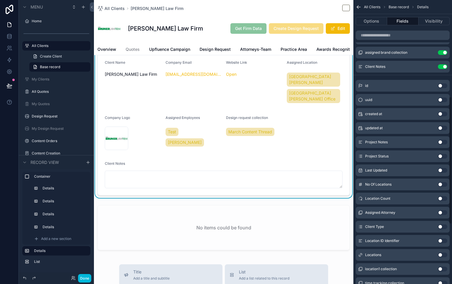
click at [446, 67] on button "Use setting" at bounding box center [442, 66] width 9 height 5
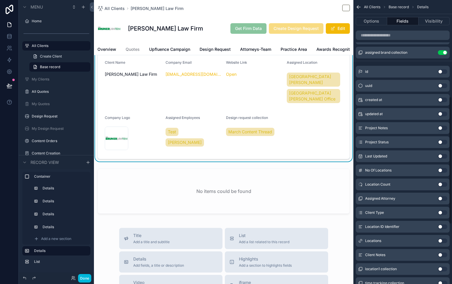
click at [304, 190] on div "scrollable content" at bounding box center [224, 192] width 260 height 52
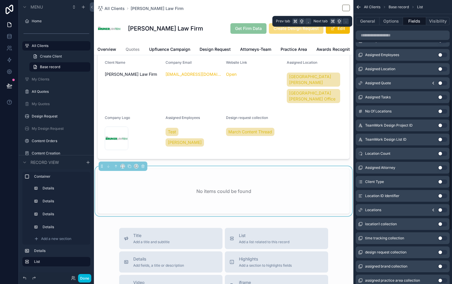
click at [396, 21] on button "Options" at bounding box center [391, 21] width 23 height 8
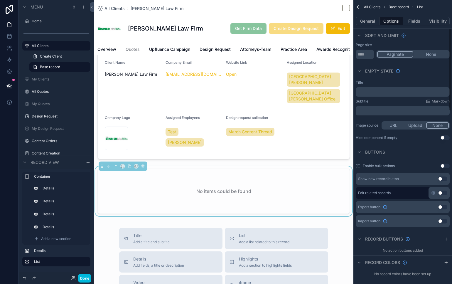
scroll to position [65, 0]
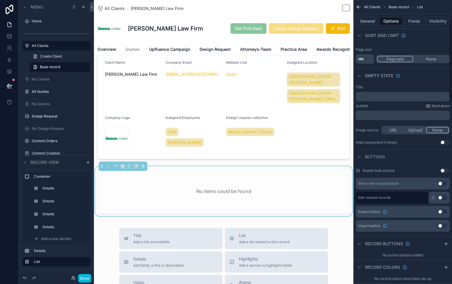
click at [394, 96] on p "﻿" at bounding box center [403, 96] width 90 height 5
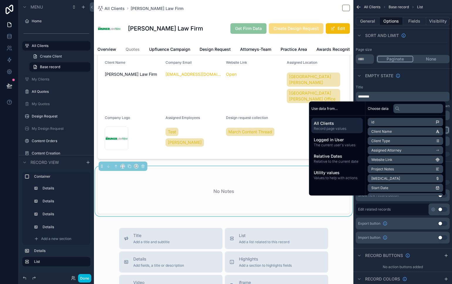
click at [436, 75] on div "Empty state" at bounding box center [403, 75] width 99 height 14
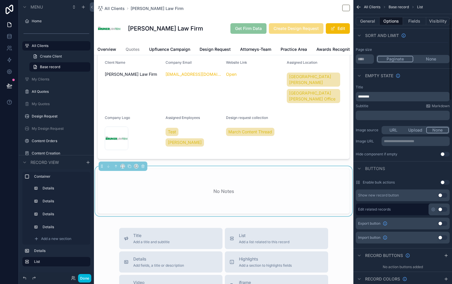
click at [382, 95] on p "********" at bounding box center [403, 96] width 90 height 5
click at [429, 80] on div "Empty state" at bounding box center [403, 75] width 99 height 14
click at [445, 196] on button "Use setting" at bounding box center [442, 195] width 9 height 5
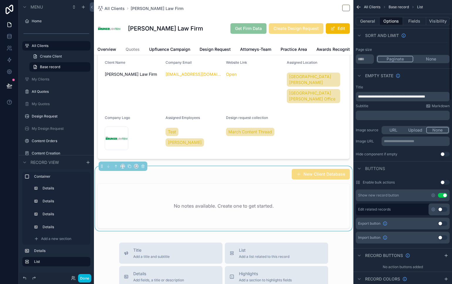
click at [443, 195] on button "Use setting" at bounding box center [442, 195] width 9 height 5
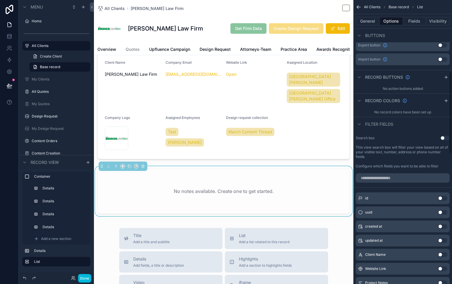
scroll to position [241, 0]
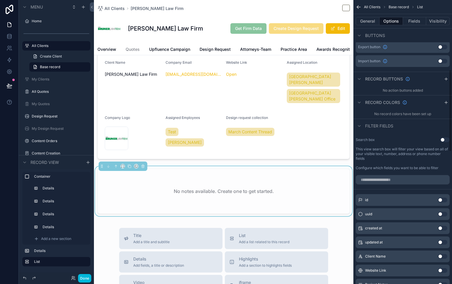
click at [446, 77] on icon "scrollable content" at bounding box center [446, 79] width 5 height 5
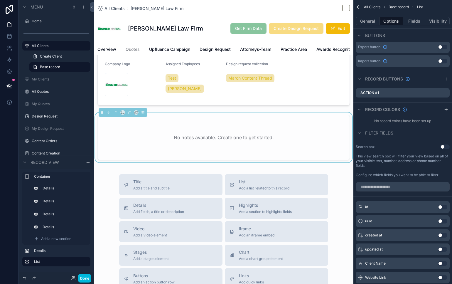
scroll to position [107, 0]
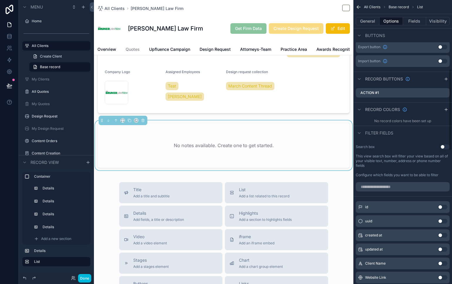
click at [399, 90] on div "Action #1" at bounding box center [403, 92] width 94 height 9
click at [0, 0] on icon "scrollable content" at bounding box center [0, 0] width 0 height 0
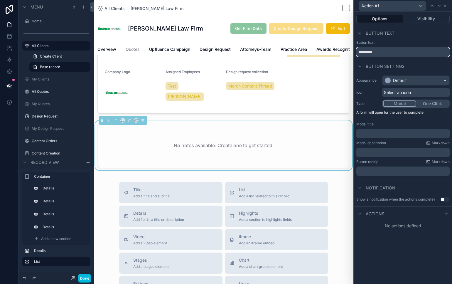
click at [424, 54] on input "*********" at bounding box center [403, 51] width 93 height 9
type input "*"
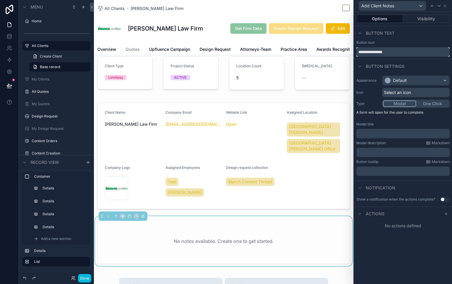
scroll to position [12, 0]
type input "**********"
click at [436, 19] on button "Visibility" at bounding box center [427, 19] width 47 height 8
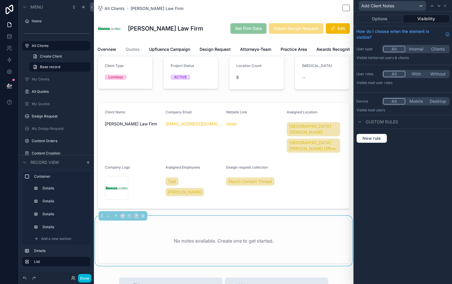
click at [386, 18] on button "Options" at bounding box center [380, 19] width 47 height 8
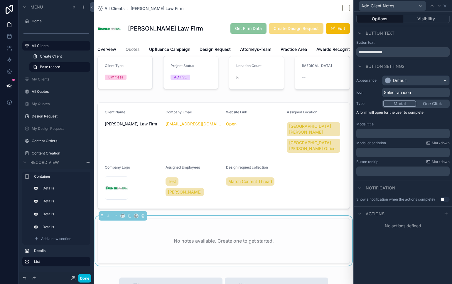
click at [421, 18] on button "Visibility" at bounding box center [427, 19] width 47 height 8
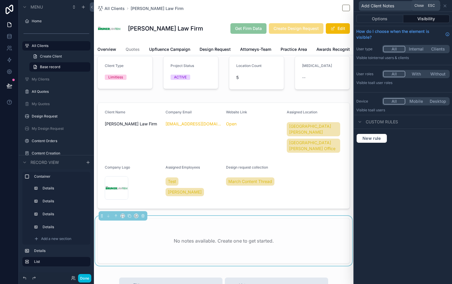
click at [446, 4] on icon at bounding box center [445, 6] width 5 height 5
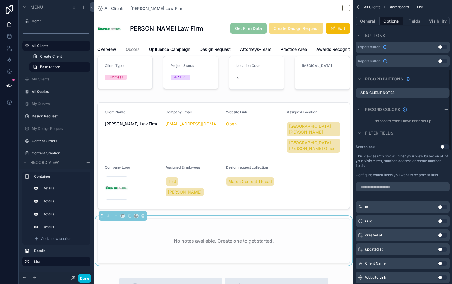
click at [316, 241] on div "No notes available. Create one to get started." at bounding box center [224, 241] width 252 height 45
click at [447, 18] on button "Visibility" at bounding box center [437, 21] width 23 height 8
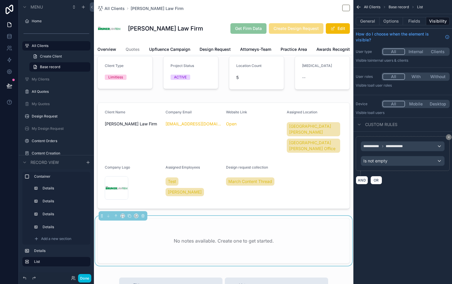
scroll to position [0, 0]
click at [450, 140] on div "**********" at bounding box center [403, 161] width 99 height 58
click at [449, 135] on icon "scrollable content" at bounding box center [449, 137] width 4 height 4
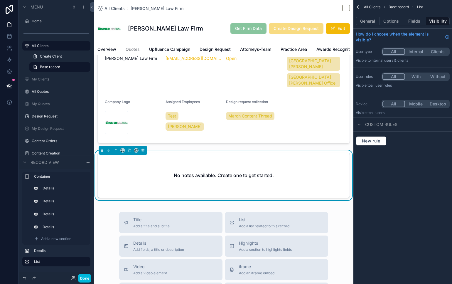
scroll to position [77, 0]
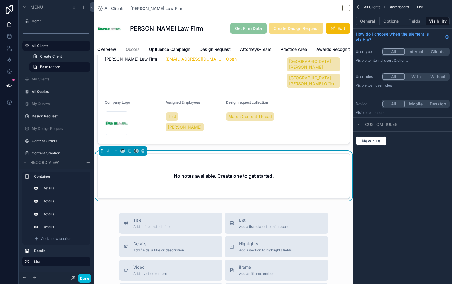
click at [420, 20] on button "Fields" at bounding box center [414, 21] width 23 height 8
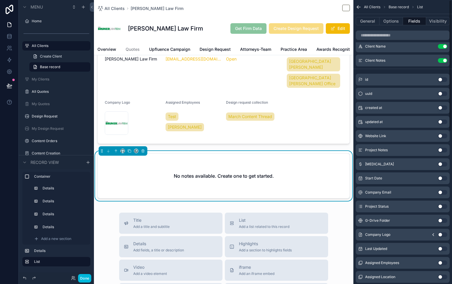
scroll to position [0, 0]
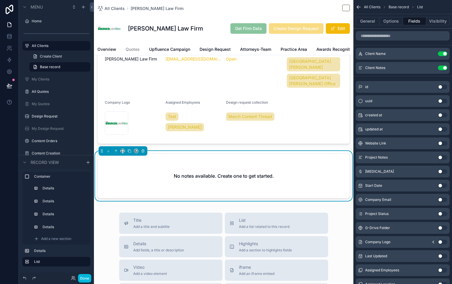
click at [394, 21] on button "Options" at bounding box center [391, 21] width 23 height 8
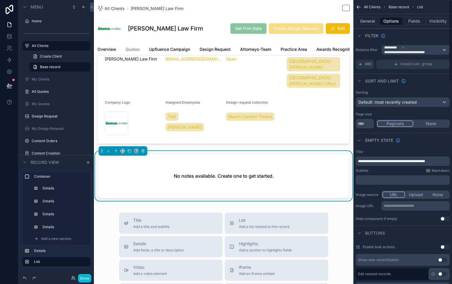
click at [321, 177] on div "No notes available. Create one to get started." at bounding box center [224, 176] width 252 height 45
click at [414, 21] on button "Fields" at bounding box center [414, 21] width 23 height 8
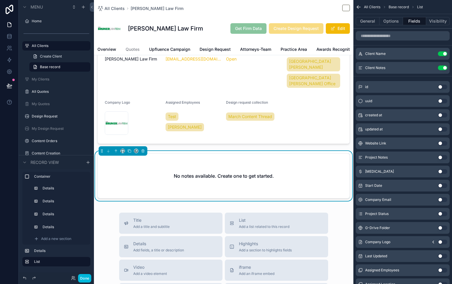
click at [393, 19] on button "Options" at bounding box center [391, 21] width 23 height 8
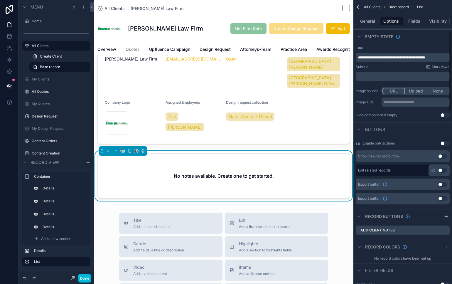
scroll to position [110, 0]
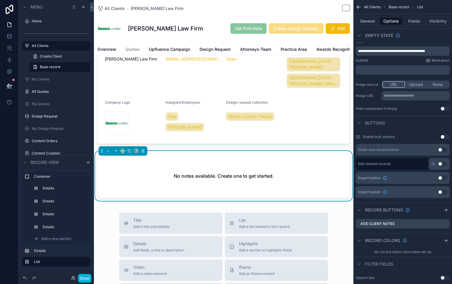
click at [443, 148] on button "Use setting" at bounding box center [442, 149] width 9 height 5
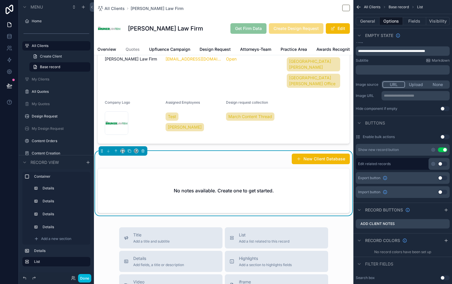
click at [434, 149] on icon "scrollable content" at bounding box center [433, 149] width 1 height 1
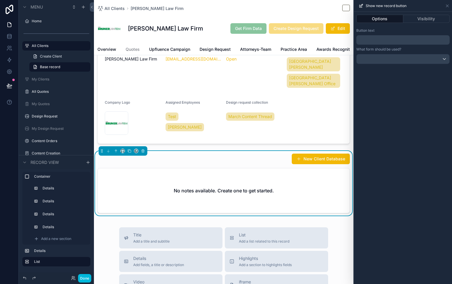
click at [424, 19] on button "Visibility" at bounding box center [427, 19] width 47 height 8
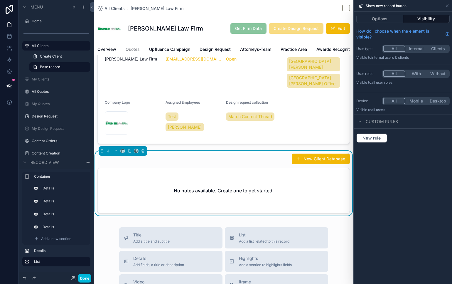
drag, startPoint x: 392, startPoint y: 21, endPoint x: 396, endPoint y: 21, distance: 3.8
click at [393, 21] on button "Options" at bounding box center [380, 19] width 47 height 8
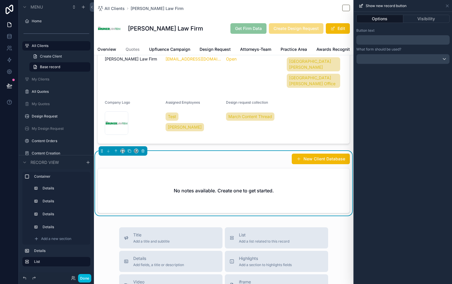
click at [449, 4] on icon at bounding box center [447, 6] width 5 height 5
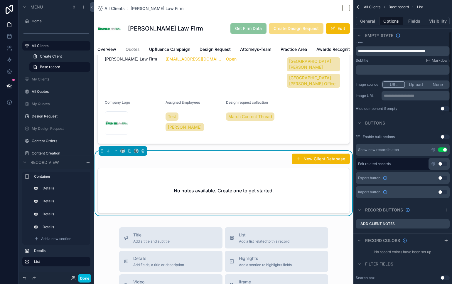
drag, startPoint x: 444, startPoint y: 149, endPoint x: 430, endPoint y: 167, distance: 23.4
click at [444, 149] on button "Use setting" at bounding box center [442, 149] width 9 height 5
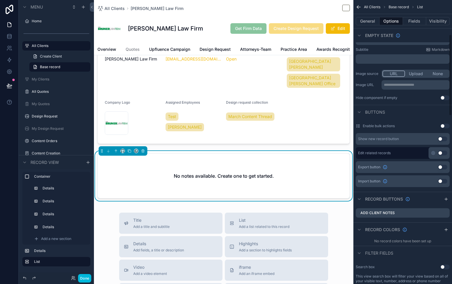
scroll to position [121, 0]
click at [0, 0] on icon "scrollable content" at bounding box center [0, 0] width 0 height 0
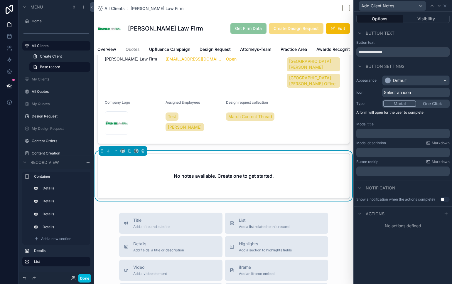
click at [424, 103] on button "One Click" at bounding box center [432, 103] width 33 height 6
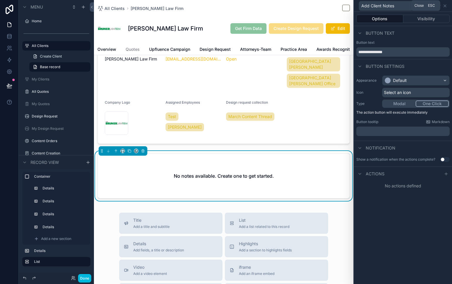
click at [446, 5] on icon at bounding box center [445, 6] width 2 height 2
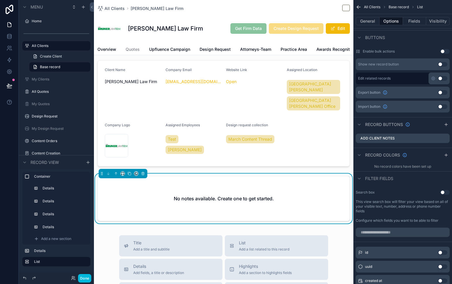
scroll to position [58, 0]
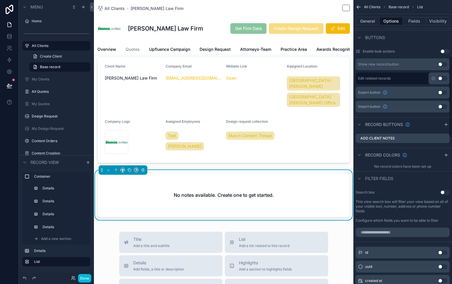
click at [0, 0] on icon "scrollable content" at bounding box center [0, 0] width 0 height 0
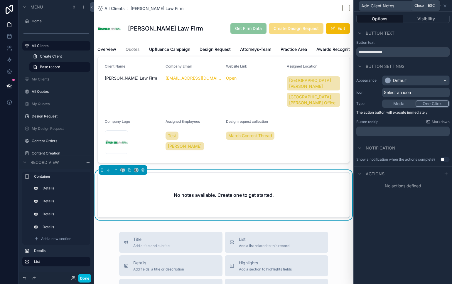
click at [445, 4] on icon at bounding box center [445, 6] width 5 height 5
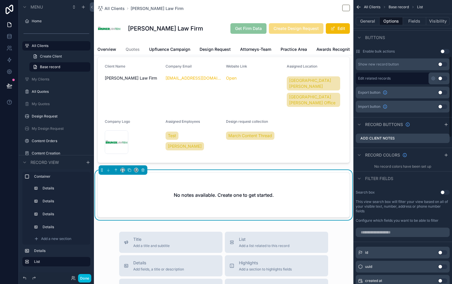
click at [0, 0] on icon "scrollable content" at bounding box center [0, 0] width 0 height 0
click at [436, 128] on icon at bounding box center [435, 128] width 5 height 5
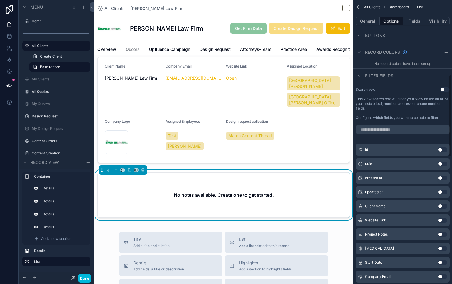
scroll to position [61, 0]
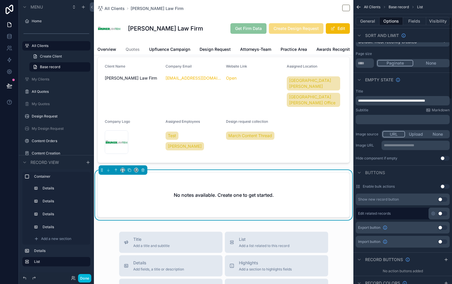
click at [444, 200] on button "Use setting" at bounding box center [442, 199] width 9 height 5
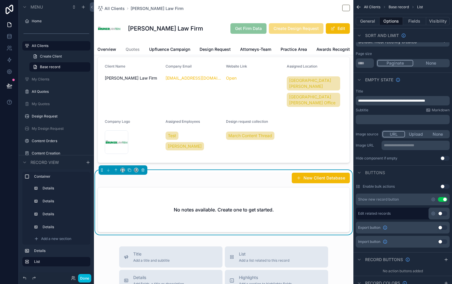
click at [300, 174] on button "New Client Database" at bounding box center [321, 178] width 58 height 11
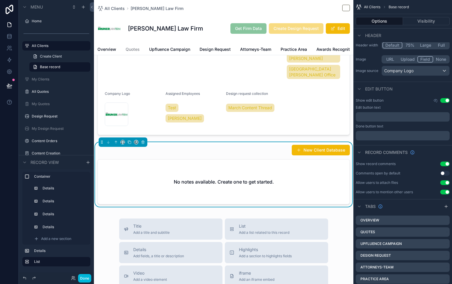
scroll to position [85, 0]
click at [319, 100] on div "scrollable content" at bounding box center [224, 82] width 260 height 111
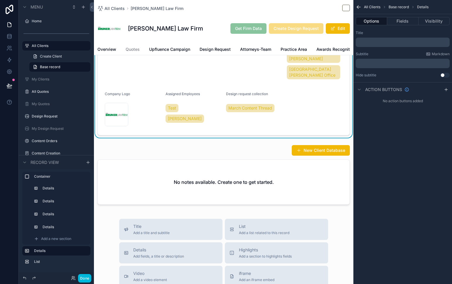
scroll to position [0, 0]
click at [400, 24] on button "Fields" at bounding box center [402, 21] width 31 height 8
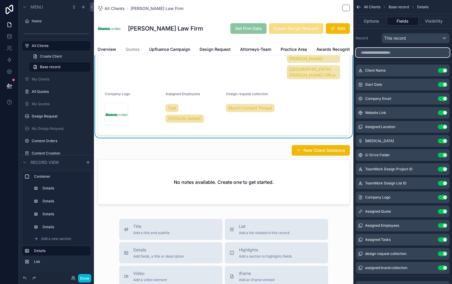
click at [395, 54] on input "scrollable content" at bounding box center [403, 52] width 94 height 9
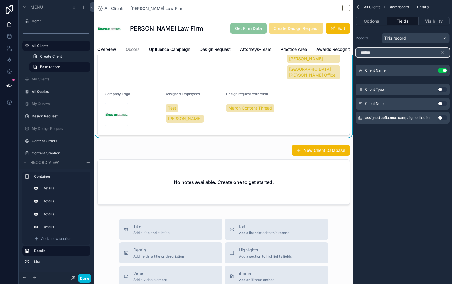
type input "******"
click at [443, 102] on button "Use setting" at bounding box center [442, 103] width 9 height 5
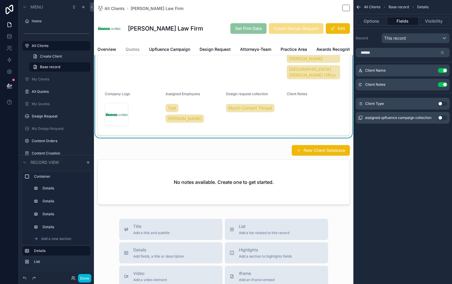
click at [442, 105] on button "Use setting" at bounding box center [442, 103] width 9 height 5
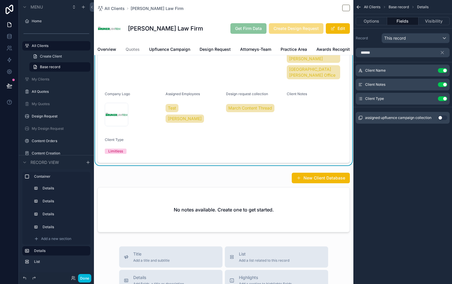
click at [443, 99] on button "Use setting" at bounding box center [442, 98] width 9 height 5
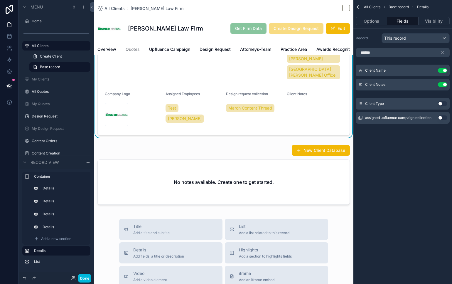
click at [0, 0] on icon "scrollable content" at bounding box center [0, 0] width 0 height 0
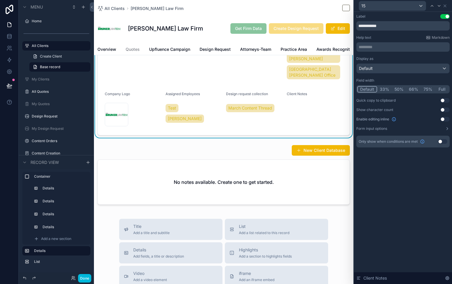
click at [442, 89] on button "Full" at bounding box center [442, 89] width 14 height 6
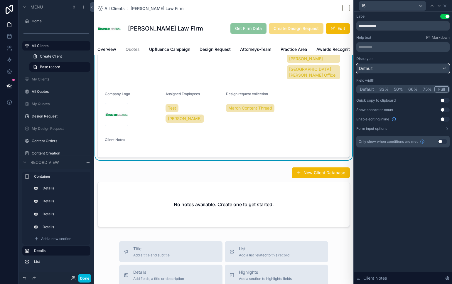
click at [430, 70] on div "Default" at bounding box center [403, 68] width 93 height 9
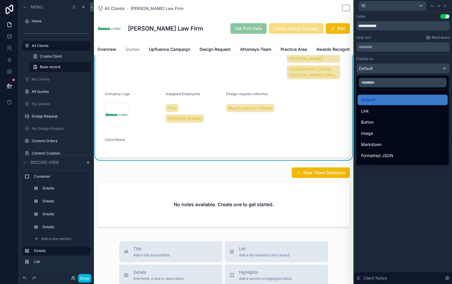
click at [406, 264] on div at bounding box center [403, 142] width 98 height 284
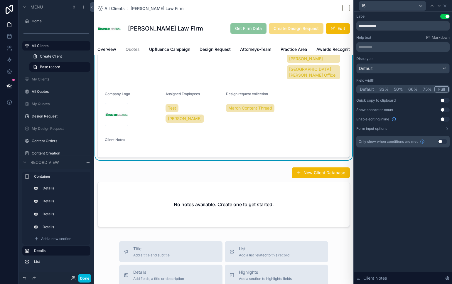
click at [445, 118] on button "Use setting" at bounding box center [445, 119] width 9 height 5
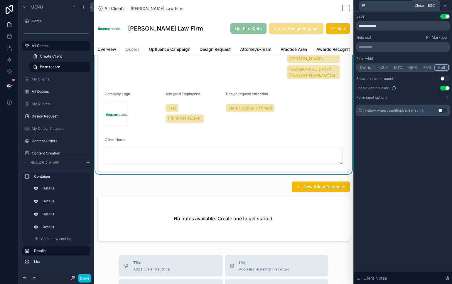
click at [446, 6] on icon at bounding box center [445, 6] width 2 height 2
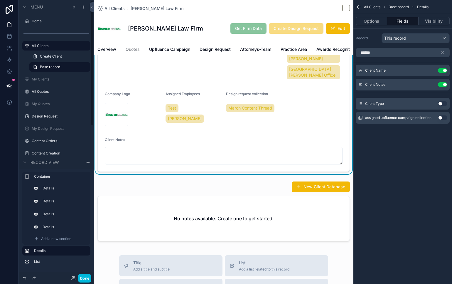
click at [241, 191] on div "scrollable content" at bounding box center [224, 212] width 260 height 67
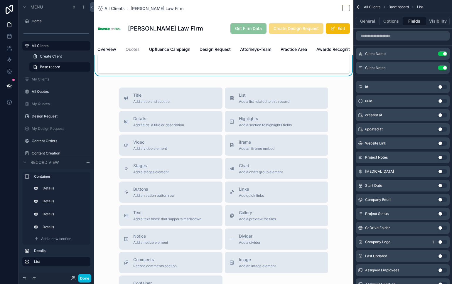
scroll to position [270, 0]
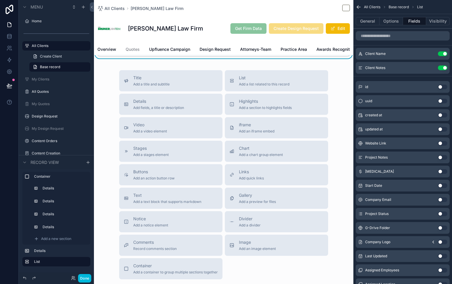
click at [199, 167] on button "Buttons Add an action button row" at bounding box center [170, 174] width 103 height 21
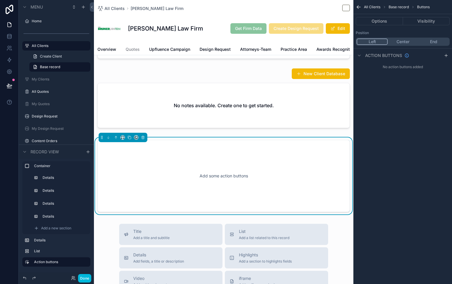
scroll to position [189, 0]
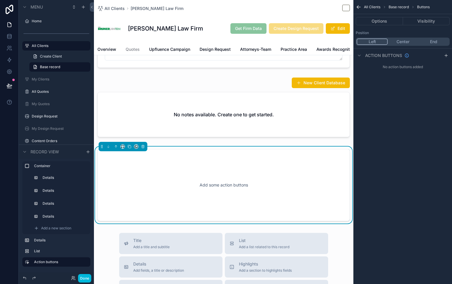
click at [264, 185] on div "Add some action buttons" at bounding box center [223, 185] width 233 height 53
click at [407, 42] on button "Center" at bounding box center [403, 41] width 31 height 6
click at [445, 55] on icon "scrollable content" at bounding box center [446, 55] width 5 height 5
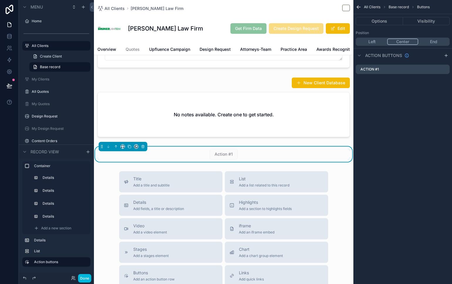
click at [0, 0] on icon "scrollable content" at bounding box center [0, 0] width 0 height 0
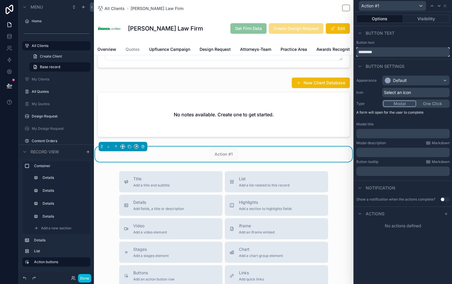
click at [420, 53] on input "*********" at bounding box center [403, 51] width 93 height 9
click at [419, 53] on input "*********" at bounding box center [403, 51] width 93 height 9
type input "**********"
click at [434, 122] on div "Modal title" at bounding box center [403, 124] width 93 height 5
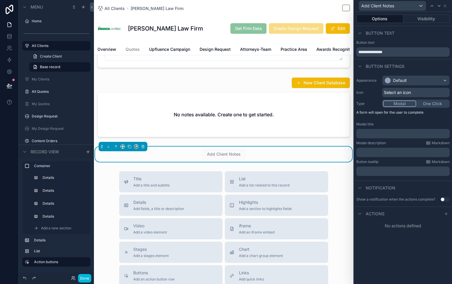
click at [447, 212] on icon at bounding box center [446, 213] width 5 height 5
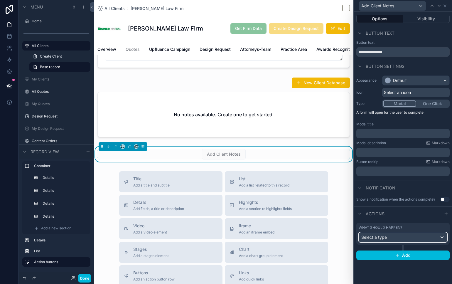
click at [416, 237] on div "Select a type" at bounding box center [403, 237] width 88 height 9
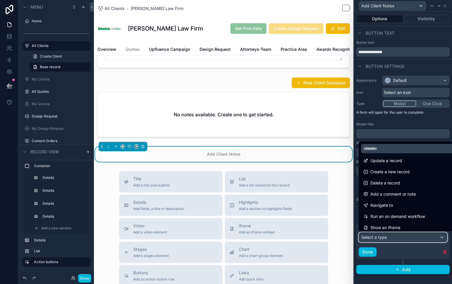
scroll to position [7, 0]
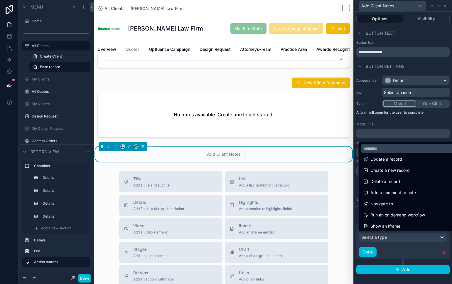
click at [431, 194] on div "Add a comment or note" at bounding box center [410, 192] width 93 height 7
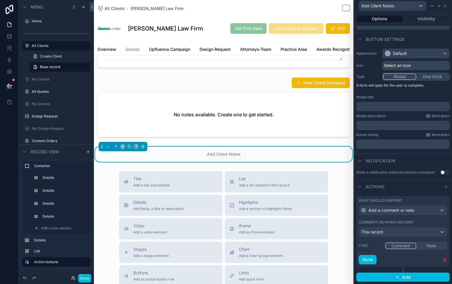
scroll to position [31, 0]
click at [421, 209] on div "Add a comment or note" at bounding box center [403, 210] width 88 height 9
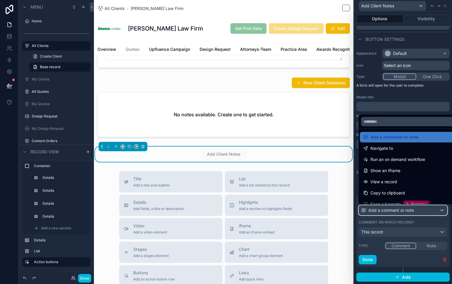
scroll to position [0, 0]
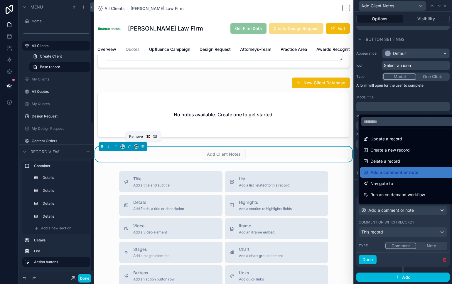
click at [141, 147] on icon "scrollable content" at bounding box center [143, 146] width 4 height 4
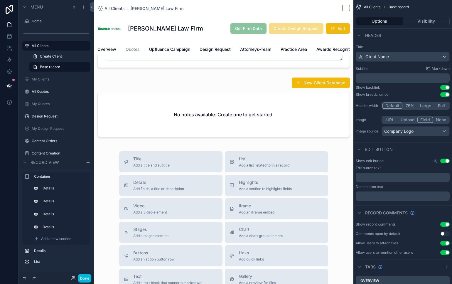
scroll to position [182, 0]
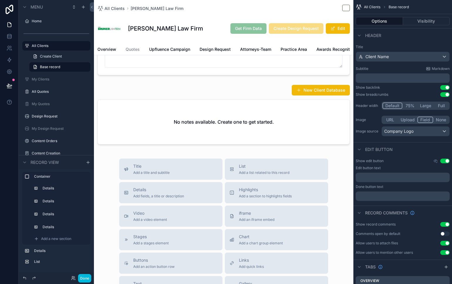
click at [189, 96] on div "scrollable content" at bounding box center [224, 115] width 260 height 67
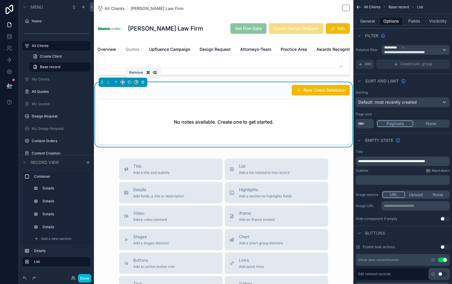
click at [143, 81] on icon "scrollable content" at bounding box center [143, 82] width 4 height 4
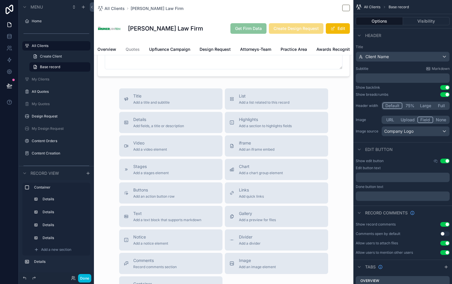
scroll to position [53, 0]
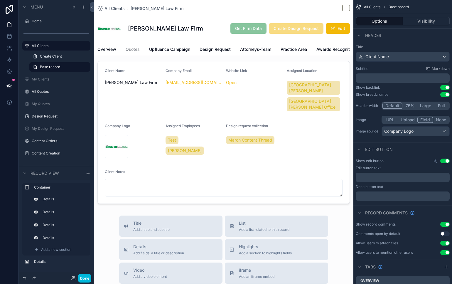
click at [219, 168] on div "scrollable content" at bounding box center [224, 132] width 260 height 147
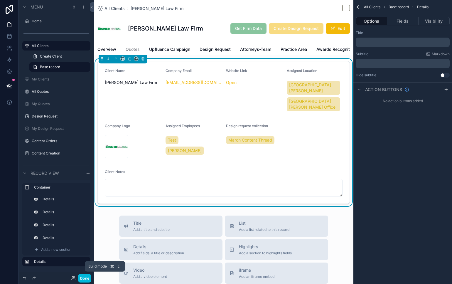
click at [88, 275] on button "Done" at bounding box center [84, 278] width 13 height 9
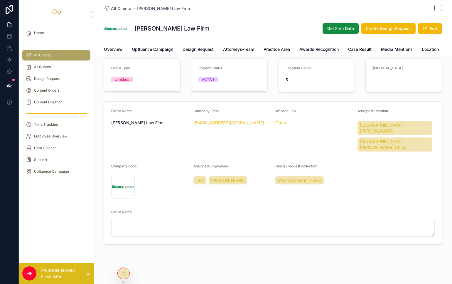
scroll to position [0, 0]
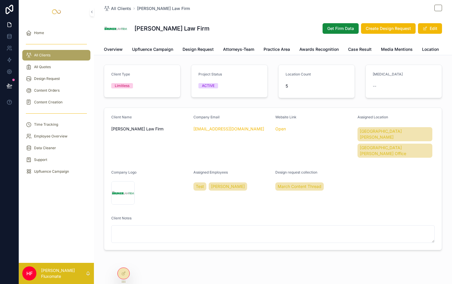
drag, startPoint x: 122, startPoint y: 273, endPoint x: 127, endPoint y: 265, distance: 9.6
click at [122, 273] on icon at bounding box center [123, 273] width 5 height 5
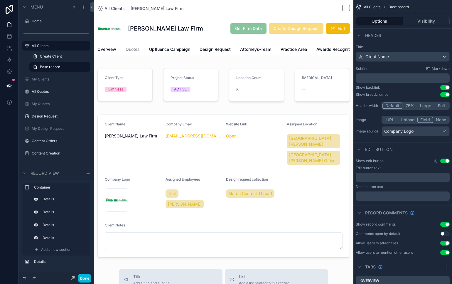
click at [255, 141] on div "scrollable content" at bounding box center [224, 185] width 260 height 147
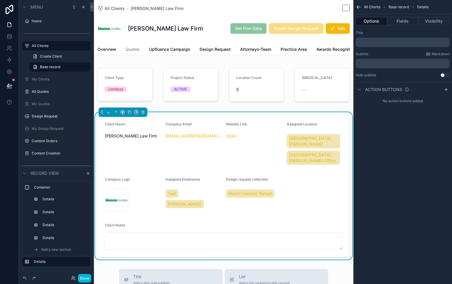
click at [401, 23] on button "Fields" at bounding box center [402, 21] width 31 height 8
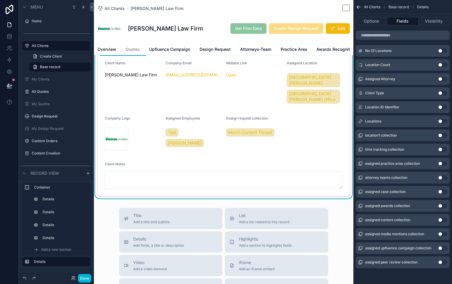
scroll to position [63, 0]
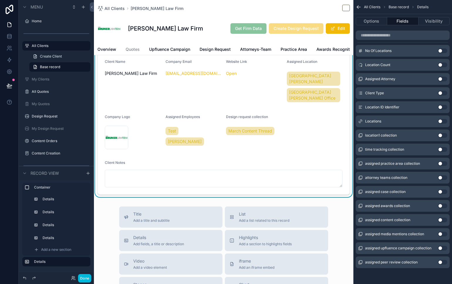
click at [85, 281] on button "Done" at bounding box center [84, 278] width 13 height 9
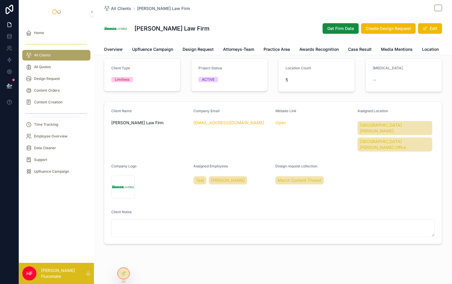
scroll to position [0, 0]
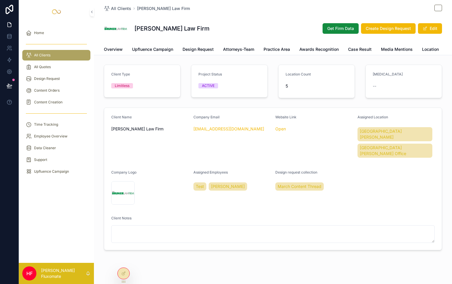
drag, startPoint x: 433, startPoint y: 27, endPoint x: 431, endPoint y: 32, distance: 5.7
click at [433, 27] on button "Edit" at bounding box center [430, 28] width 24 height 11
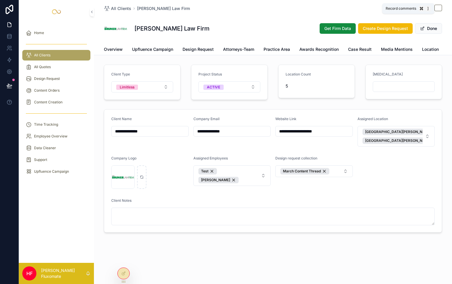
click at [439, 10] on icon "scrollable content" at bounding box center [438, 8] width 5 height 5
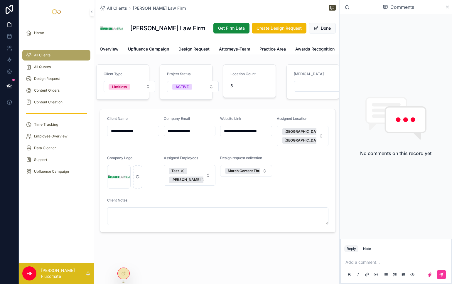
click at [447, 5] on icon "scrollable content" at bounding box center [448, 7] width 4 height 5
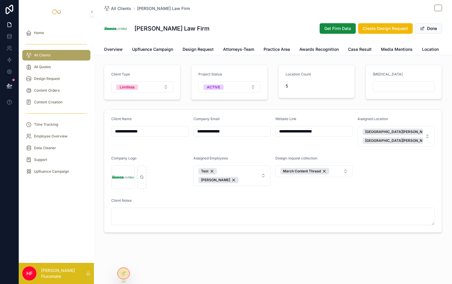
click at [434, 29] on button "Done" at bounding box center [428, 28] width 27 height 11
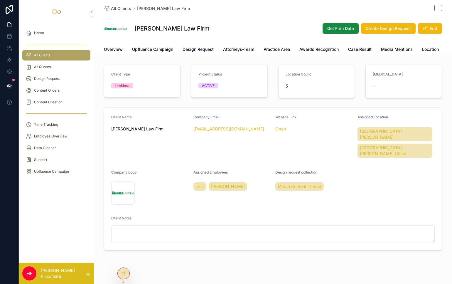
click at [433, 23] on div "Bruner Law Firm Get Firm Data Create Design Request Edit" at bounding box center [273, 28] width 338 height 23
click at [433, 28] on button "Edit" at bounding box center [430, 28] width 24 height 11
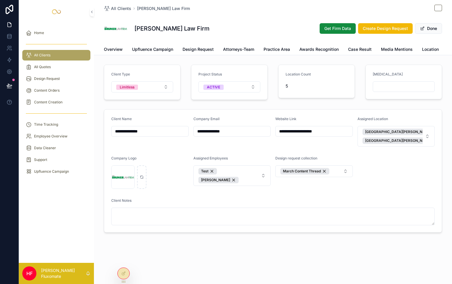
click at [434, 29] on button "Done" at bounding box center [428, 28] width 27 height 11
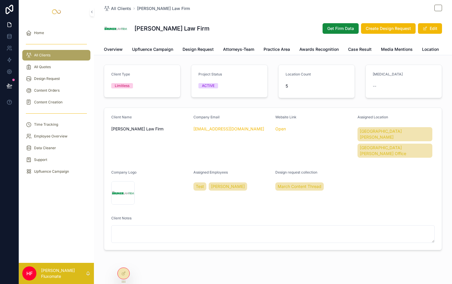
click at [125, 274] on icon at bounding box center [123, 273] width 5 height 5
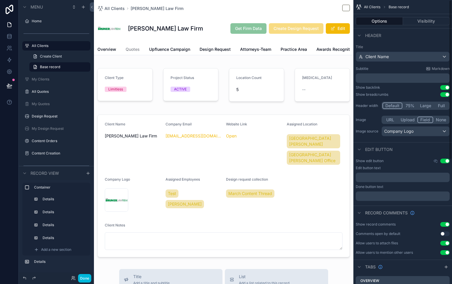
click at [426, 19] on button "Visibility" at bounding box center [426, 21] width 47 height 8
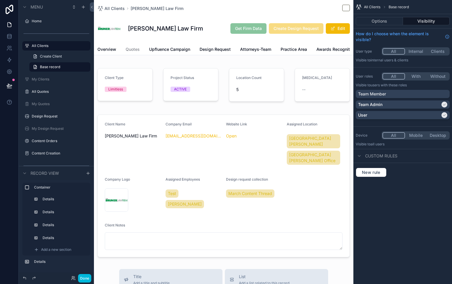
click at [388, 21] on button "Options" at bounding box center [379, 21] width 47 height 8
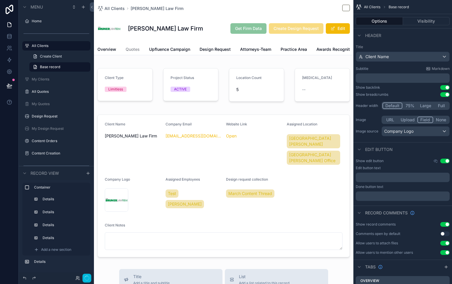
click at [327, 137] on div "scrollable content" at bounding box center [224, 185] width 260 height 147
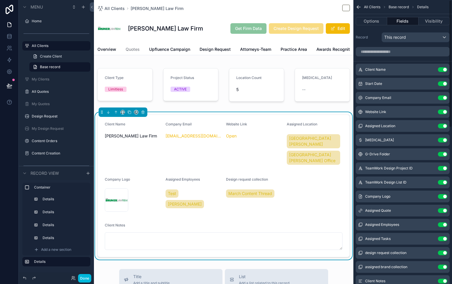
scroll to position [1, 0]
click at [0, 0] on icon "scrollable content" at bounding box center [0, 0] width 0 height 0
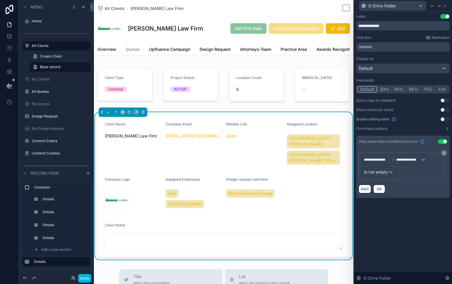
click at [443, 152] on icon at bounding box center [445, 153] width 4 height 4
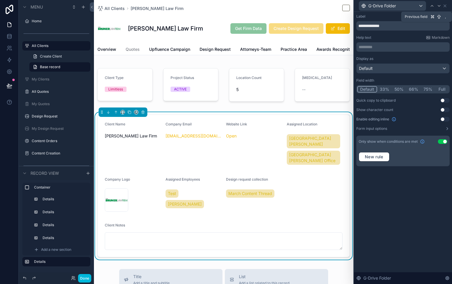
click at [432, 7] on icon at bounding box center [432, 6] width 5 height 5
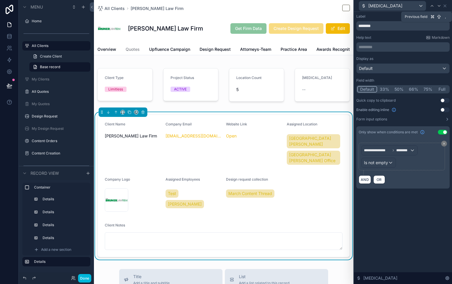
click at [432, 8] on icon at bounding box center [432, 6] width 5 height 5
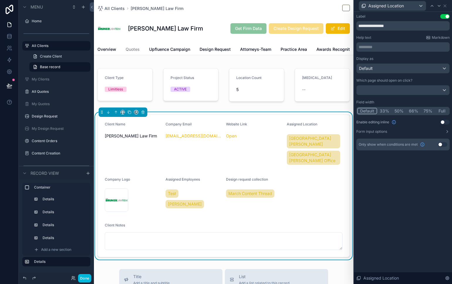
click at [441, 4] on icon at bounding box center [439, 6] width 5 height 5
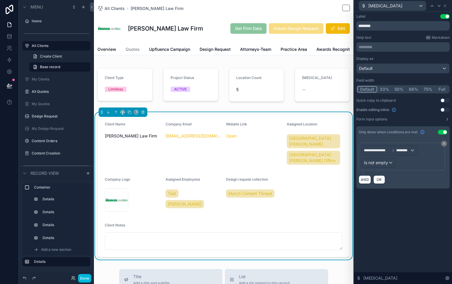
click at [444, 15] on button "Use setting" at bounding box center [445, 16] width 9 height 5
click at [446, 16] on button "Use setting" at bounding box center [445, 16] width 9 height 5
click at [446, 5] on icon at bounding box center [445, 6] width 2 height 2
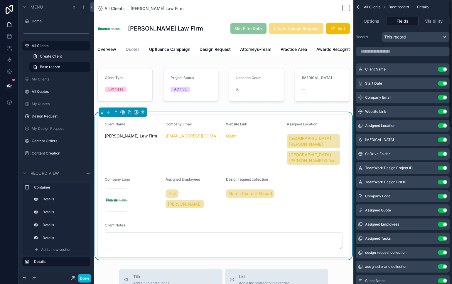
click at [445, 141] on button "Use setting" at bounding box center [442, 139] width 9 height 5
click at [0, 0] on icon "scrollable content" at bounding box center [0, 0] width 0 height 0
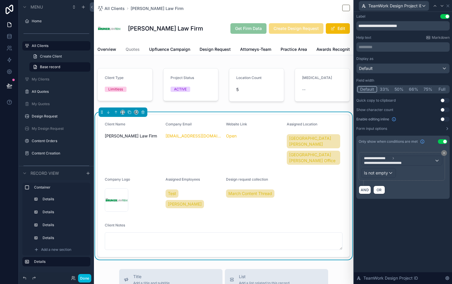
click at [445, 154] on icon at bounding box center [445, 153] width 4 height 4
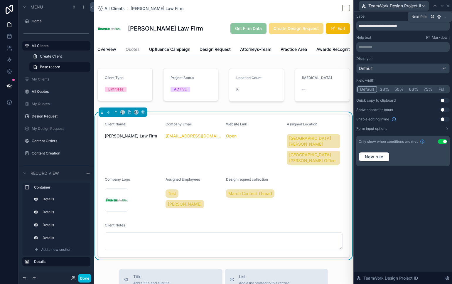
click at [441, 6] on icon at bounding box center [442, 5] width 2 height 1
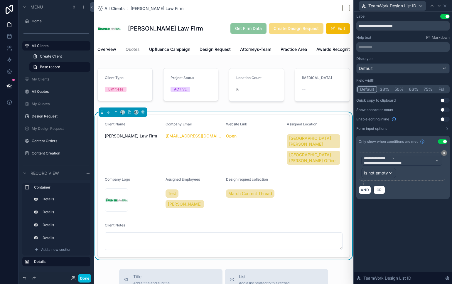
click at [446, 151] on icon at bounding box center [445, 153] width 4 height 4
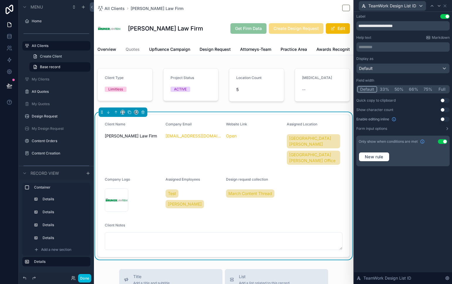
drag, startPoint x: 443, startPoint y: 140, endPoint x: 452, endPoint y: 111, distance: 30.3
click at [444, 140] on button "Use setting" at bounding box center [442, 141] width 9 height 5
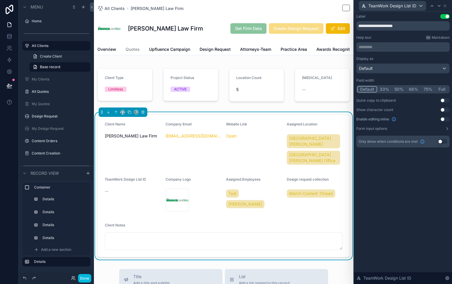
click at [432, 5] on icon at bounding box center [432, 6] width 5 height 5
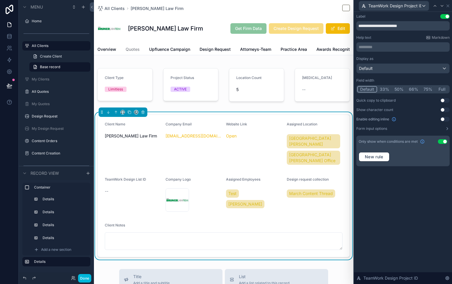
drag, startPoint x: 443, startPoint y: 141, endPoint x: 449, endPoint y: 113, distance: 28.8
click at [443, 141] on button "Use setting" at bounding box center [442, 141] width 9 height 5
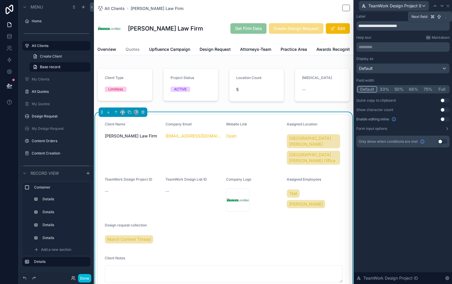
click at [441, 6] on icon at bounding box center [442, 6] width 5 height 5
click at [441, 6] on icon at bounding box center [439, 6] width 5 height 5
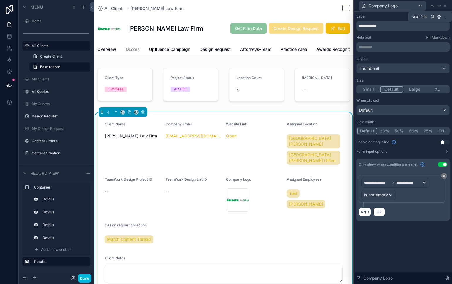
click at [441, 6] on icon at bounding box center [439, 6] width 5 height 5
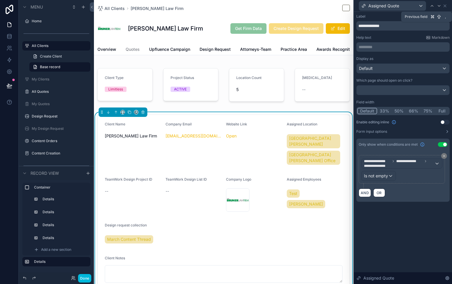
click at [433, 6] on icon at bounding box center [432, 6] width 5 height 5
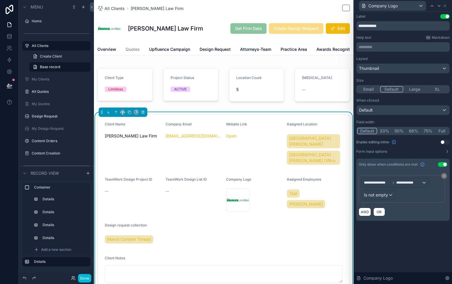
drag, startPoint x: 445, startPoint y: 164, endPoint x: 434, endPoint y: 39, distance: 125.9
click at [445, 165] on button "Use setting" at bounding box center [442, 164] width 9 height 5
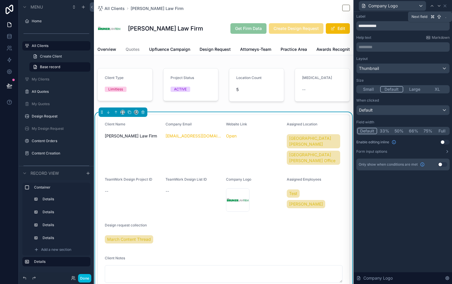
click at [439, 5] on icon at bounding box center [439, 6] width 5 height 5
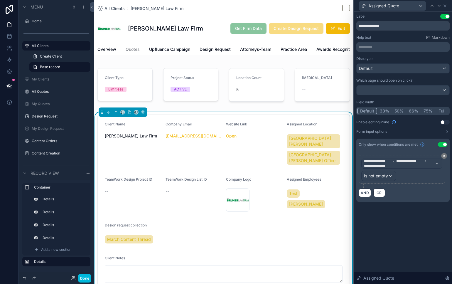
click at [443, 145] on button "Use setting" at bounding box center [442, 144] width 9 height 5
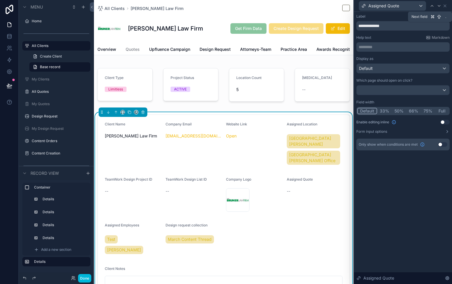
click at [441, 6] on icon at bounding box center [439, 6] width 5 height 5
click at [440, 4] on icon at bounding box center [439, 6] width 5 height 5
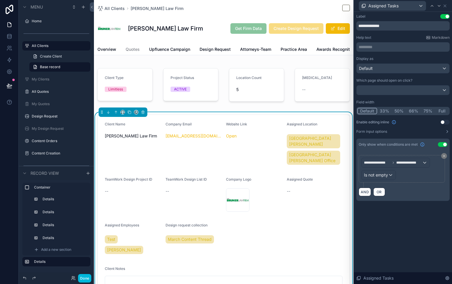
click at [444, 156] on icon at bounding box center [444, 156] width 2 height 2
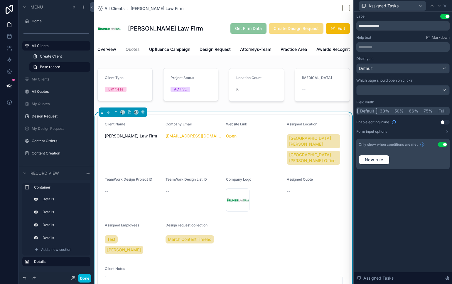
click at [444, 145] on button "Use setting" at bounding box center [442, 144] width 9 height 5
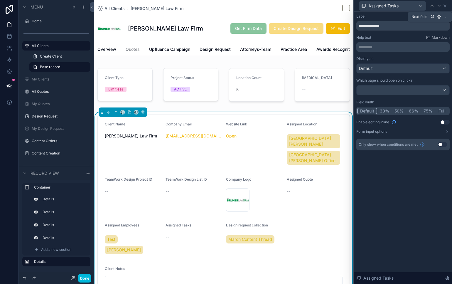
click at [439, 4] on icon at bounding box center [439, 6] width 5 height 5
click at [446, 6] on icon at bounding box center [445, 6] width 5 height 5
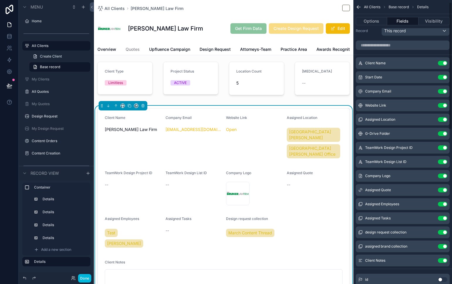
scroll to position [15, 0]
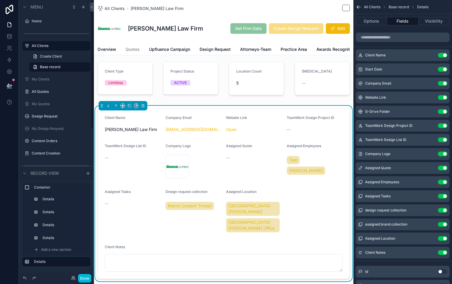
click at [88, 275] on button "Done" at bounding box center [84, 278] width 13 height 9
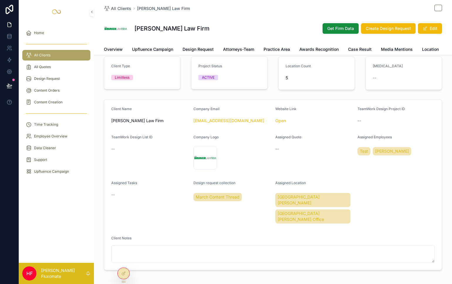
scroll to position [9, 0]
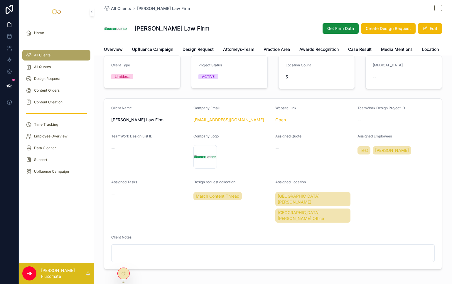
click at [431, 28] on button "Edit" at bounding box center [430, 28] width 24 height 11
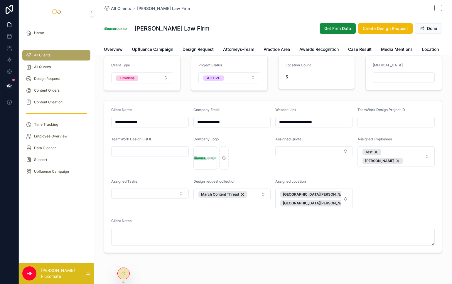
click at [431, 28] on button "Done" at bounding box center [428, 28] width 27 height 11
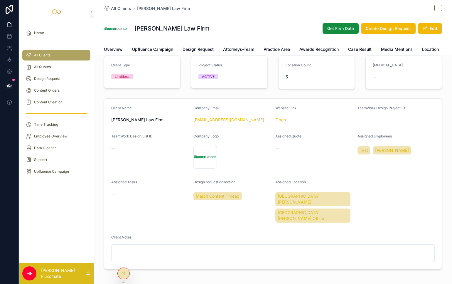
scroll to position [21, 0]
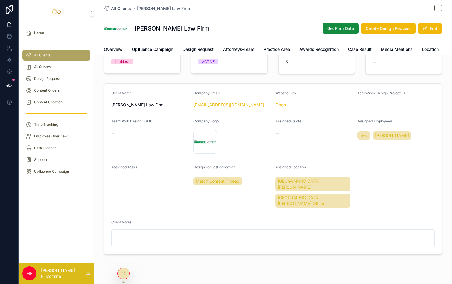
scroll to position [27, 0]
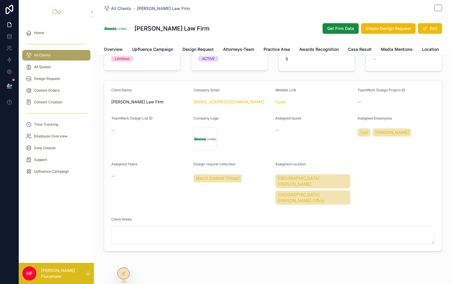
click at [124, 271] on icon at bounding box center [123, 273] width 5 height 5
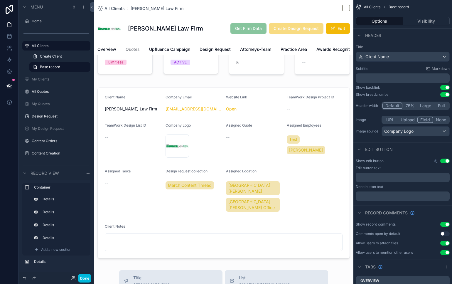
click at [315, 222] on div "scrollable content" at bounding box center [224, 173] width 260 height 176
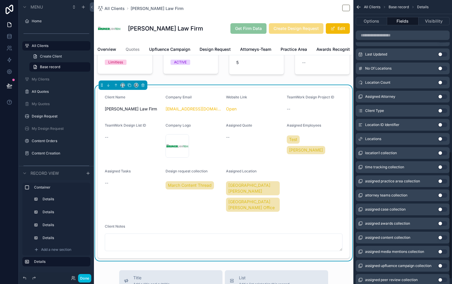
scroll to position [331, 0]
click at [442, 96] on button "Use setting" at bounding box center [442, 97] width 9 height 5
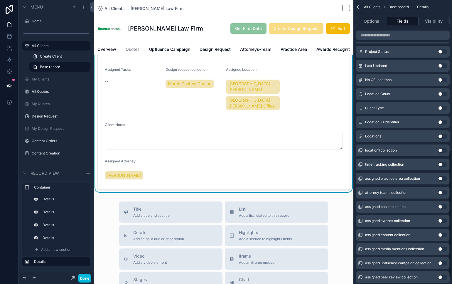
scroll to position [335, 0]
click at [444, 193] on button "Use setting" at bounding box center [442, 191] width 9 height 5
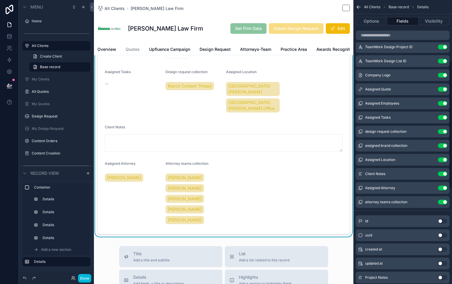
scroll to position [81, 0]
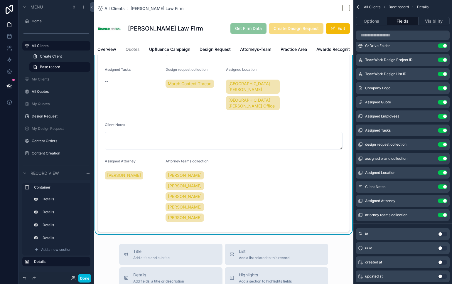
click at [443, 200] on button "Use setting" at bounding box center [442, 201] width 9 height 5
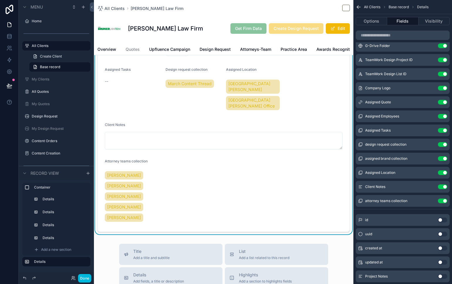
click at [0, 0] on icon "scrollable content" at bounding box center [0, 0] width 0 height 0
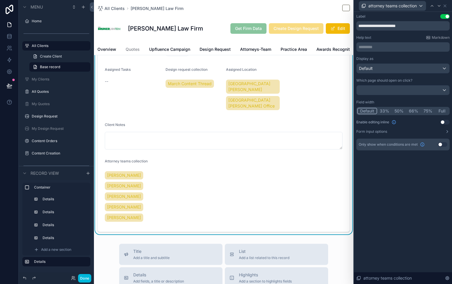
click at [387, 109] on button "33%" at bounding box center [384, 111] width 15 height 6
click at [398, 111] on button "50%" at bounding box center [399, 111] width 14 height 6
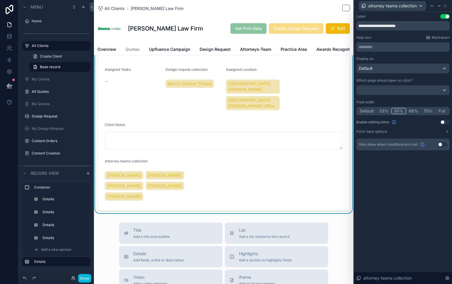
click at [411, 112] on button "66%" at bounding box center [413, 111] width 15 height 6
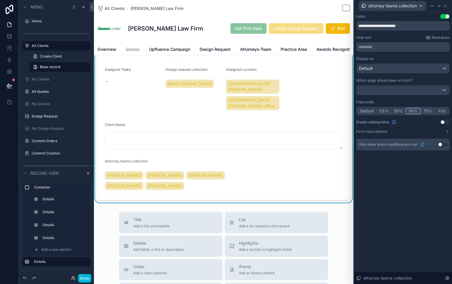
click at [422, 112] on button "75%" at bounding box center [428, 111] width 14 height 6
click at [400, 110] on button "50%" at bounding box center [398, 111] width 14 height 6
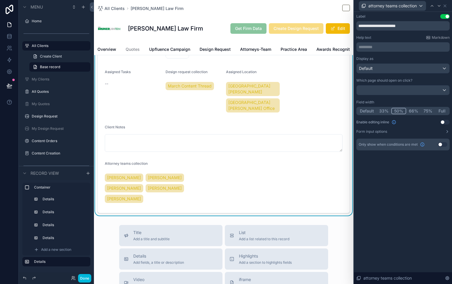
scroll to position [125, 0]
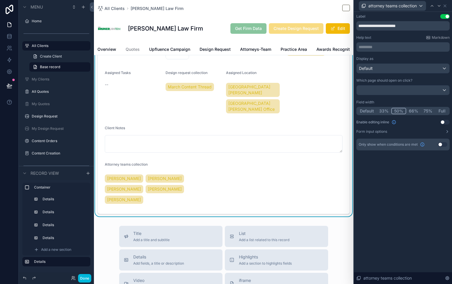
click at [444, 16] on button "Use setting" at bounding box center [445, 16] width 9 height 5
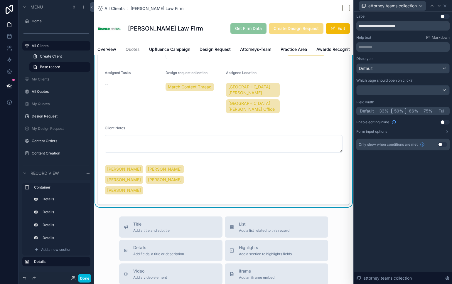
click at [446, 16] on button "Use setting" at bounding box center [445, 16] width 9 height 5
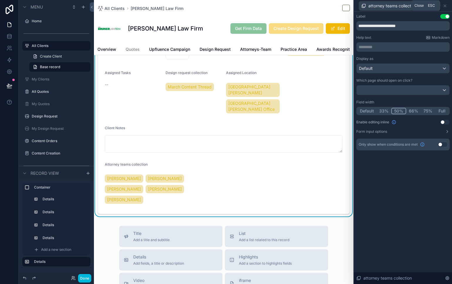
click at [447, 5] on icon at bounding box center [445, 6] width 5 height 5
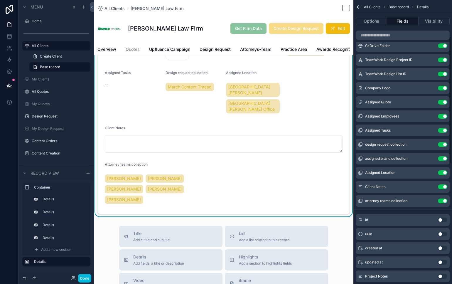
click at [443, 199] on button "Use setting" at bounding box center [442, 201] width 9 height 5
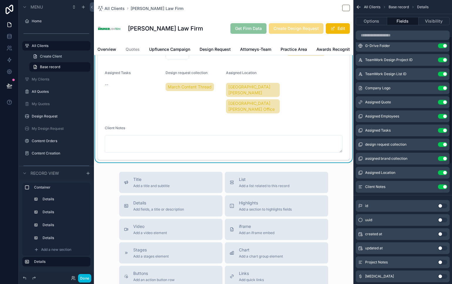
click at [0, 0] on icon "scrollable content" at bounding box center [0, 0] width 0 height 0
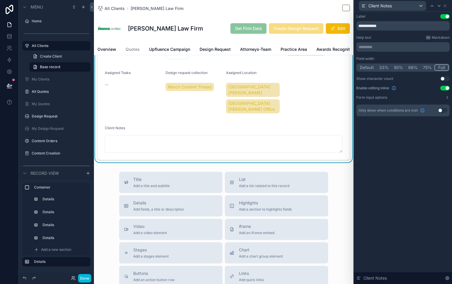
drag, startPoint x: 444, startPoint y: 87, endPoint x: 405, endPoint y: 117, distance: 49.7
click at [444, 87] on button "Use setting" at bounding box center [445, 88] width 9 height 5
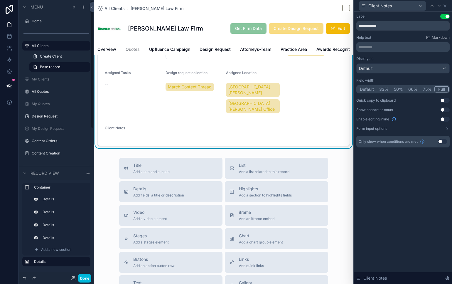
click at [86, 278] on button "Done" at bounding box center [84, 278] width 13 height 9
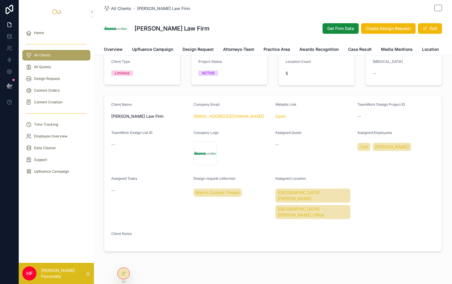
scroll to position [13, 0]
click at [428, 30] on button "Edit" at bounding box center [430, 28] width 24 height 11
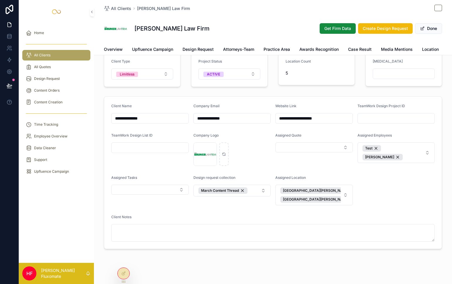
click at [431, 26] on button "Done" at bounding box center [428, 28] width 27 height 11
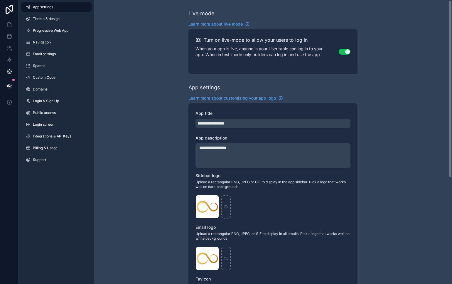
click at [62, 133] on link "Integrations & API Keys" at bounding box center [56, 136] width 70 height 9
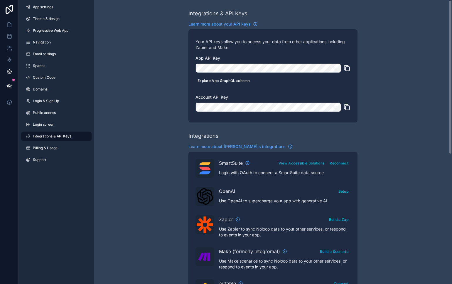
click at [244, 83] on button "Explore App GraphQL schema" at bounding box center [224, 80] width 57 height 9
